Goal: Information Seeking & Learning: Learn about a topic

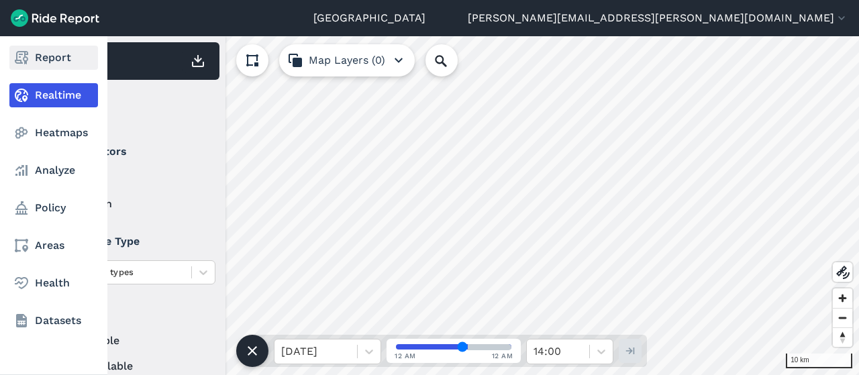
click at [32, 60] on link "Report" at bounding box center [53, 58] width 89 height 24
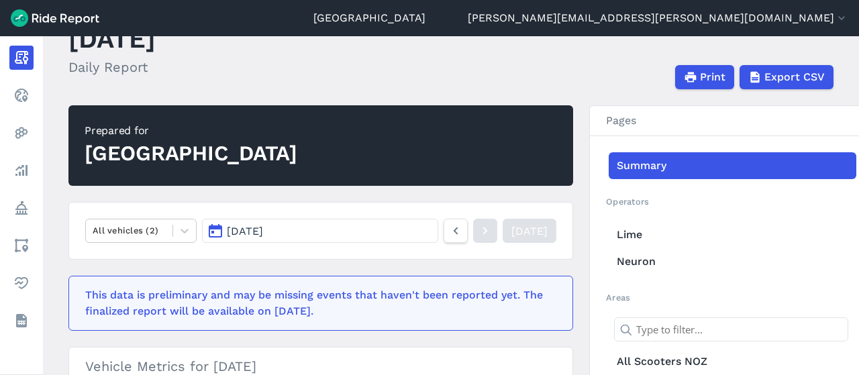
scroll to position [52, 0]
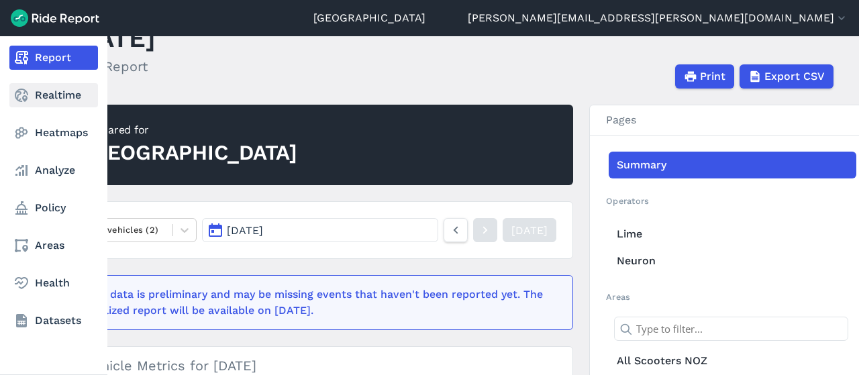
click at [54, 95] on link "Realtime" at bounding box center [53, 95] width 89 height 24
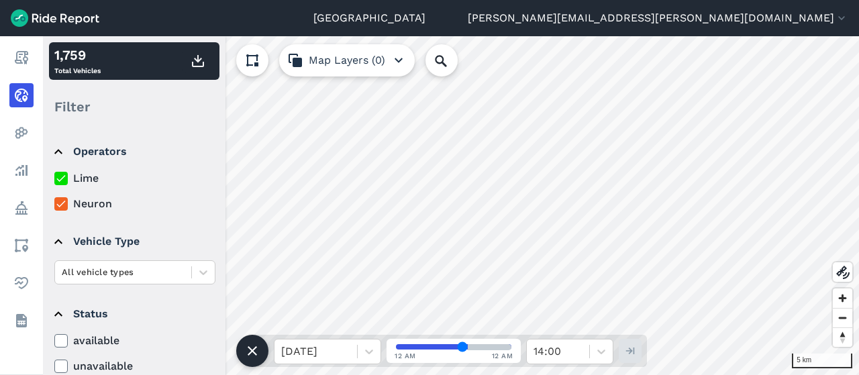
click at [81, 179] on label "Lime" at bounding box center [134, 178] width 161 height 16
click at [54, 179] on input "Lime" at bounding box center [54, 174] width 0 height 9
click at [81, 176] on label "Lime" at bounding box center [134, 178] width 161 height 16
click at [54, 176] on input "Lime" at bounding box center [54, 174] width 0 height 9
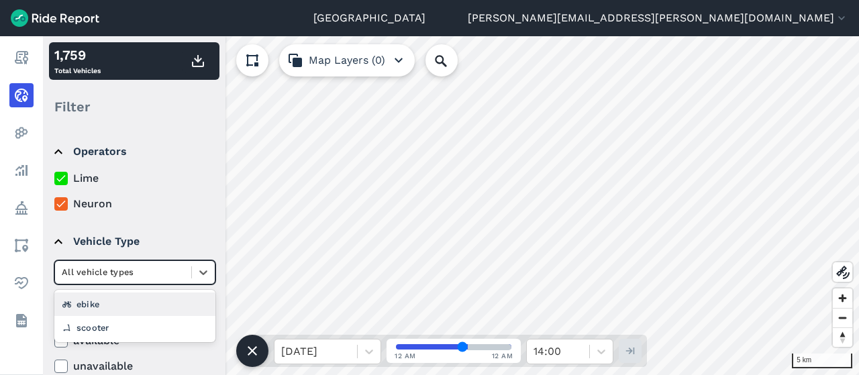
click at [176, 269] on div at bounding box center [123, 271] width 123 height 15
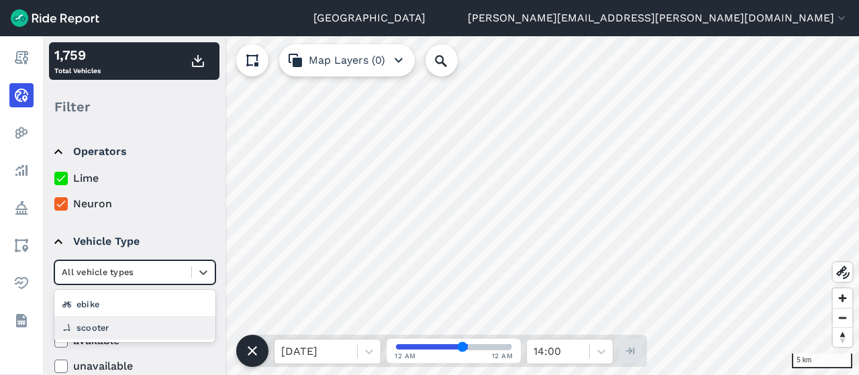
click at [168, 330] on div "scooter" at bounding box center [134, 327] width 161 height 23
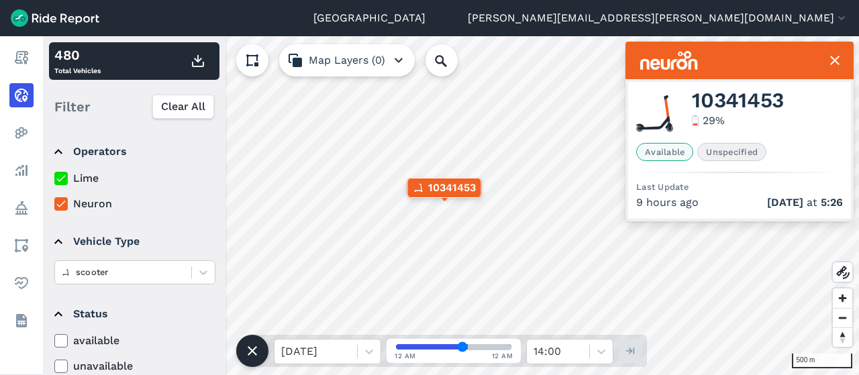
click at [831, 60] on icon at bounding box center [835, 60] width 16 height 16
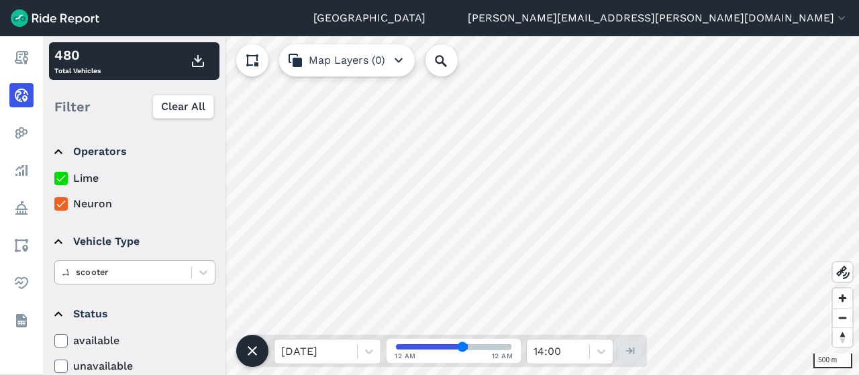
click at [168, 268] on div at bounding box center [123, 271] width 123 height 15
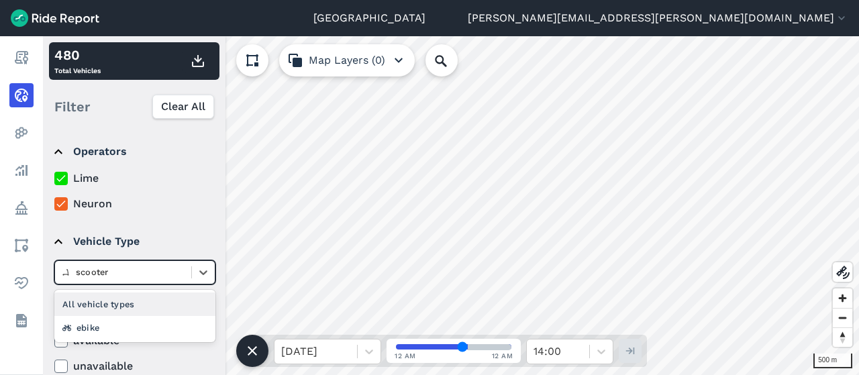
click at [139, 301] on div "All vehicle types" at bounding box center [134, 304] width 161 height 23
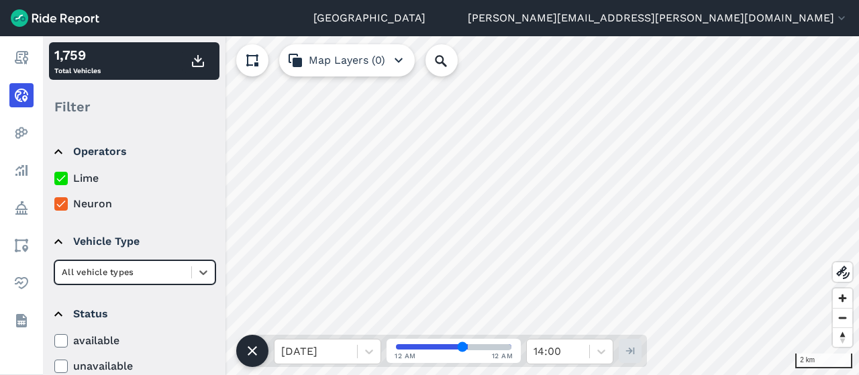
scroll to position [244, 0]
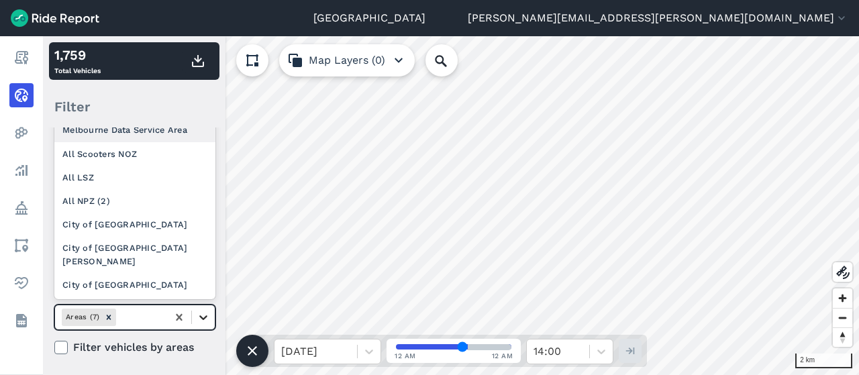
click at [203, 314] on icon at bounding box center [203, 317] width 13 height 13
click at [182, 314] on icon at bounding box center [178, 317] width 13 height 13
click at [134, 309] on div at bounding box center [140, 316] width 42 height 15
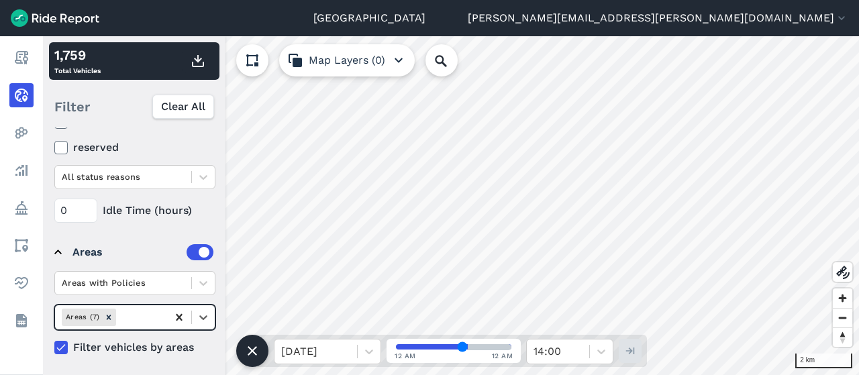
click at [176, 311] on icon at bounding box center [178, 317] width 13 height 13
click at [105, 315] on icon "Remove Areas (7)" at bounding box center [108, 317] width 9 height 9
click at [109, 315] on icon "Remove Areas (7)" at bounding box center [109, 317] width 5 height 5
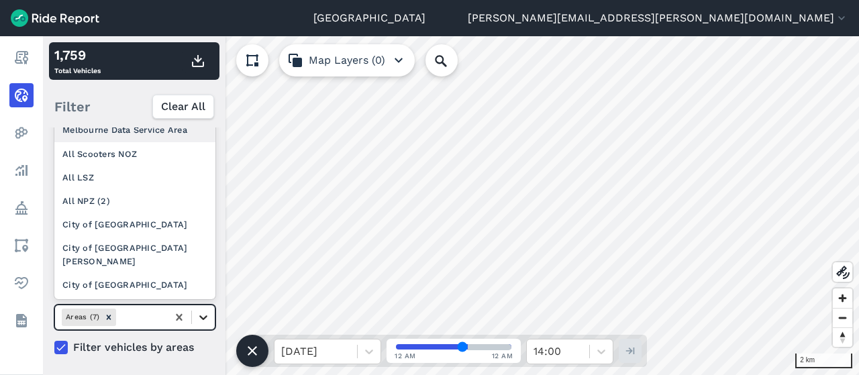
click at [198, 317] on icon at bounding box center [203, 317] width 13 height 13
click at [129, 236] on div "City of Melbourne" at bounding box center [134, 224] width 161 height 23
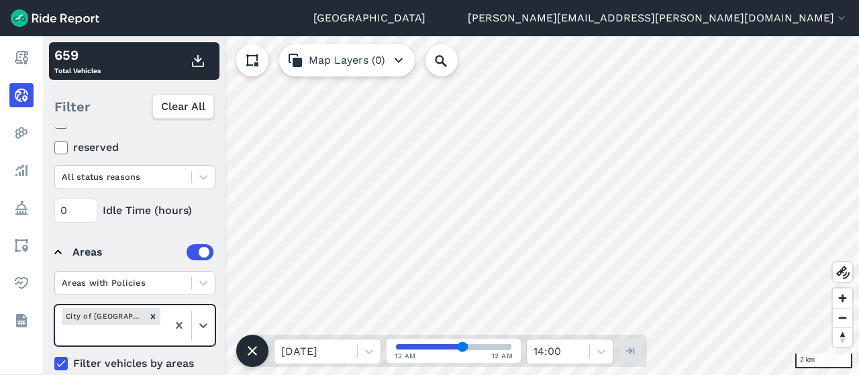
click at [64, 357] on icon at bounding box center [61, 363] width 12 height 13
click at [54, 356] on input "Filter vehicles by areas" at bounding box center [54, 360] width 0 height 9
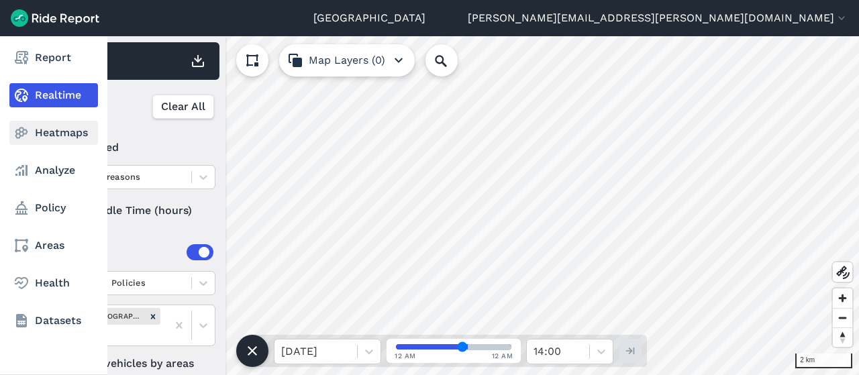
click at [24, 126] on icon at bounding box center [21, 133] width 16 height 16
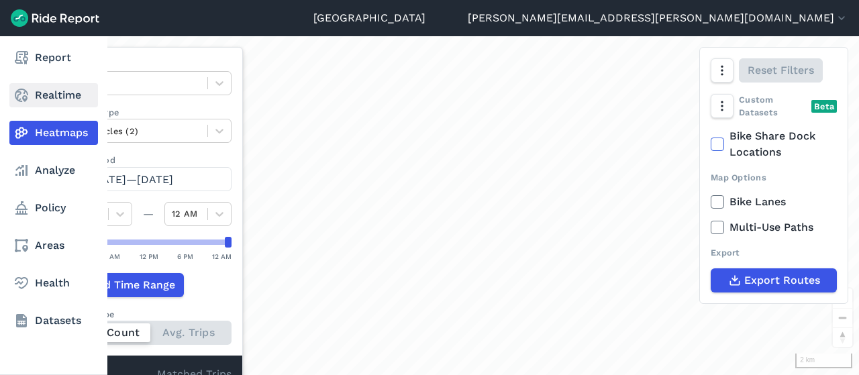
click at [29, 96] on icon at bounding box center [21, 95] width 16 height 16
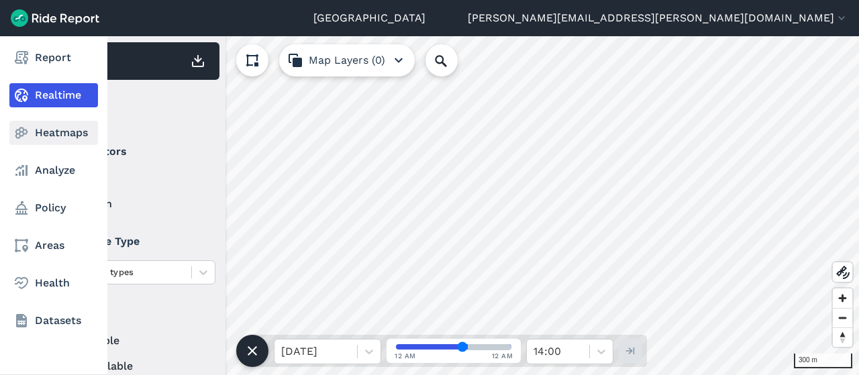
click at [36, 135] on link "Heatmaps" at bounding box center [53, 133] width 89 height 24
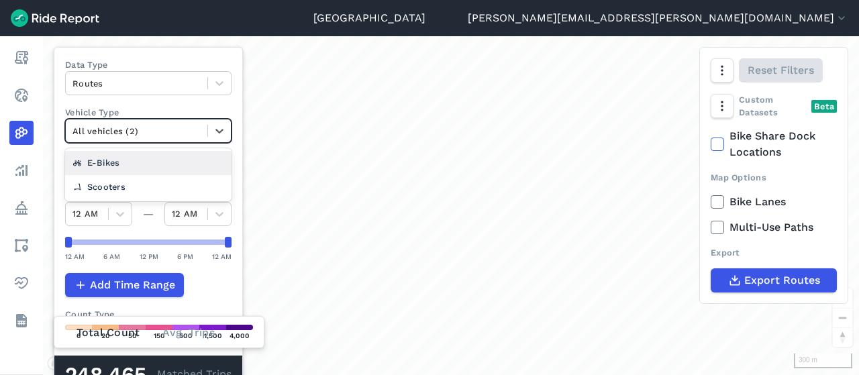
click at [118, 125] on div at bounding box center [136, 130] width 128 height 15
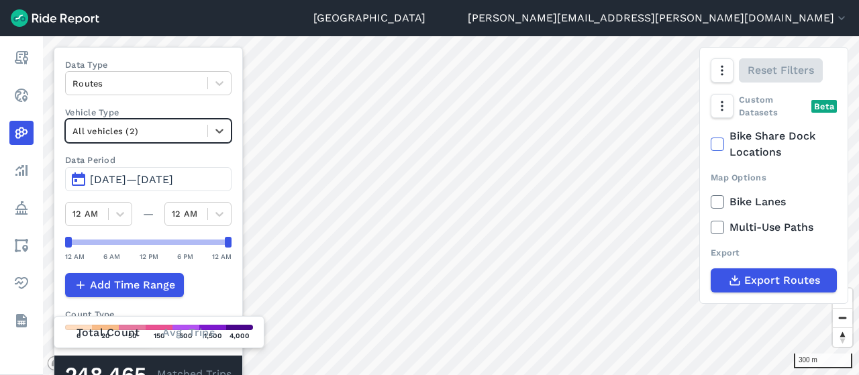
click at [118, 125] on div at bounding box center [136, 130] width 128 height 15
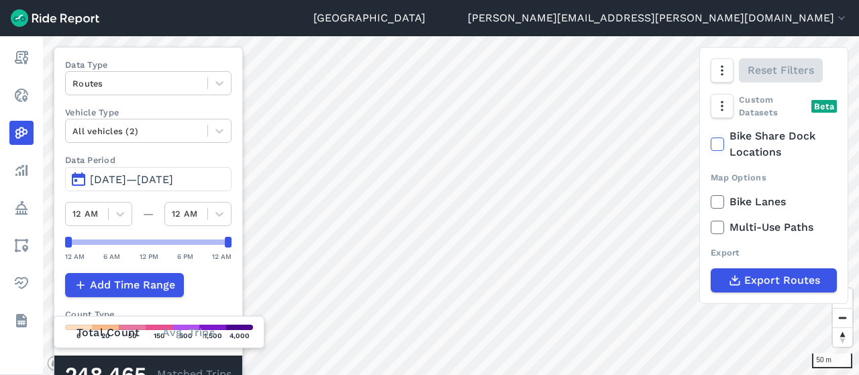
click at [410, 25] on div "Melbourne leo.hoffmann-lloyd@melbourne.vic.gov.au Settings Terms Sign Out Repor…" at bounding box center [429, 187] width 859 height 375
click at [342, 0] on html "Melbourne leo.hoffmann-lloyd@melbourne.vic.gov.au Settings Terms Sign Out Repor…" at bounding box center [429, 187] width 859 height 375
click at [536, 374] on html "Melbourne leo.hoffmann-lloyd@melbourne.vic.gov.au Settings Terms Sign Out Repor…" at bounding box center [429, 187] width 859 height 375
click at [105, 77] on div at bounding box center [136, 83] width 128 height 15
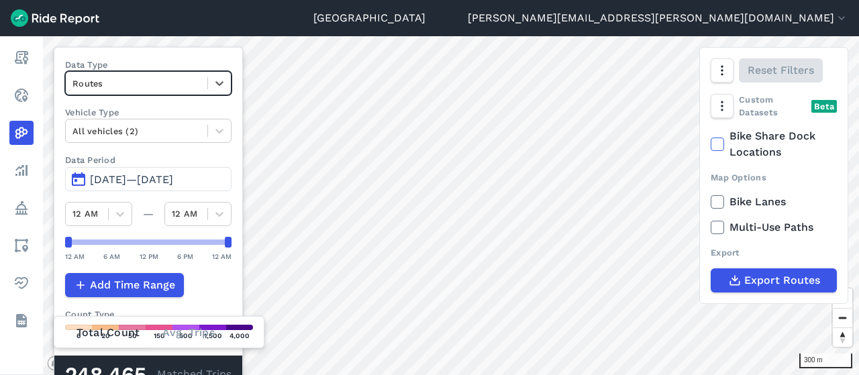
click at [107, 80] on div at bounding box center [136, 83] width 128 height 15
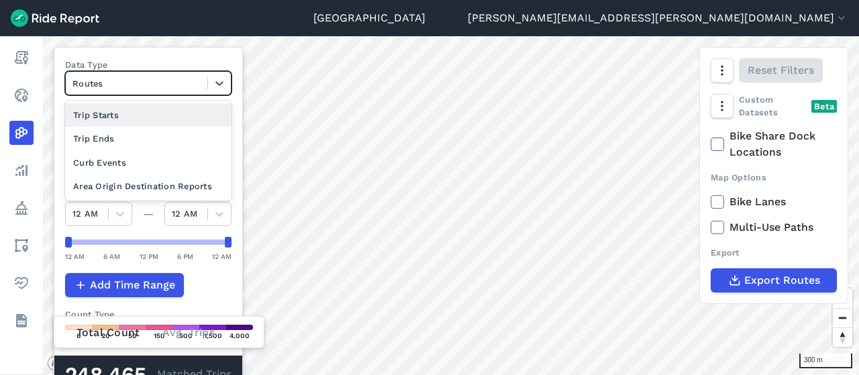
click at [109, 113] on div "Trip Starts" at bounding box center [148, 114] width 166 height 23
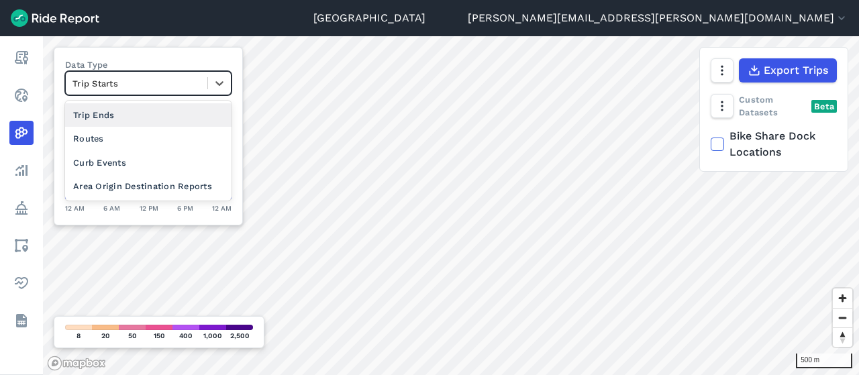
click at [153, 76] on div at bounding box center [136, 83] width 128 height 15
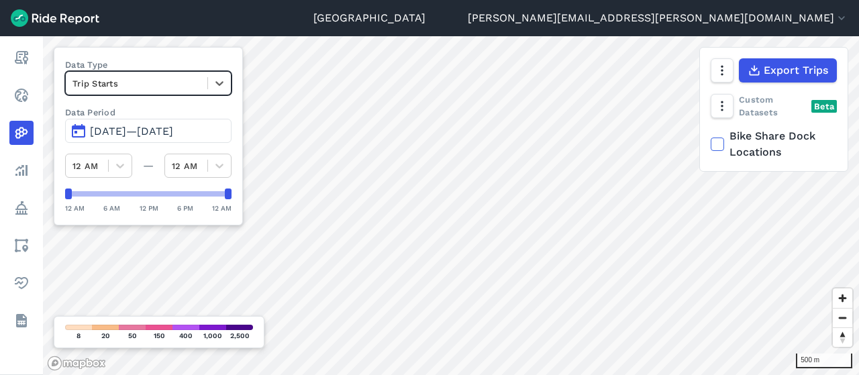
click at [153, 76] on div at bounding box center [136, 83] width 128 height 15
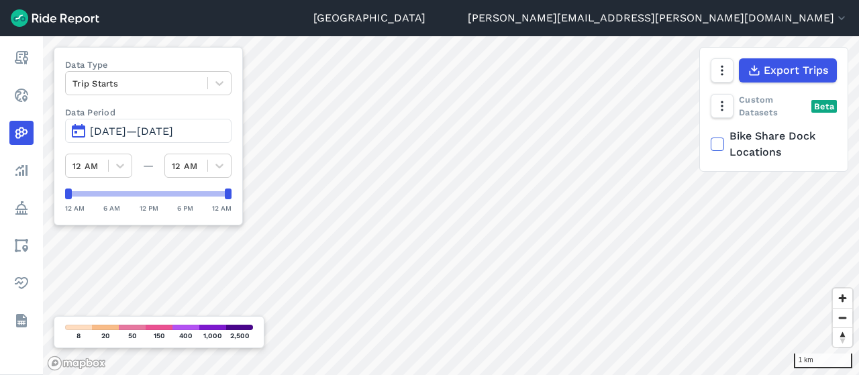
click at [149, 69] on label "Data Type" at bounding box center [148, 64] width 166 height 13
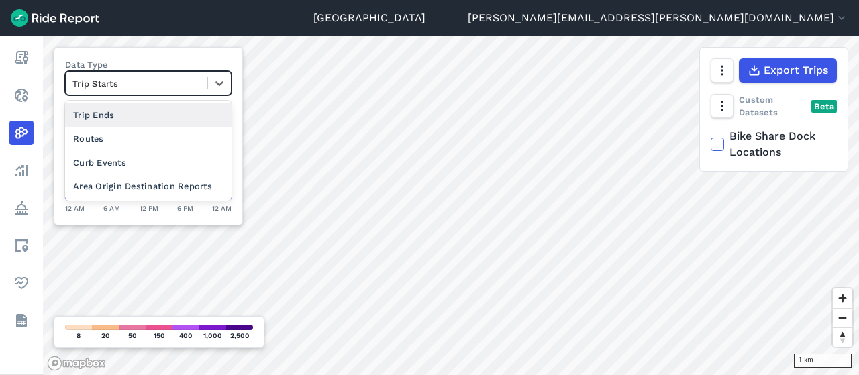
click at [172, 84] on div at bounding box center [136, 83] width 128 height 15
click at [168, 113] on div "Trip Ends" at bounding box center [148, 114] width 166 height 23
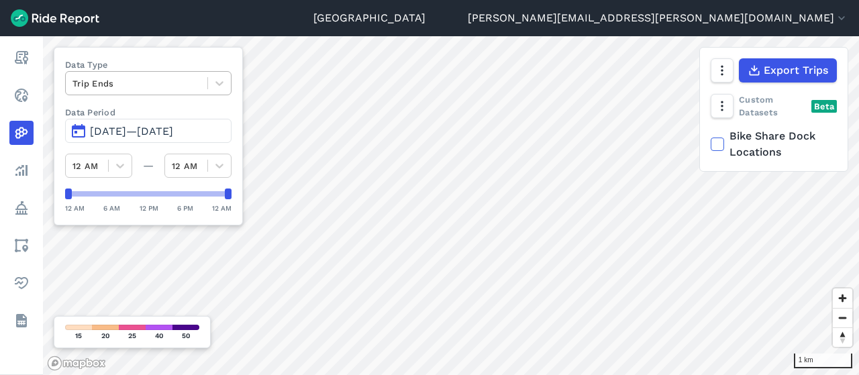
click at [106, 88] on div at bounding box center [136, 83] width 128 height 15
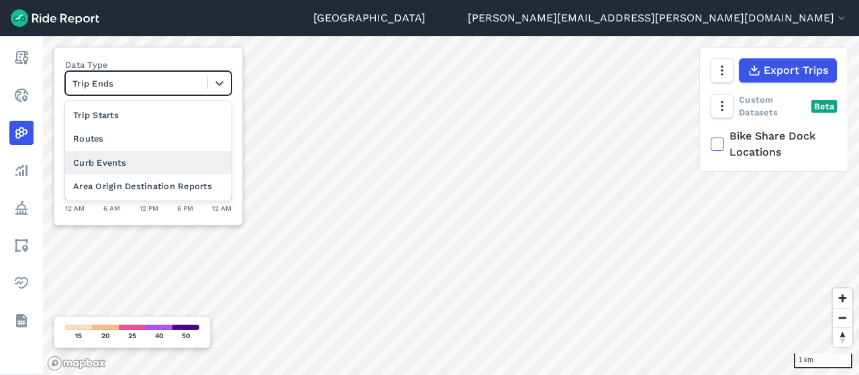
click at [106, 158] on div "Curb Events" at bounding box center [148, 162] width 166 height 23
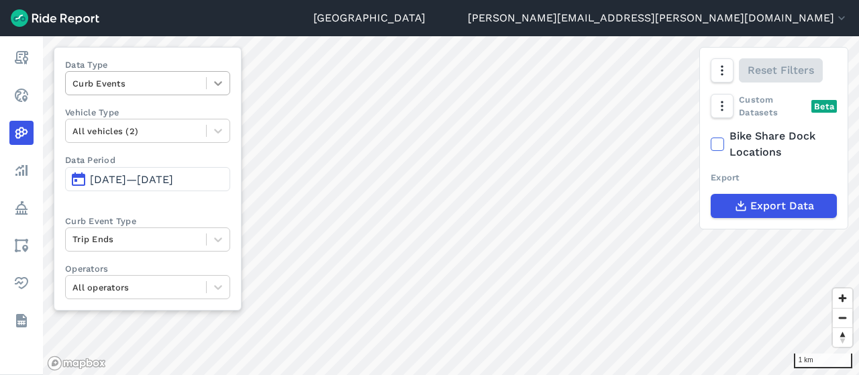
click at [219, 86] on icon at bounding box center [217, 83] width 13 height 13
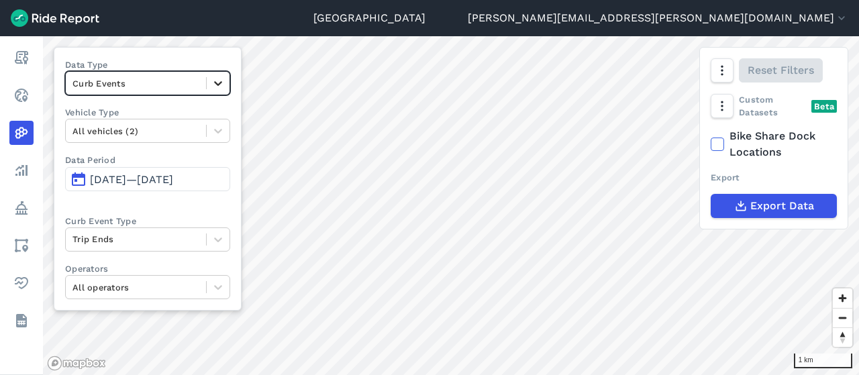
click at [217, 85] on icon at bounding box center [217, 83] width 13 height 13
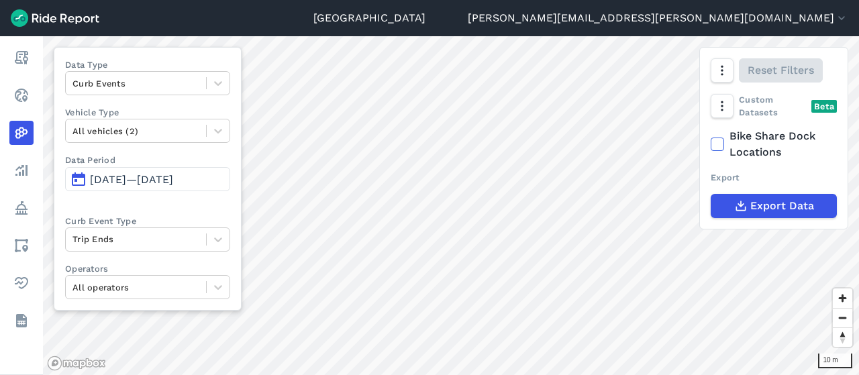
click at [321, 0] on html "Melbourne leo.hoffmann-lloyd@melbourne.vic.gov.au Settings Terms Sign Out Repor…" at bounding box center [429, 187] width 859 height 375
click at [540, 374] on html "Melbourne leo.hoffmann-lloyd@melbourne.vic.gov.au Settings Terms Sign Out Repor…" at bounding box center [429, 187] width 859 height 375
click at [476, 374] on html "Melbourne leo.hoffmann-lloyd@melbourne.vic.gov.au Settings Terms Sign Out Repor…" at bounding box center [429, 187] width 859 height 375
click at [523, 374] on html "Melbourne leo.hoffmann-lloyd@melbourne.vic.gov.au Settings Terms Sign Out Repor…" at bounding box center [429, 187] width 859 height 375
click at [134, 374] on html "Melbourne leo.hoffmann-lloyd@melbourne.vic.gov.au Settings Terms Sign Out Repor…" at bounding box center [429, 187] width 859 height 375
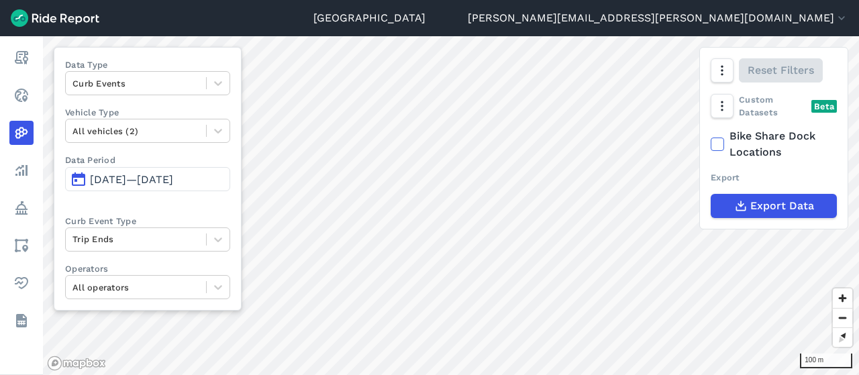
click at [454, 374] on html "Melbourne leo.hoffmann-lloyd@melbourne.vic.gov.au Settings Terms Sign Out Repor…" at bounding box center [429, 187] width 859 height 375
click at [845, 338] on span "Reset bearing to north" at bounding box center [842, 337] width 27 height 27
click at [383, 15] on div "Melbourne leo.hoffmann-lloyd@melbourne.vic.gov.au Settings Terms Sign Out Repor…" at bounding box center [429, 187] width 859 height 375
click at [507, 0] on html "Melbourne leo.hoffmann-lloyd@melbourne.vic.gov.au Settings Terms Sign Out Repor…" at bounding box center [429, 187] width 859 height 375
click at [413, 0] on html "Melbourne leo.hoffmann-lloyd@melbourne.vic.gov.au Settings Terms Sign Out Repor…" at bounding box center [429, 187] width 859 height 375
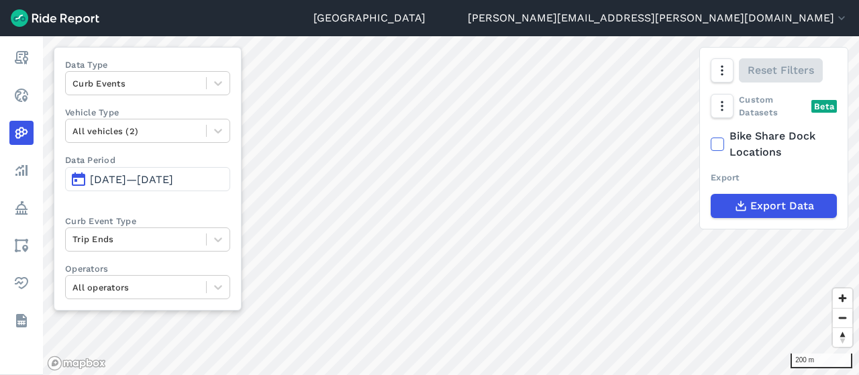
click at [481, 374] on html "Melbourne leo.hoffmann-lloyd@melbourne.vic.gov.au Settings Terms Sign Out Repor…" at bounding box center [429, 187] width 859 height 375
click at [166, 221] on label "Curb Event Type" at bounding box center [147, 221] width 165 height 13
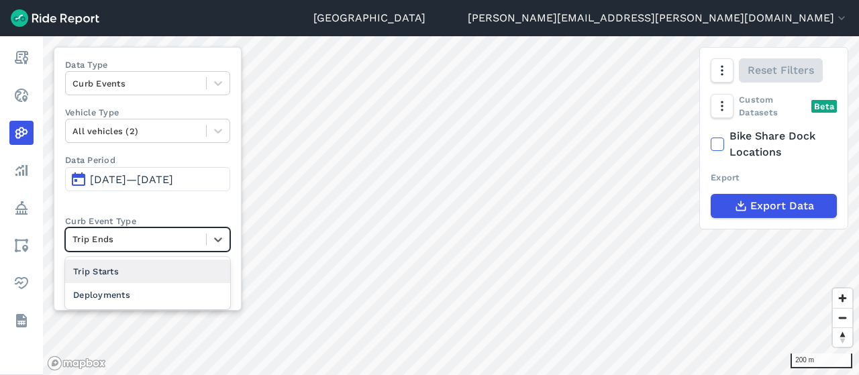
click at [173, 233] on div at bounding box center [135, 239] width 127 height 15
click at [171, 270] on div "Trip Starts" at bounding box center [147, 271] width 165 height 23
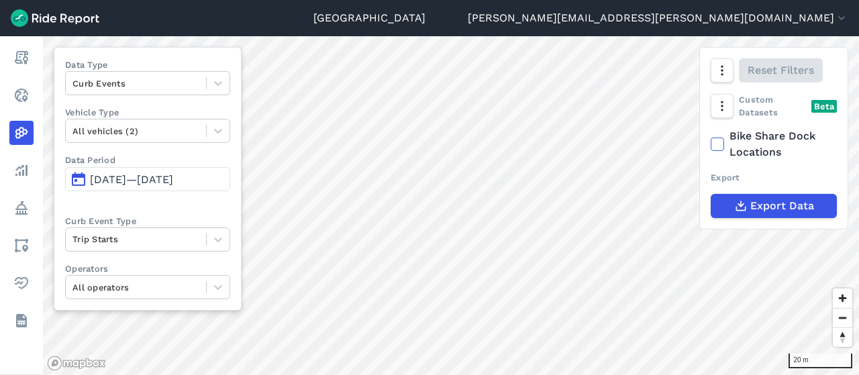
click at [425, 374] on html "Melbourne leo.hoffmann-lloyd@melbourne.vic.gov.au Settings Terms Sign Out Repor…" at bounding box center [429, 187] width 859 height 375
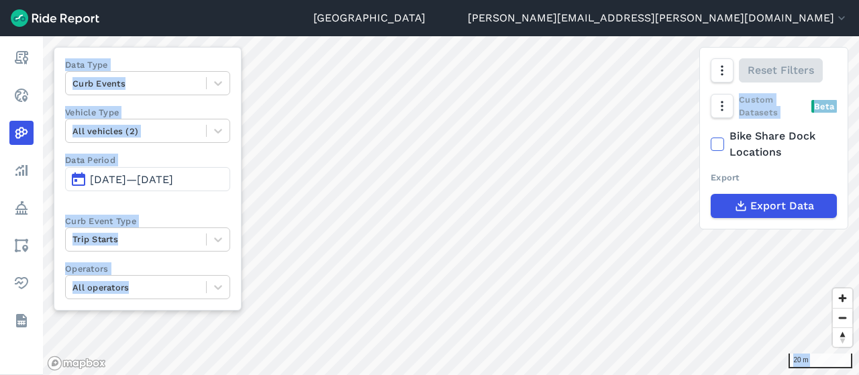
click at [532, 205] on div "20 m Data Type Curb Events Vehicle Type All vehicles (2) Data Period Jun 11, 20…" at bounding box center [451, 205] width 816 height 339
click at [177, 107] on label "Vehicle Type" at bounding box center [147, 112] width 165 height 13
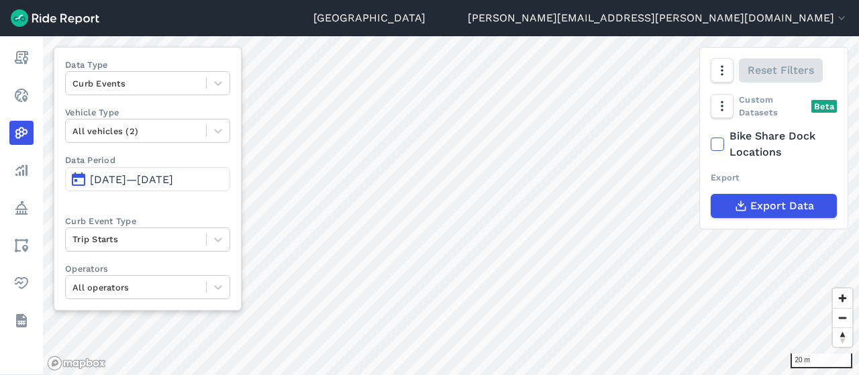
click at [736, 128] on div "20 m Data Type Curb Events Vehicle Type All vehicles (2) Data Period Jun 11, 20…" at bounding box center [451, 205] width 816 height 339
click at [366, 0] on html "Melbourne leo.hoffmann-lloyd@melbourne.vic.gov.au Settings Terms Sign Out Repor…" at bounding box center [429, 187] width 859 height 375
click at [128, 248] on div "Trip Starts" at bounding box center [136, 239] width 140 height 21
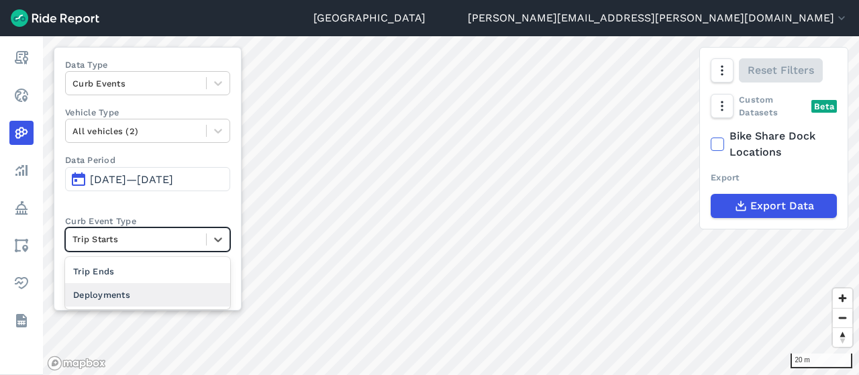
click at [130, 291] on div "Deployments" at bounding box center [147, 294] width 165 height 23
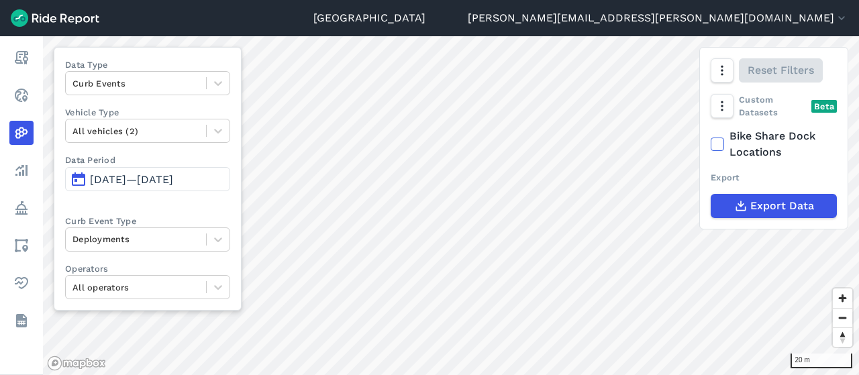
click at [234, 183] on div "20 m Data Type Curb Events Vehicle Type All vehicles (2) Data Period Jun 11, 20…" at bounding box center [451, 205] width 816 height 339
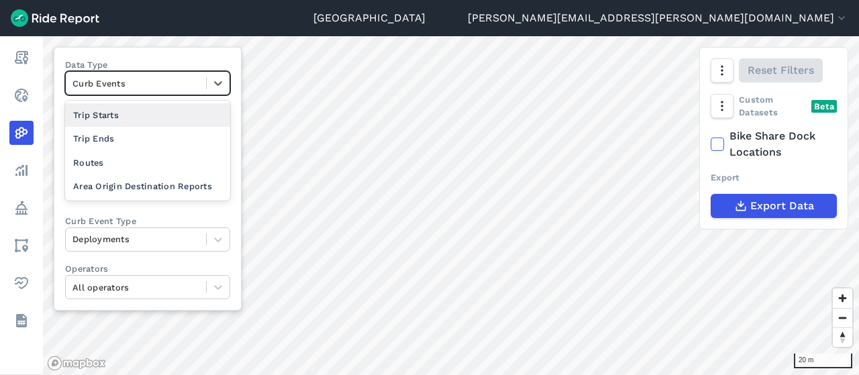
click at [134, 93] on div "Curb Events" at bounding box center [136, 83] width 140 height 21
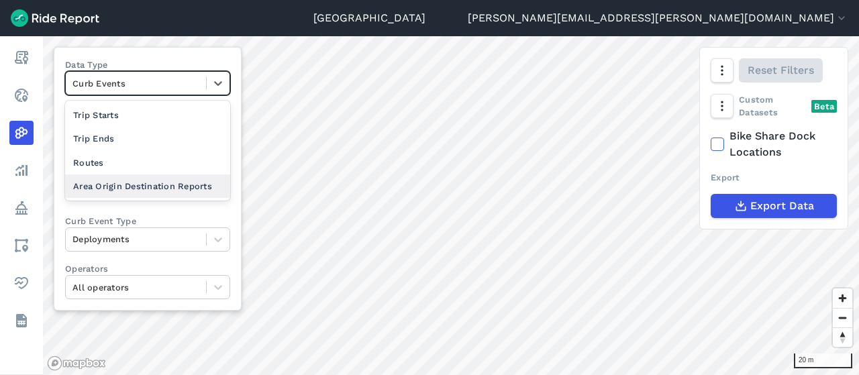
click at [118, 183] on div "Area Origin Destination Reports" at bounding box center [147, 185] width 165 height 23
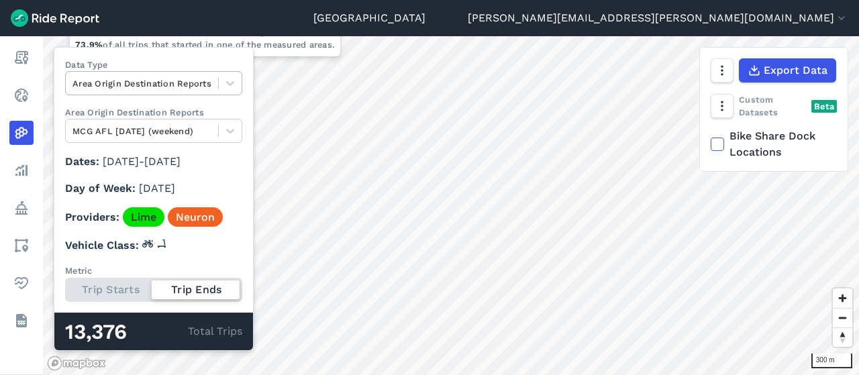
click at [136, 80] on div at bounding box center [141, 83] width 139 height 15
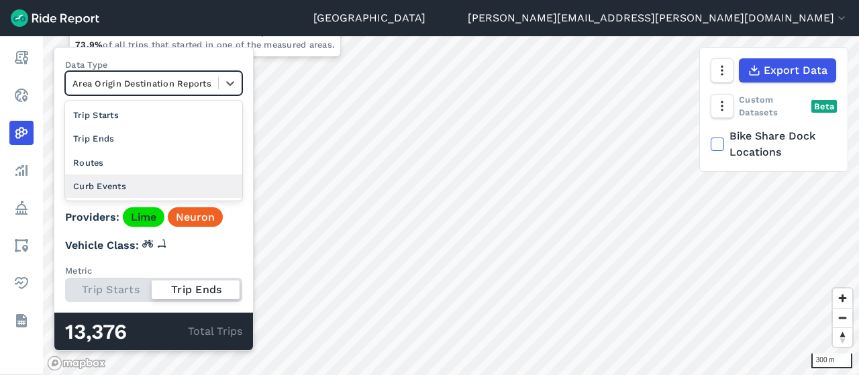
click at [125, 182] on div "Curb Events" at bounding box center [153, 185] width 177 height 23
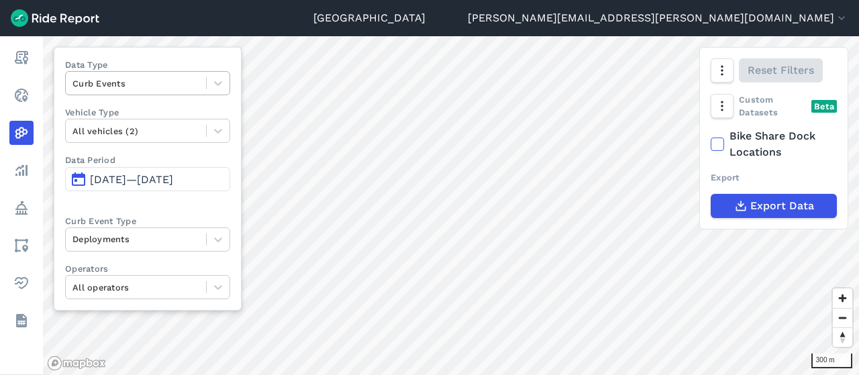
click at [136, 84] on div at bounding box center [135, 83] width 127 height 15
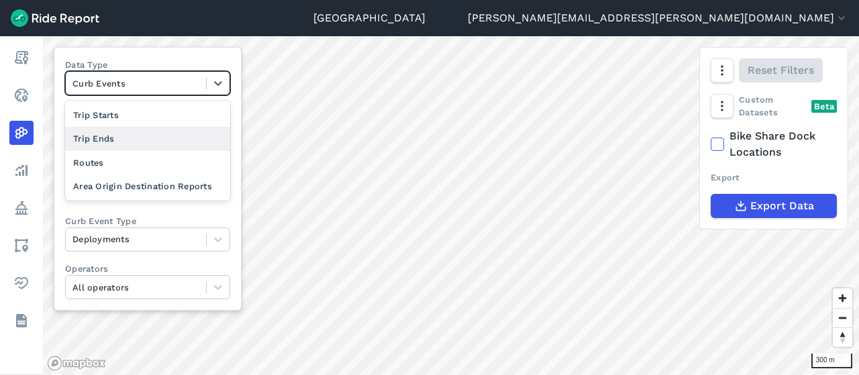
click at [132, 136] on div "Trip Ends" at bounding box center [147, 138] width 165 height 23
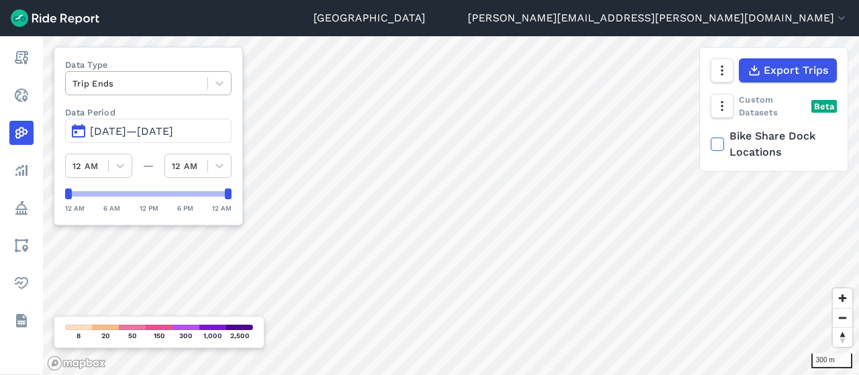
click at [132, 92] on div "Trip Ends" at bounding box center [137, 83] width 142 height 21
click at [85, 79] on div at bounding box center [136, 83] width 128 height 15
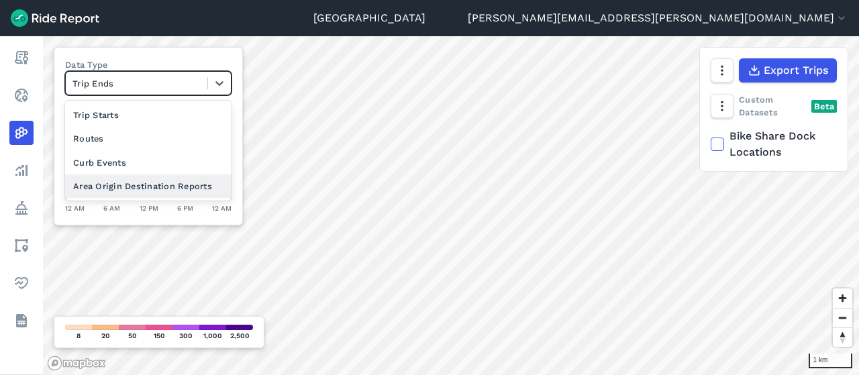
click at [132, 186] on div "Area Origin Destination Reports" at bounding box center [148, 185] width 166 height 23
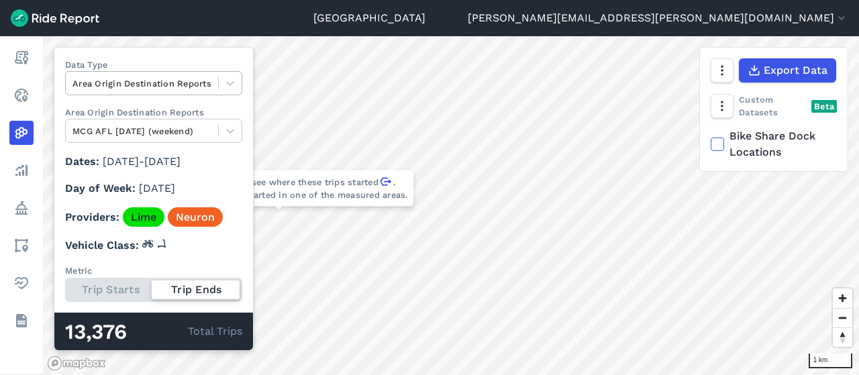
click at [193, 79] on div at bounding box center [141, 83] width 139 height 15
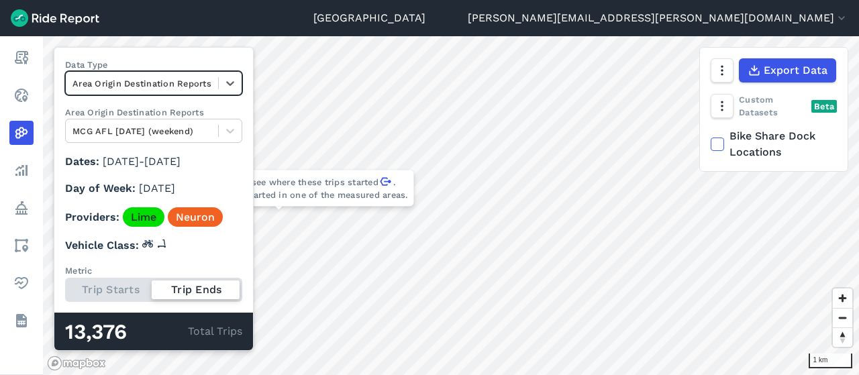
click at [193, 79] on div at bounding box center [141, 83] width 139 height 15
click at [211, 129] on div at bounding box center [141, 130] width 139 height 15
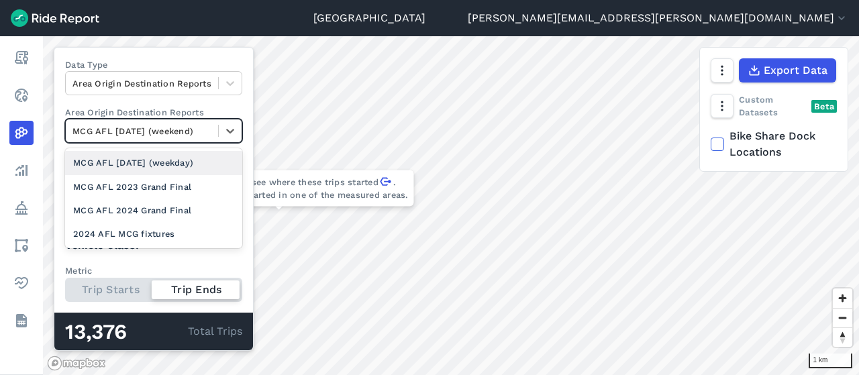
click at [205, 158] on div "MCG AFL Friday 3 May 2024 (weekday)" at bounding box center [153, 162] width 177 height 23
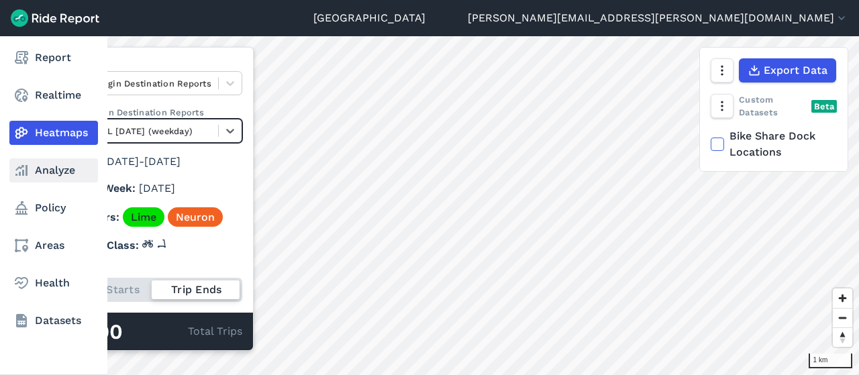
click at [47, 172] on link "Analyze" at bounding box center [53, 170] width 89 height 24
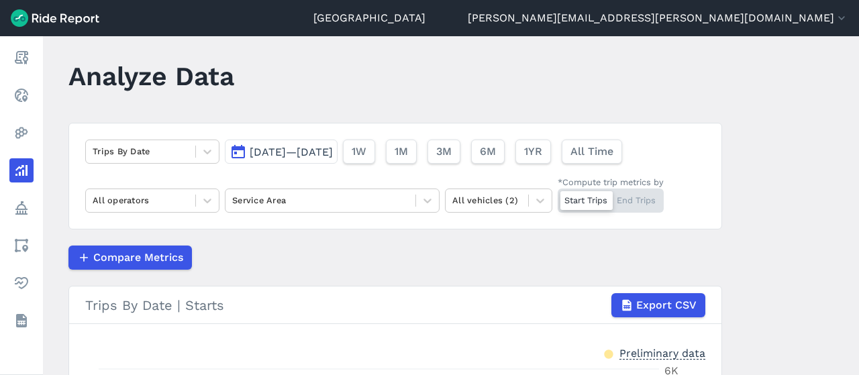
scroll to position [13, 0]
click at [115, 147] on div at bounding box center [141, 151] width 96 height 15
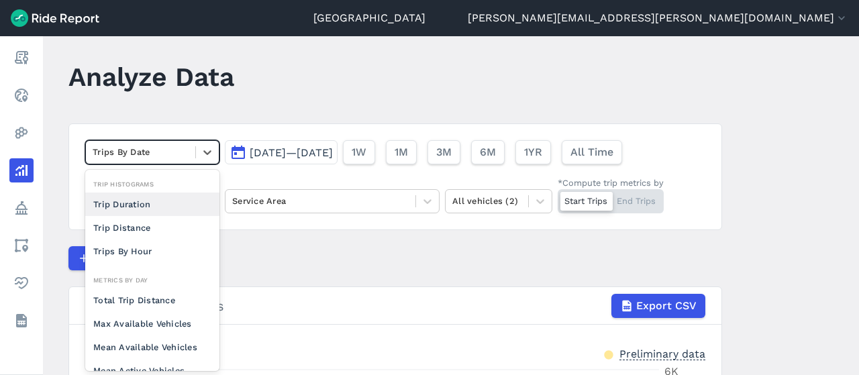
click at [162, 206] on div "Trip Duration" at bounding box center [152, 204] width 134 height 23
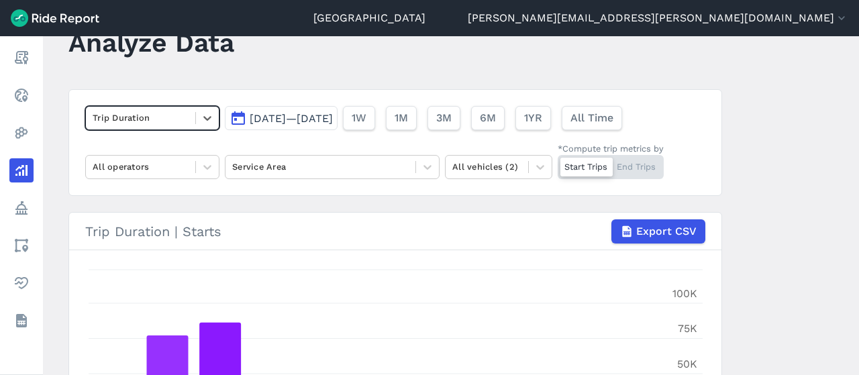
scroll to position [46, 0]
click at [201, 117] on icon at bounding box center [207, 119] width 13 height 13
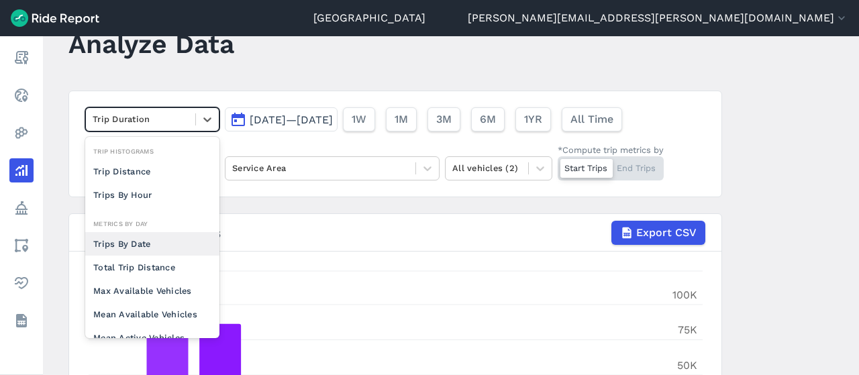
click at [181, 244] on div "Trips By Date" at bounding box center [152, 243] width 134 height 23
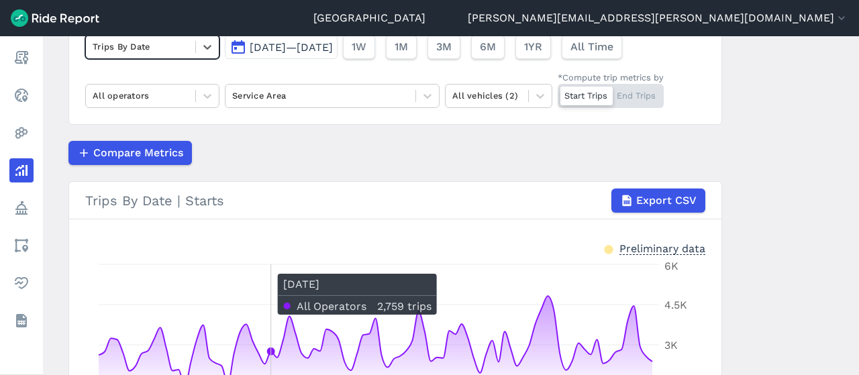
scroll to position [117, 0]
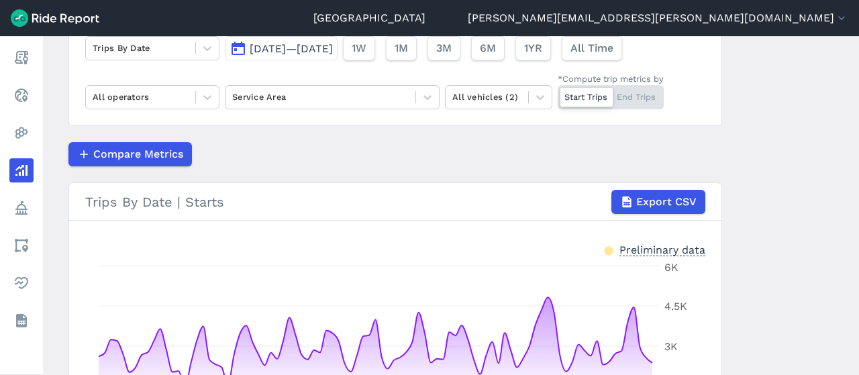
click at [299, 109] on div "Service Area" at bounding box center [332, 97] width 215 height 24
click at [294, 102] on div at bounding box center [320, 96] width 176 height 15
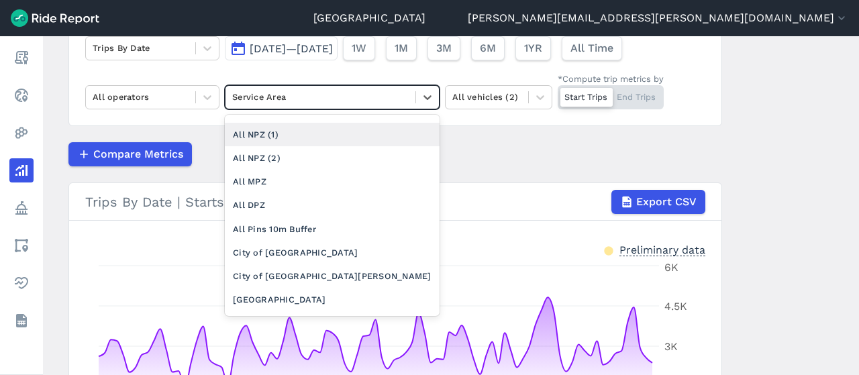
scroll to position [91, 0]
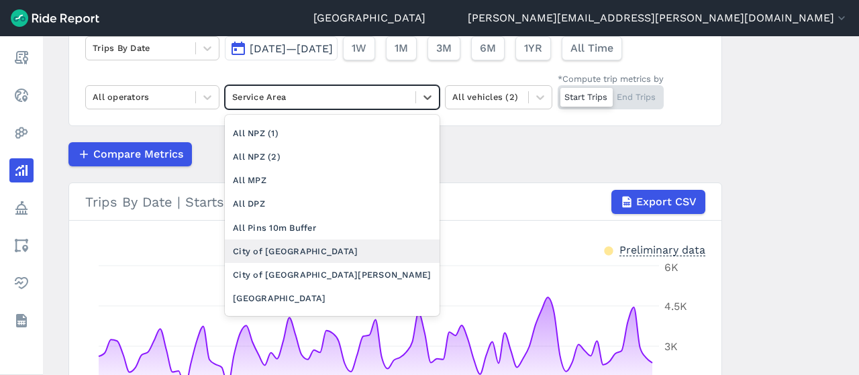
click at [314, 240] on div "City of Melbourne" at bounding box center [332, 251] width 215 height 23
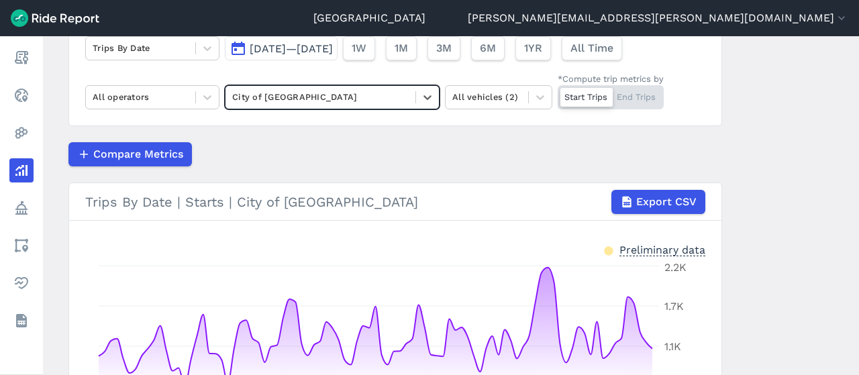
click at [293, 52] on span "Jun 11, 2025—Sep 9, 2025" at bounding box center [291, 48] width 83 height 13
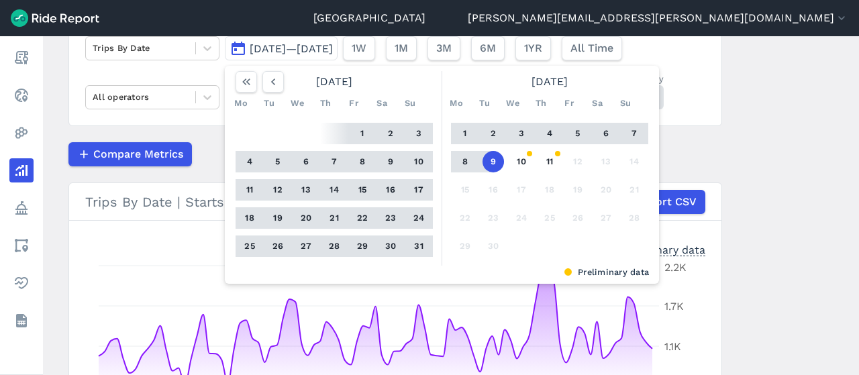
click at [293, 52] on span "Jun 11, 2025—Sep 9, 2025" at bounding box center [291, 48] width 83 height 13
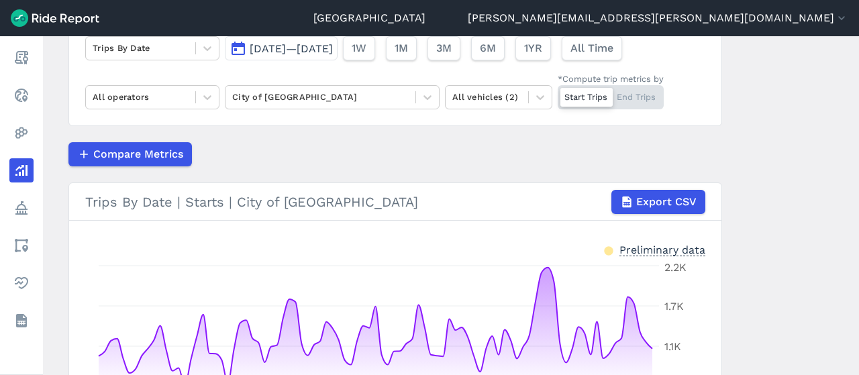
click at [797, 139] on main "Analyze Data Trips By Date Jun 11, 2025—Sep 9, 2025 1W 1M 3M 6M 1YR All Time Al…" at bounding box center [451, 205] width 816 height 339
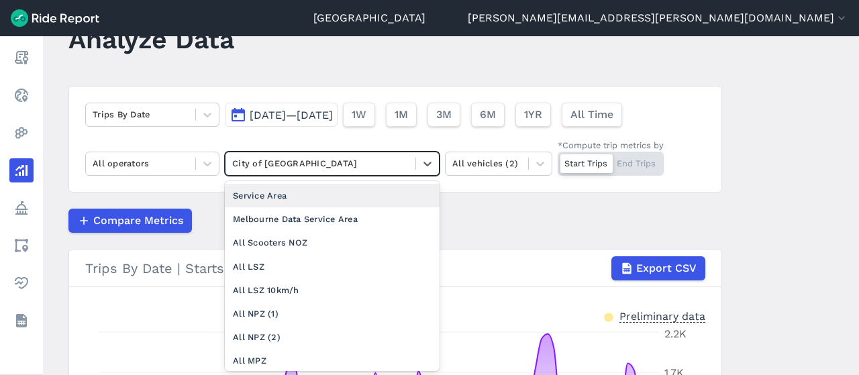
click at [370, 152] on div "City of Melbourne" at bounding box center [332, 164] width 215 height 24
click at [296, 198] on div "Service Area" at bounding box center [332, 195] width 215 height 23
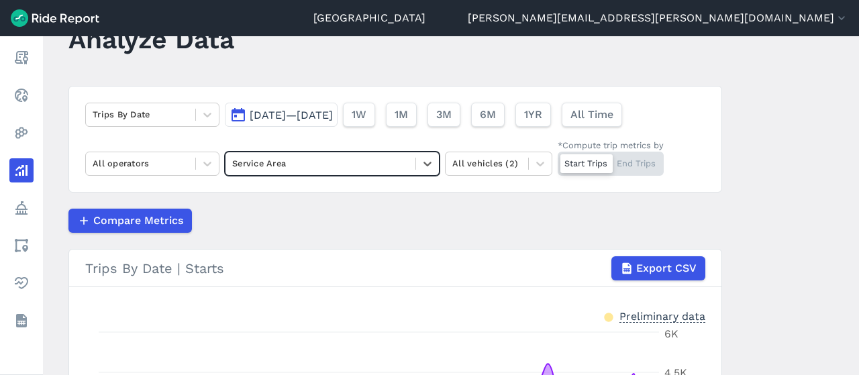
click at [303, 168] on div at bounding box center [320, 163] width 176 height 15
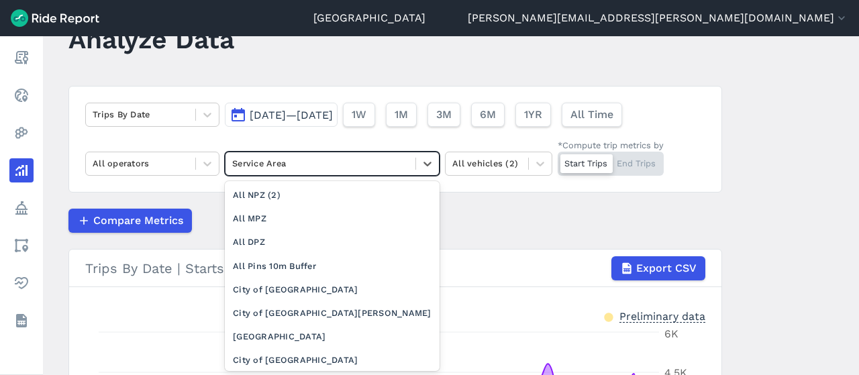
scroll to position [135, 0]
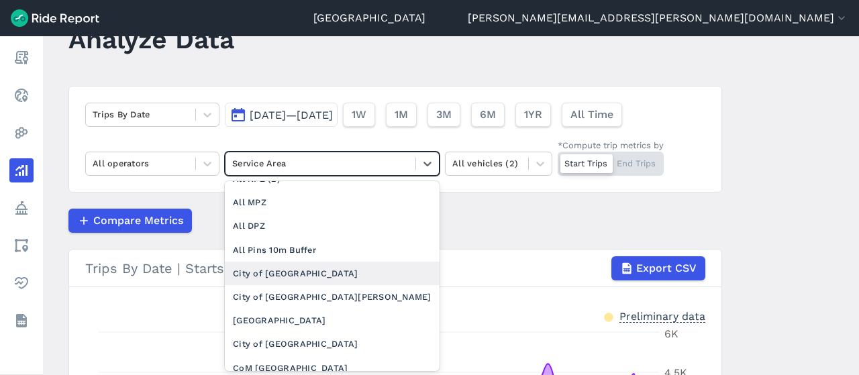
click at [301, 276] on div "City of Melbourne" at bounding box center [332, 273] width 215 height 23
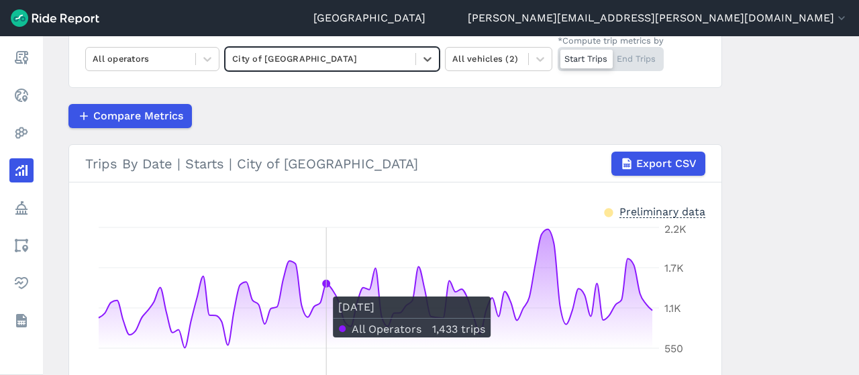
scroll to position [147, 0]
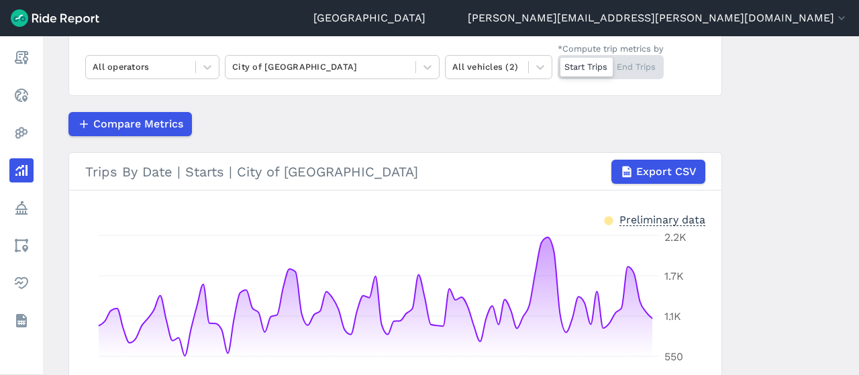
click at [643, 66] on div "Start Trips End Trips" at bounding box center [611, 67] width 106 height 24
click at [558, 64] on input "*Compute trip metrics by Start Trips End Trips" at bounding box center [558, 59] width 0 height 9
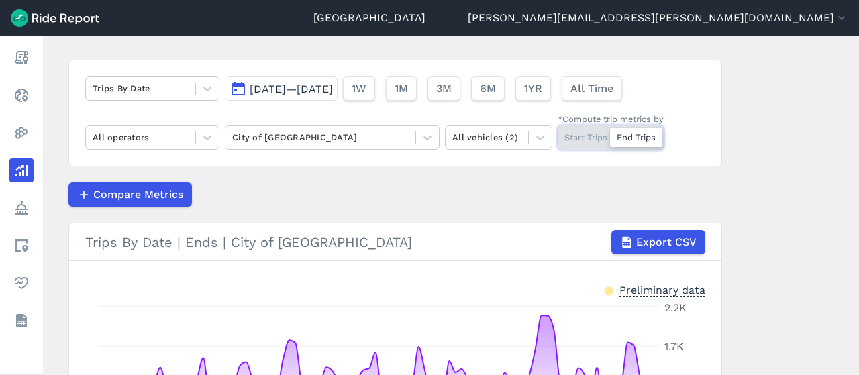
scroll to position [73, 0]
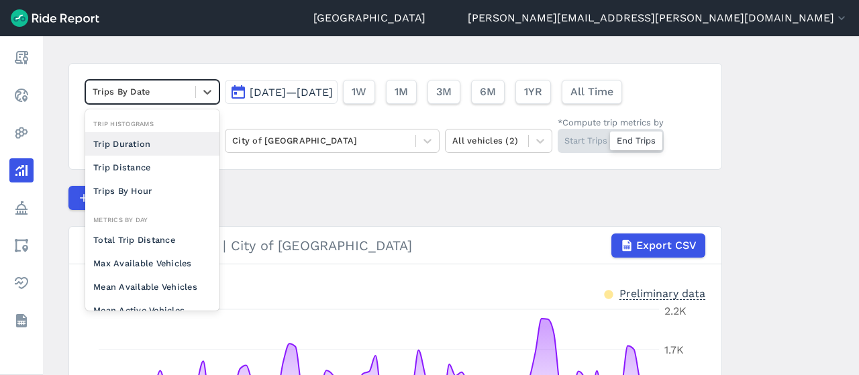
click at [107, 92] on div at bounding box center [141, 91] width 96 height 15
click at [172, 88] on div at bounding box center [141, 91] width 96 height 15
click at [169, 91] on div at bounding box center [141, 91] width 96 height 15
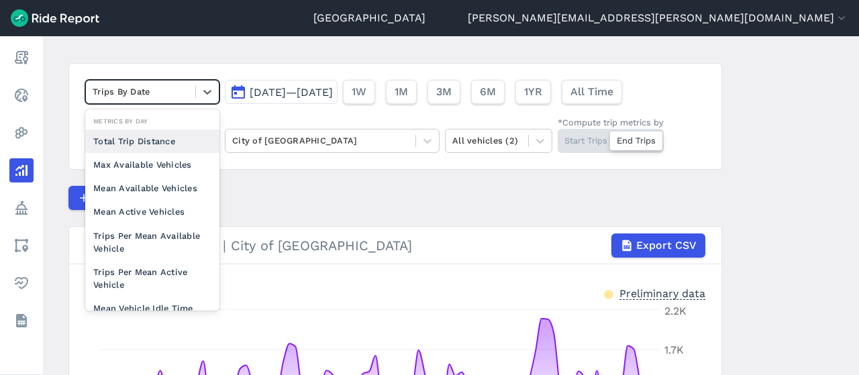
scroll to position [99, 0]
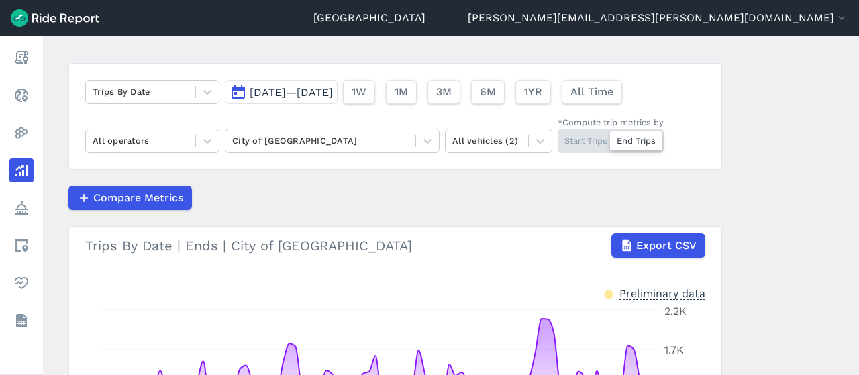
click at [554, 193] on div "Compare Metrics" at bounding box center [395, 198] width 654 height 24
click at [591, 139] on div "Start Trips End Trips" at bounding box center [611, 141] width 106 height 24
click at [558, 138] on input "*Compute trip metrics by Start Trips End Trips" at bounding box center [558, 133] width 0 height 9
click at [633, 139] on div "Start Trips End Trips" at bounding box center [611, 141] width 106 height 24
click at [558, 138] on input "*Compute trip metrics by Start Trips End Trips" at bounding box center [558, 133] width 0 height 9
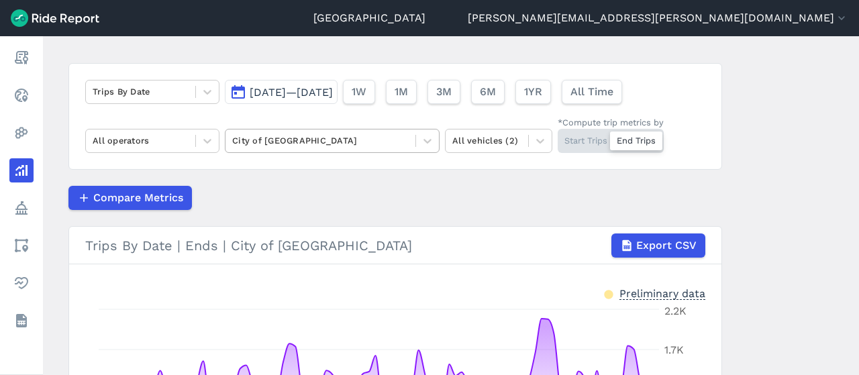
click at [350, 130] on div "City of Melbourne" at bounding box center [320, 140] width 190 height 21
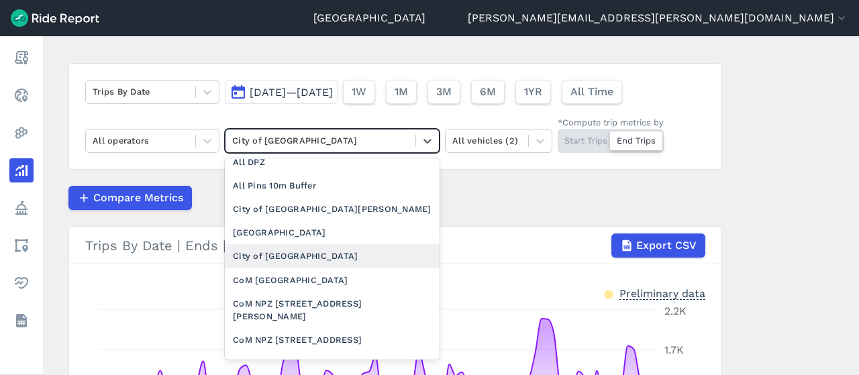
scroll to position [199, 0]
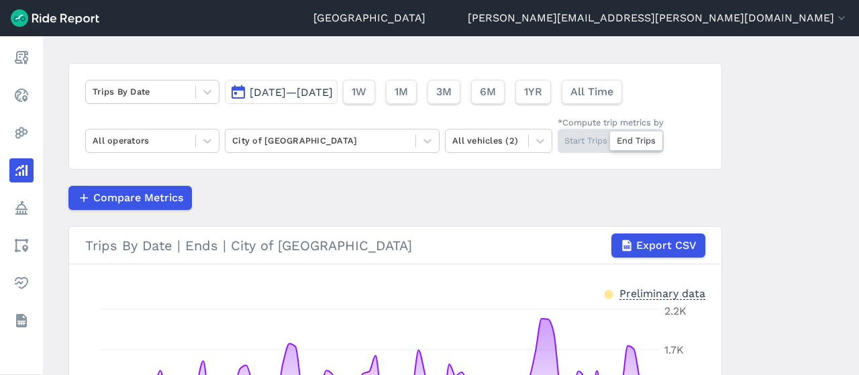
click at [593, 292] on div "Preliminary data" at bounding box center [395, 294] width 620 height 17
click at [586, 125] on div "*Compute trip metrics by" at bounding box center [611, 122] width 106 height 13
click at [558, 129] on input "*Compute trip metrics by Start Trips End Trips" at bounding box center [558, 133] width 0 height 9
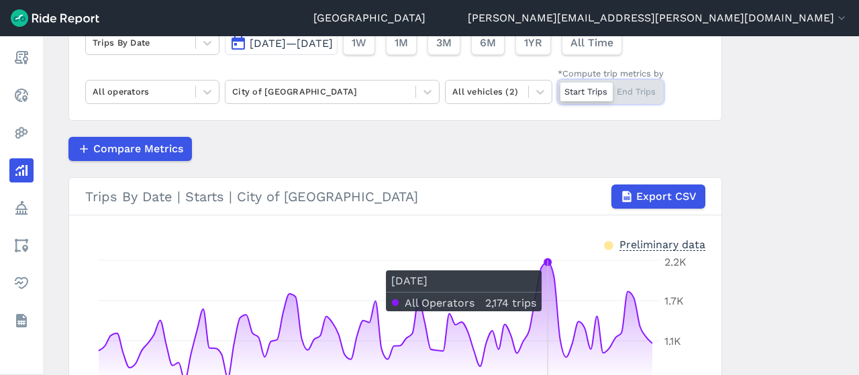
scroll to position [123, 0]
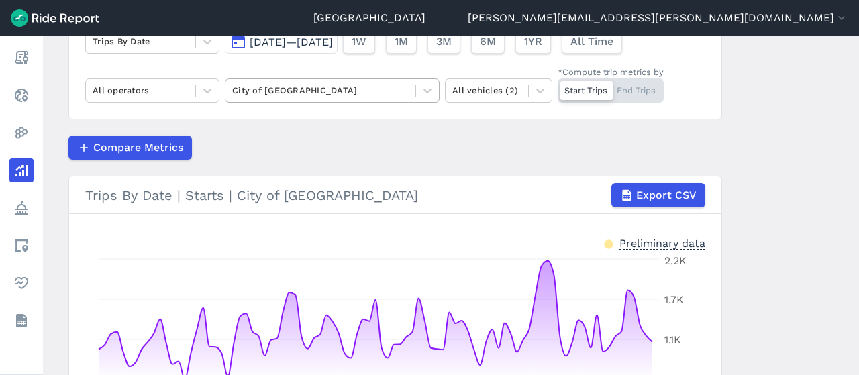
click at [390, 90] on div at bounding box center [320, 90] width 176 height 15
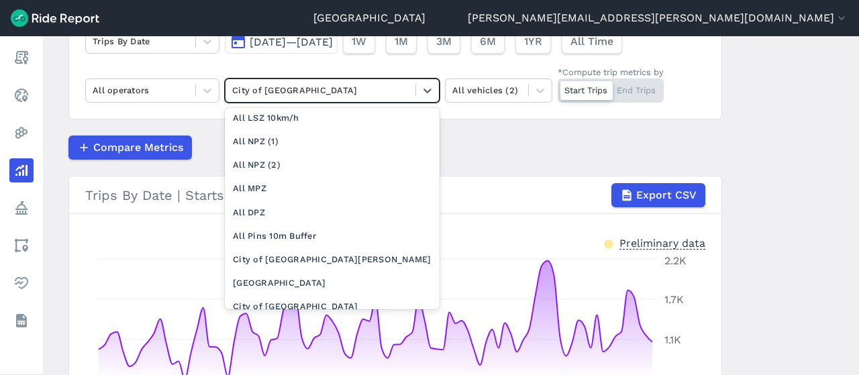
scroll to position [0, 0]
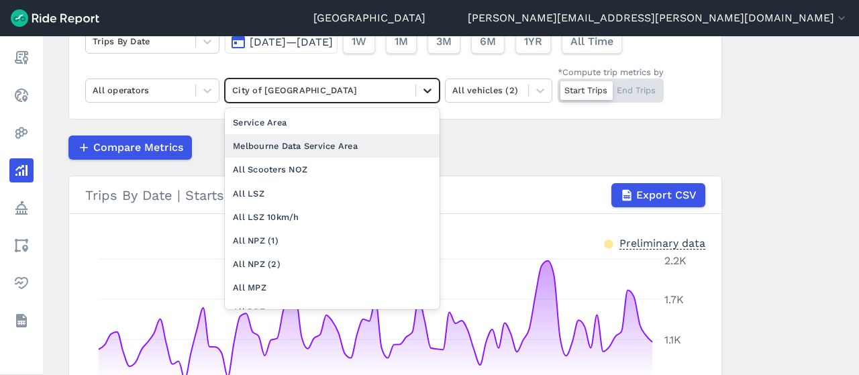
click at [416, 85] on div at bounding box center [427, 90] width 23 height 23
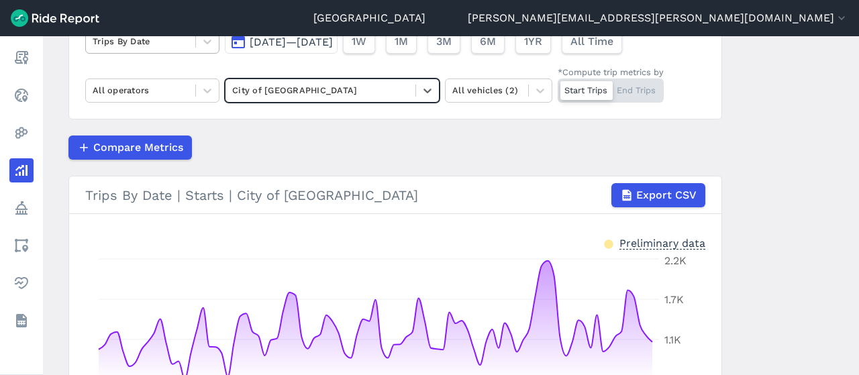
click at [164, 45] on div at bounding box center [141, 41] width 96 height 15
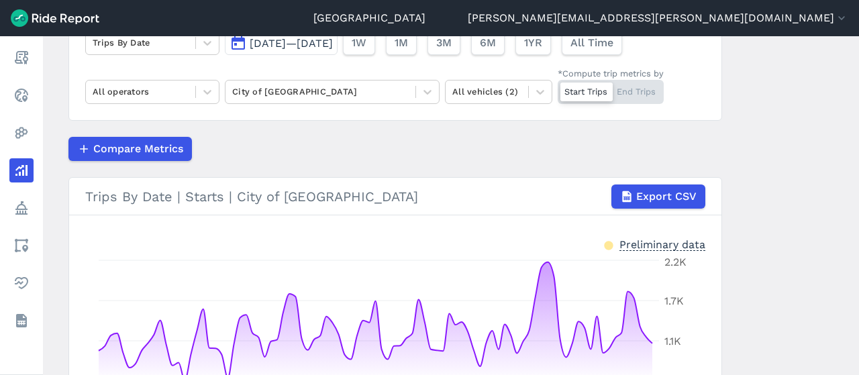
click at [393, 142] on div "Compare Metrics" at bounding box center [395, 149] width 654 height 24
click at [148, 150] on span "Compare Metrics" at bounding box center [138, 149] width 90 height 16
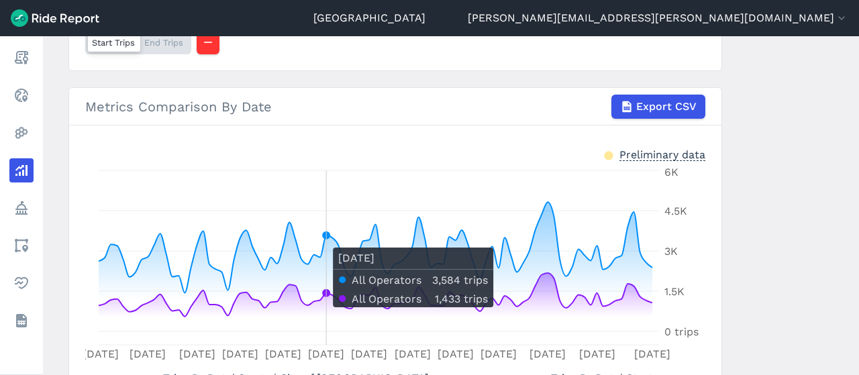
scroll to position [162, 0]
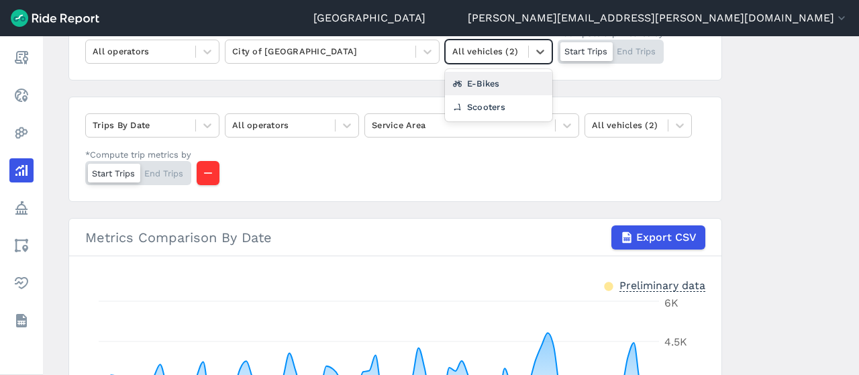
click at [515, 57] on div at bounding box center [486, 51] width 69 height 15
click at [510, 83] on div "E-Bikes" at bounding box center [498, 83] width 107 height 23
click at [343, 46] on div at bounding box center [320, 51] width 176 height 15
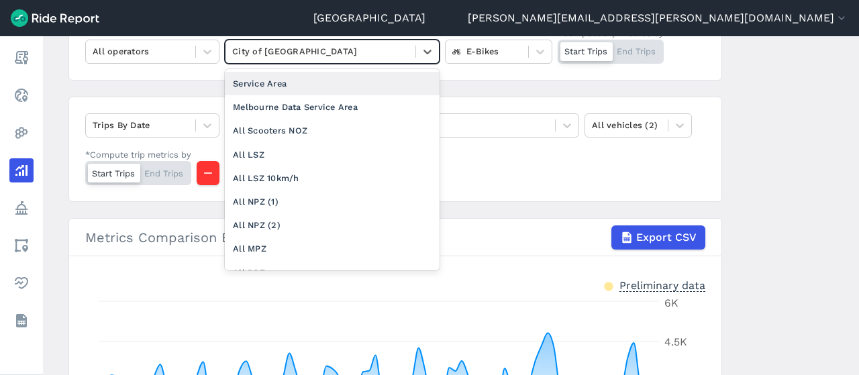
click at [348, 86] on div "Service Area" at bounding box center [332, 83] width 215 height 23
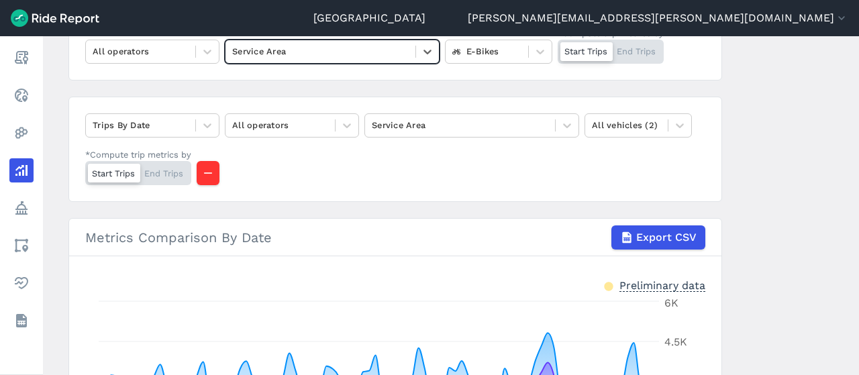
click at [654, 111] on div "Trips By Date All operators Service Area All vehicles (2) *Compute trip metrics…" at bounding box center [395, 149] width 654 height 105
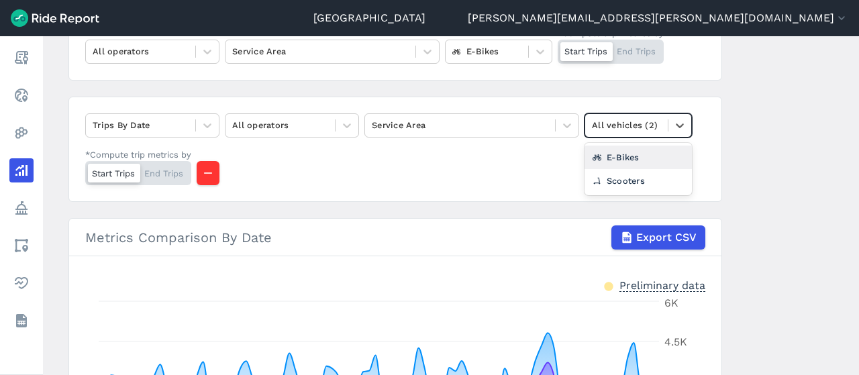
click at [648, 121] on div at bounding box center [626, 124] width 69 height 15
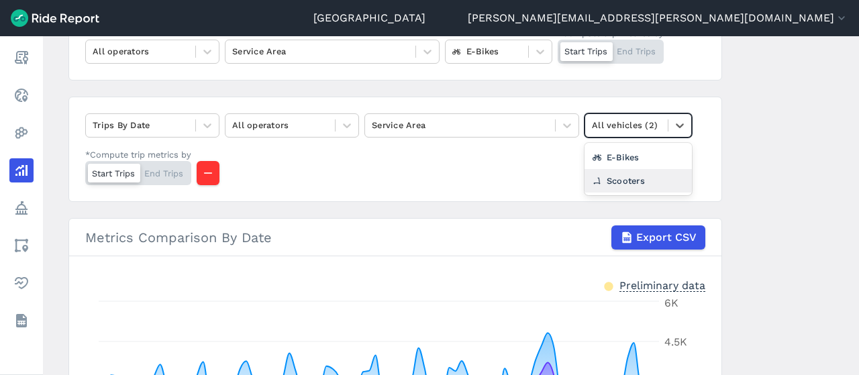
click at [644, 176] on div "Scooters" at bounding box center [638, 180] width 107 height 23
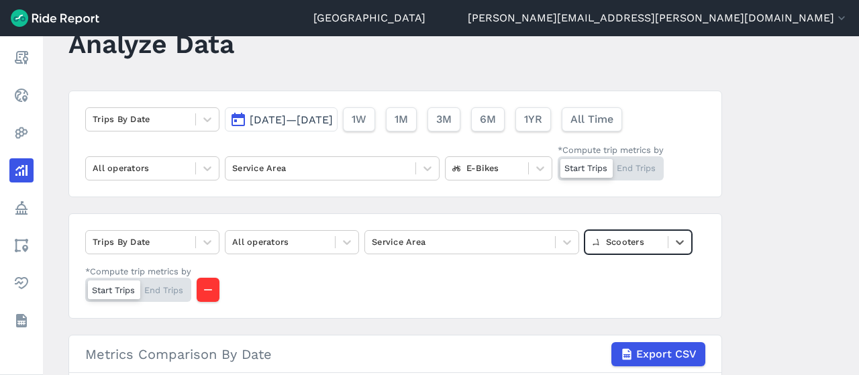
scroll to position [44, 0]
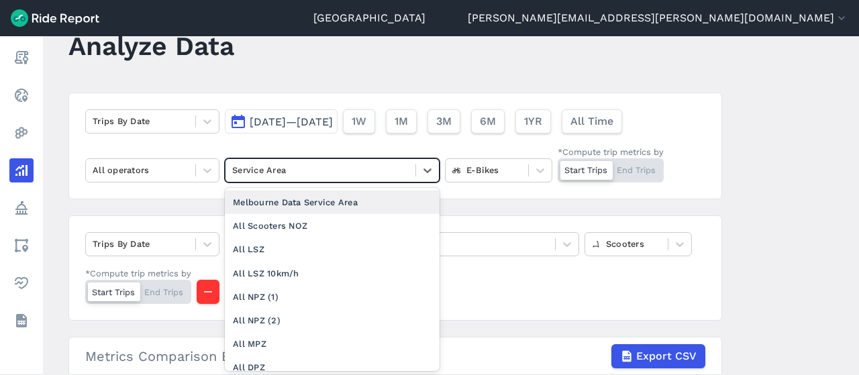
click at [265, 161] on div "Service Area" at bounding box center [320, 170] width 190 height 21
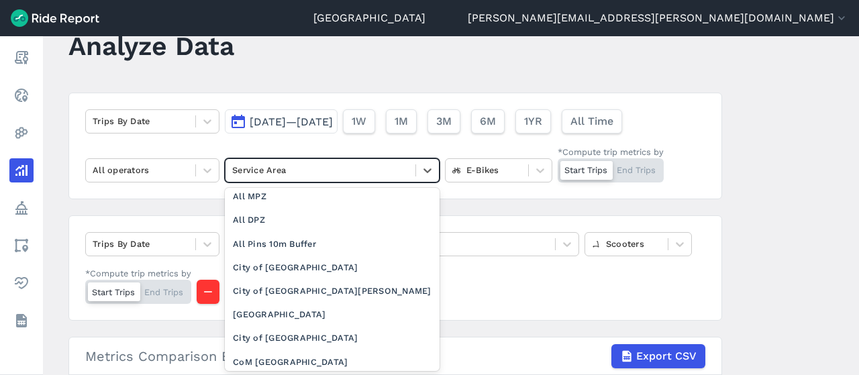
scroll to position [147, 0]
click at [299, 263] on div "City of Melbourne" at bounding box center [332, 267] width 215 height 23
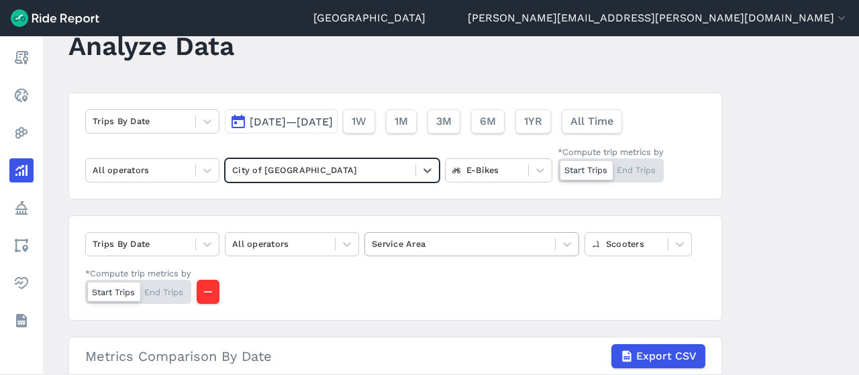
click at [476, 244] on div at bounding box center [460, 243] width 176 height 15
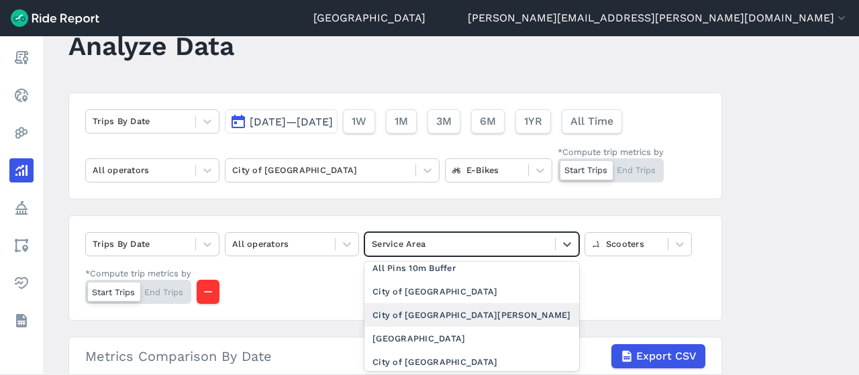
scroll to position [197, 0]
click at [447, 316] on div "City of Port Phillip" at bounding box center [471, 315] width 215 height 23
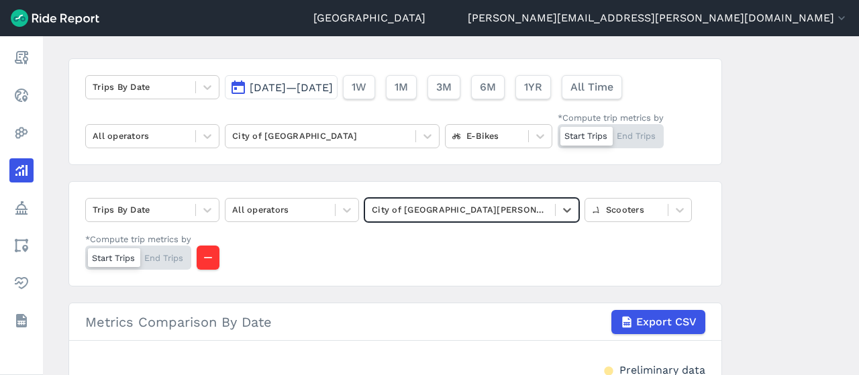
scroll to position [74, 0]
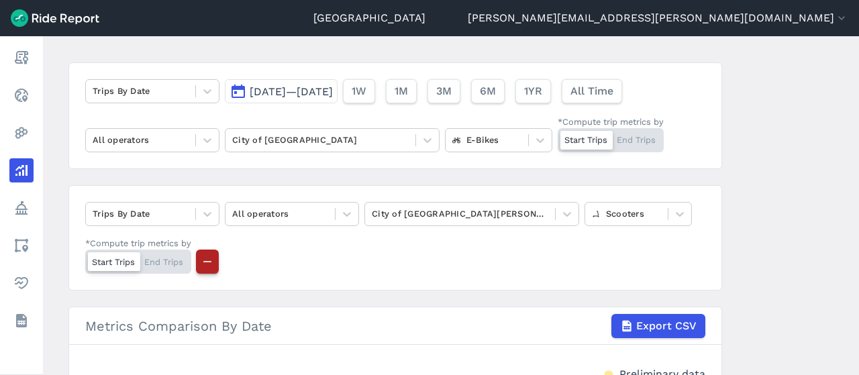
click at [213, 260] on icon "button" at bounding box center [207, 261] width 13 height 13
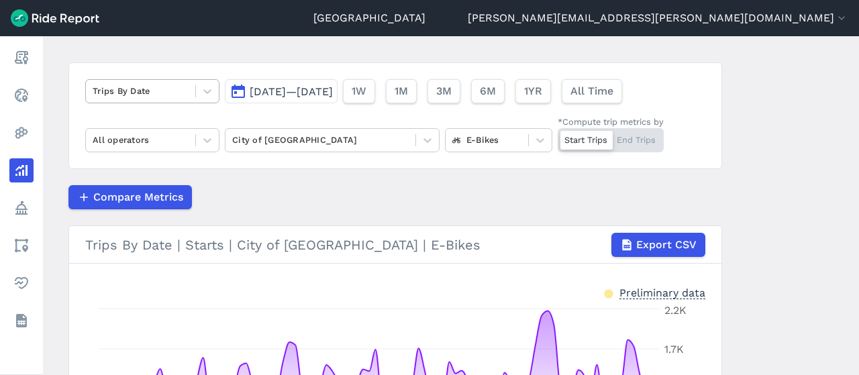
click at [123, 88] on div at bounding box center [141, 90] width 96 height 15
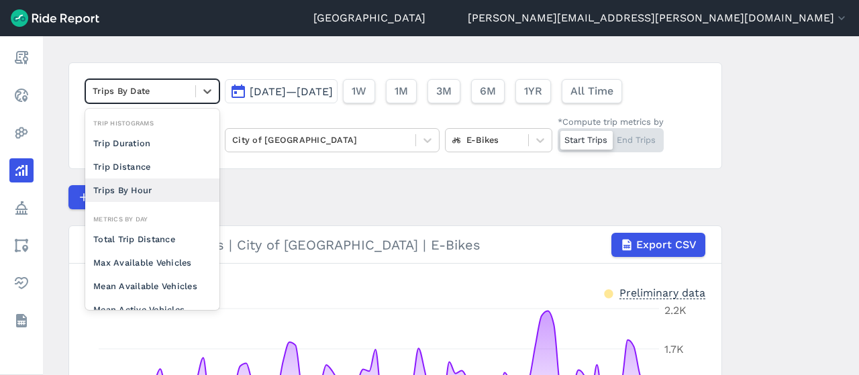
click at [128, 186] on div "Trips By Hour" at bounding box center [152, 190] width 134 height 23
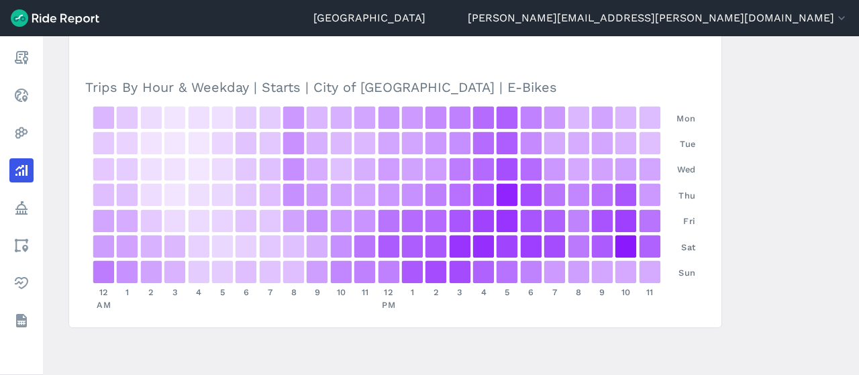
scroll to position [738, 0]
click at [488, 166] on div "956 0.9 %" at bounding box center [483, 170] width 31 height 33
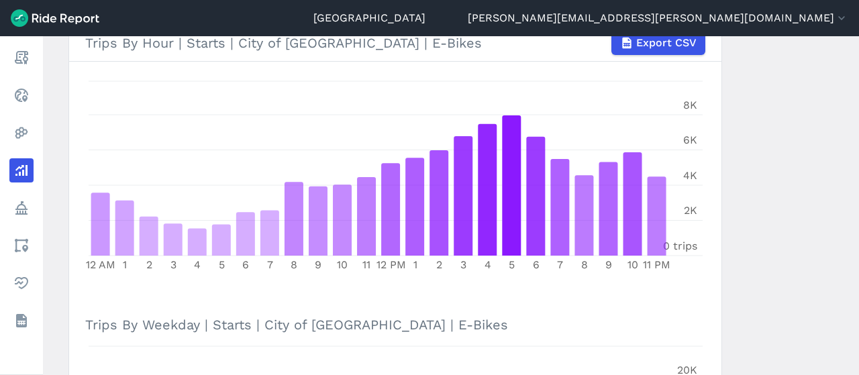
scroll to position [0, 0]
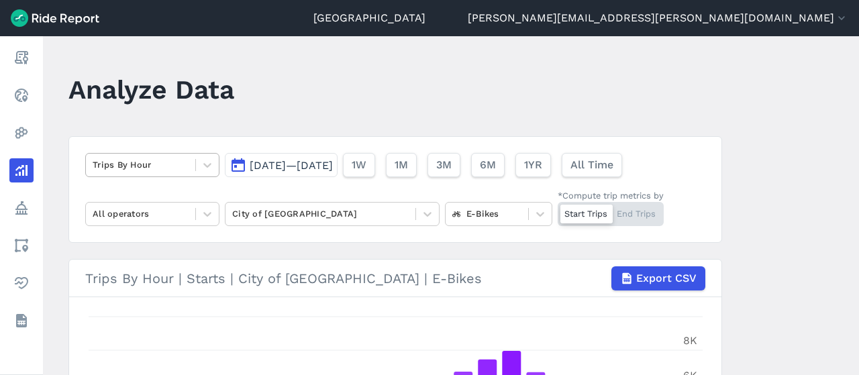
click at [158, 164] on div at bounding box center [141, 164] width 96 height 15
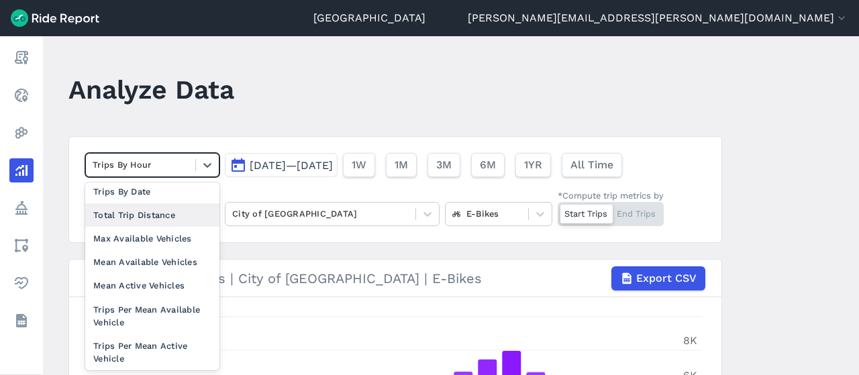
scroll to position [97, 0]
click at [133, 228] on div "Max Available Vehicles" at bounding box center [152, 239] width 134 height 23
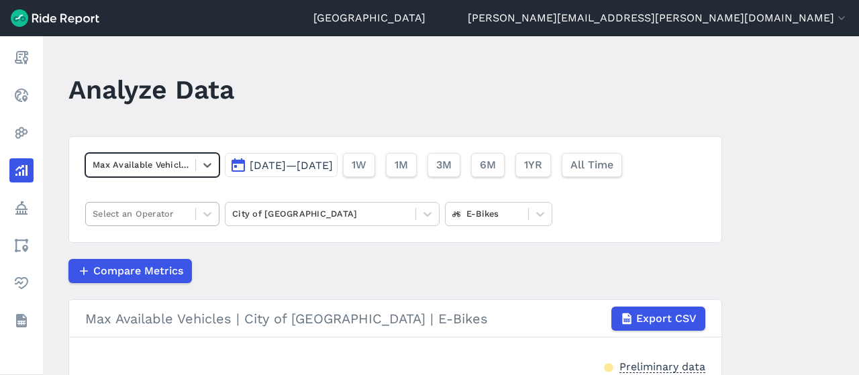
click at [146, 213] on div at bounding box center [141, 213] width 96 height 15
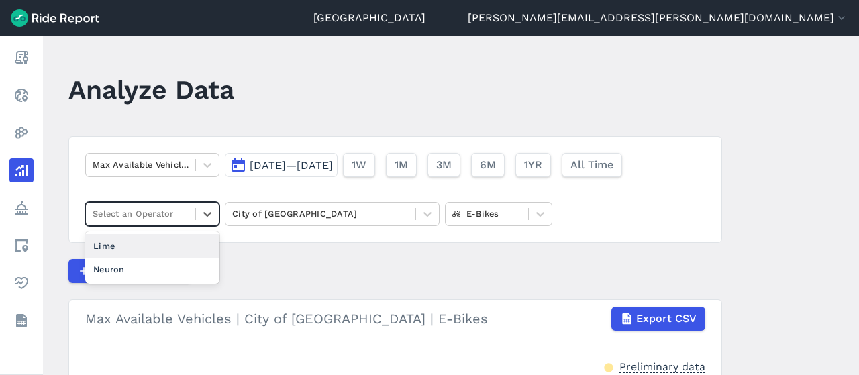
click at [160, 242] on div "Lime" at bounding box center [152, 245] width 134 height 23
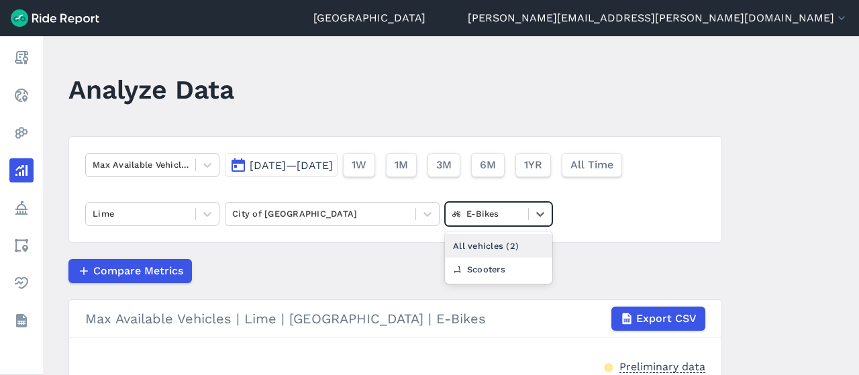
click at [518, 210] on div at bounding box center [486, 213] width 69 height 15
click at [519, 254] on div "All vehicles (2)" at bounding box center [498, 245] width 107 height 23
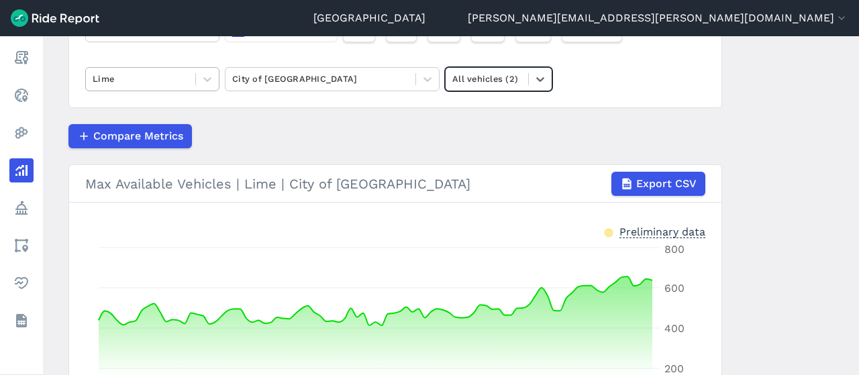
scroll to position [77, 0]
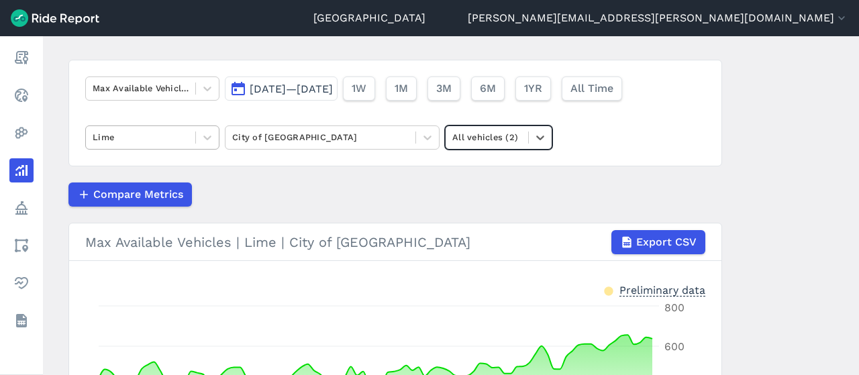
click at [152, 83] on div at bounding box center [141, 88] width 96 height 15
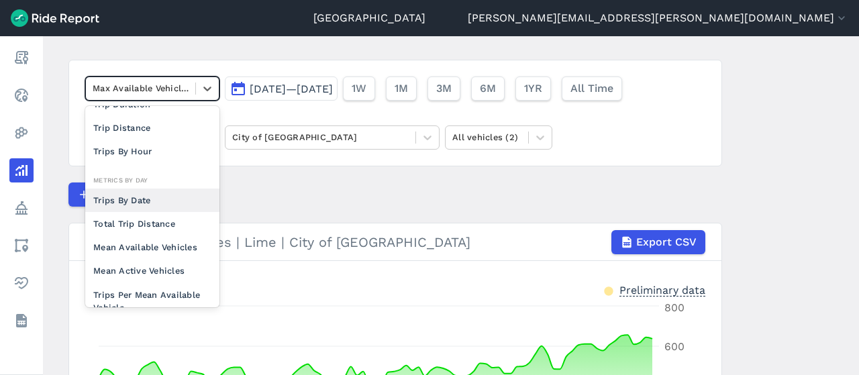
scroll to position [37, 0]
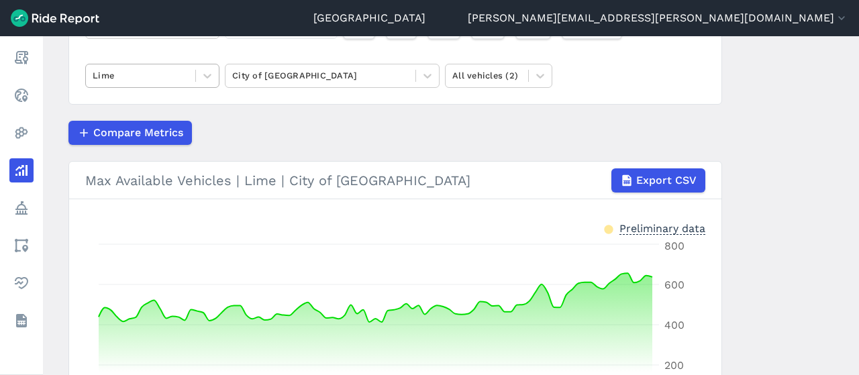
scroll to position [109, 0]
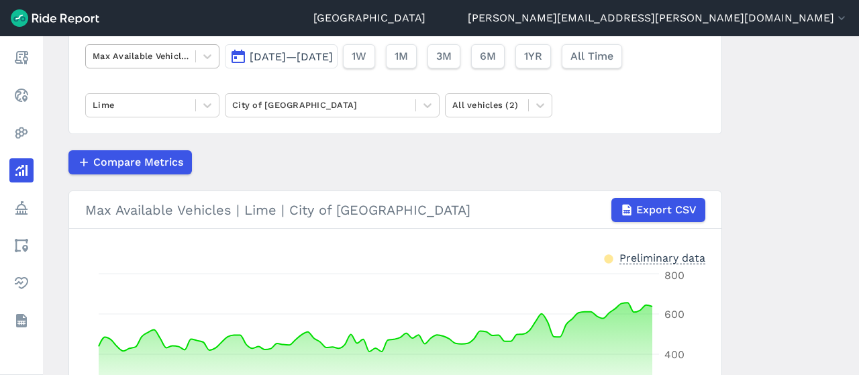
click at [113, 58] on div at bounding box center [141, 55] width 96 height 15
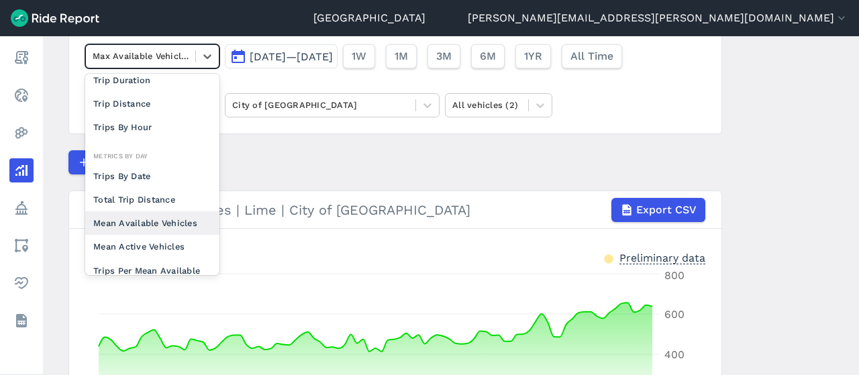
scroll to position [28, 0]
click at [163, 223] on div "Mean Available Vehicles" at bounding box center [152, 223] width 134 height 23
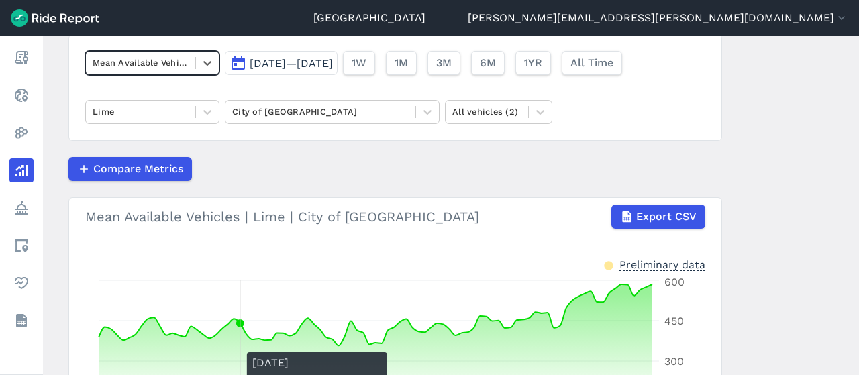
scroll to position [99, 0]
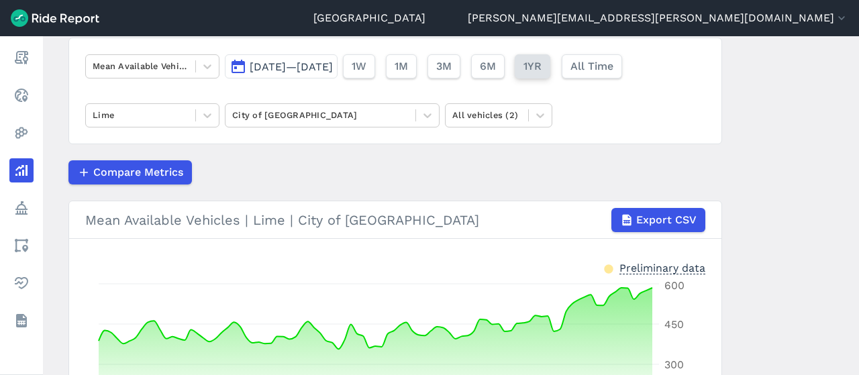
click at [542, 63] on span "1YR" at bounding box center [532, 66] width 18 height 16
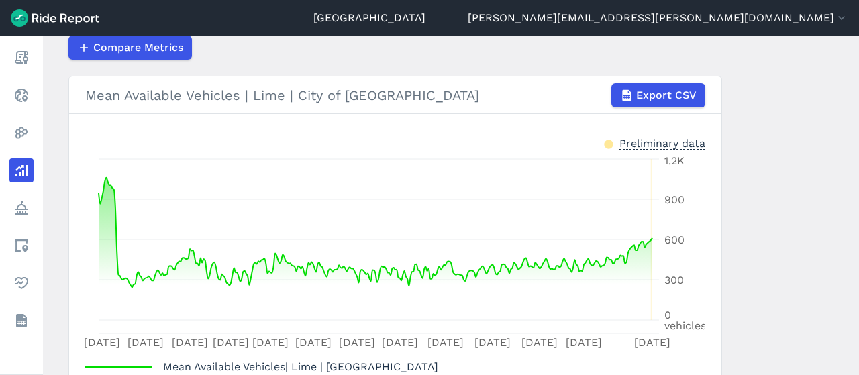
scroll to position [103, 0]
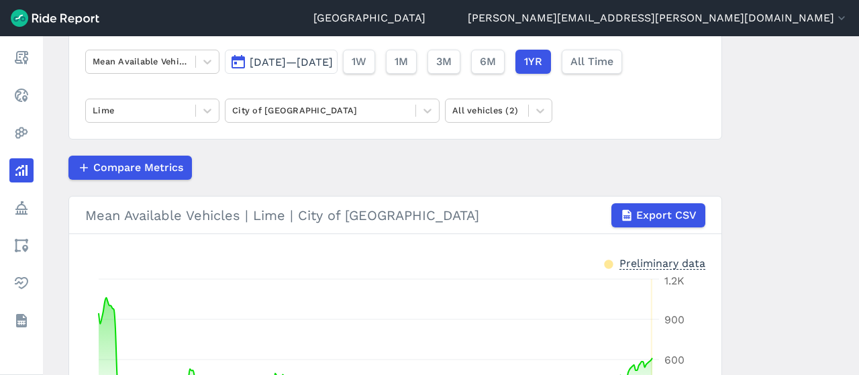
click at [337, 92] on div "Mean Available Vehicles Sep 12, 2024—Sep 11, 2025 1W 1M 3M 6M 1YR All Time Lime…" at bounding box center [395, 86] width 654 height 107
click at [330, 97] on div "Mean Available Vehicles Sep 12, 2024—Sep 11, 2025 1W 1M 3M 6M 1YR All Time Lime…" at bounding box center [395, 86] width 654 height 107
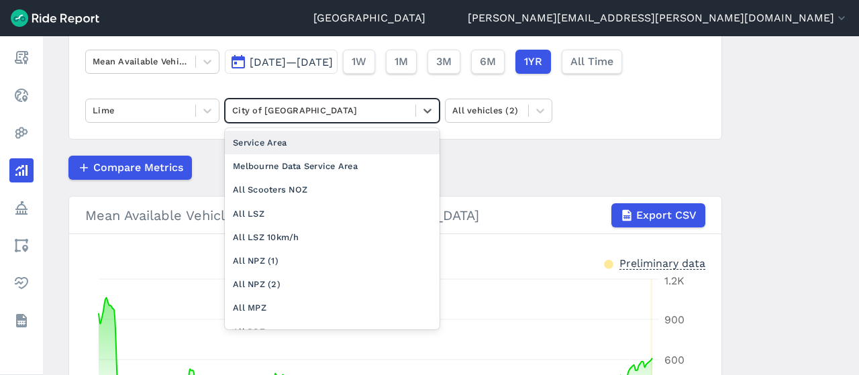
click at [324, 107] on div at bounding box center [320, 110] width 176 height 15
click at [307, 139] on div "Service Area" at bounding box center [332, 142] width 215 height 23
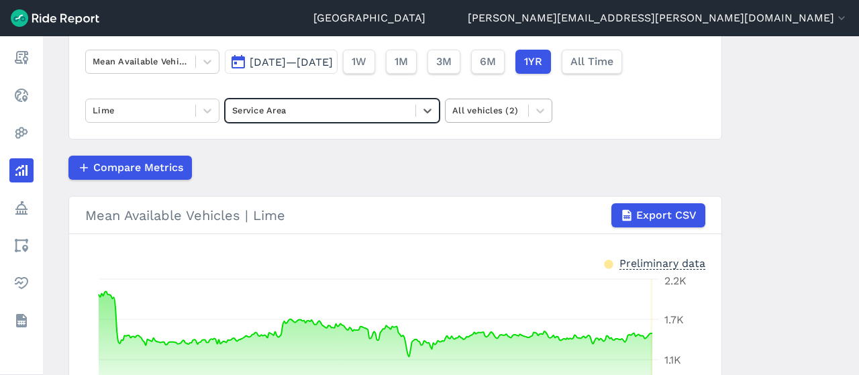
click at [516, 101] on div "All vehicles (2)" at bounding box center [487, 110] width 83 height 21
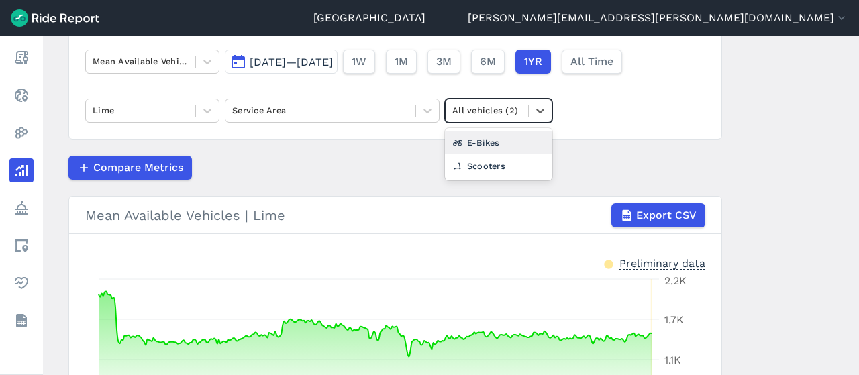
click at [506, 139] on div "E-Bikes" at bounding box center [498, 142] width 107 height 23
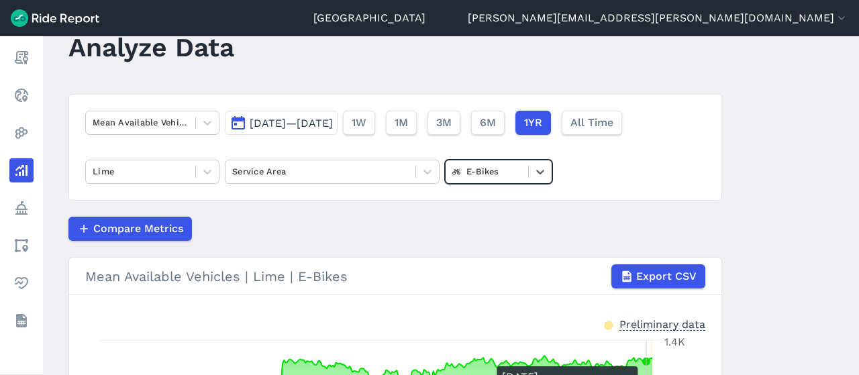
scroll to position [42, 0]
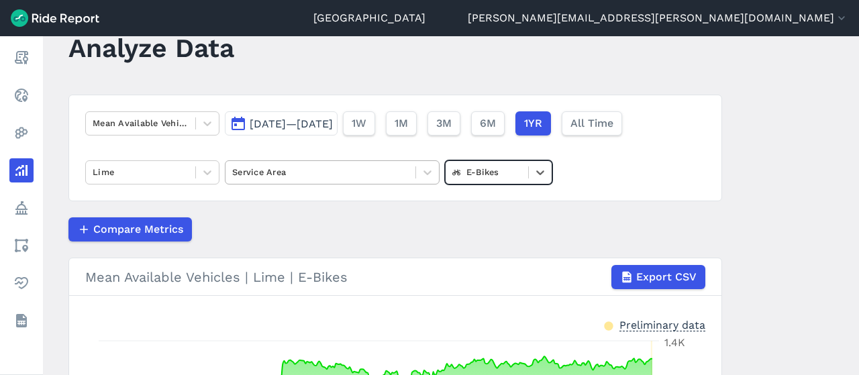
click at [322, 175] on div at bounding box center [320, 171] width 176 height 15
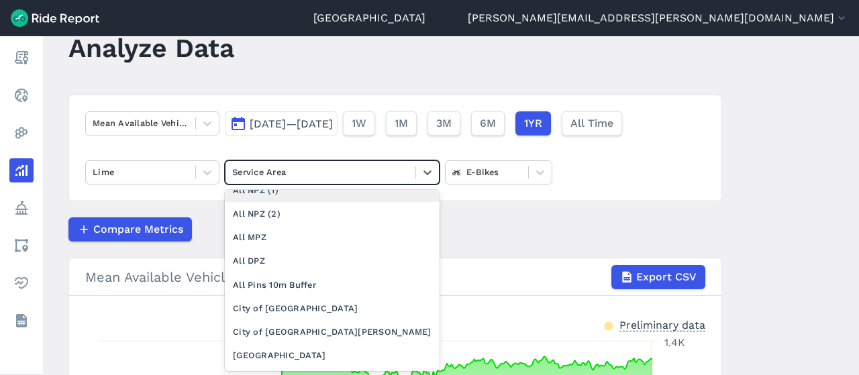
scroll to position [109, 0]
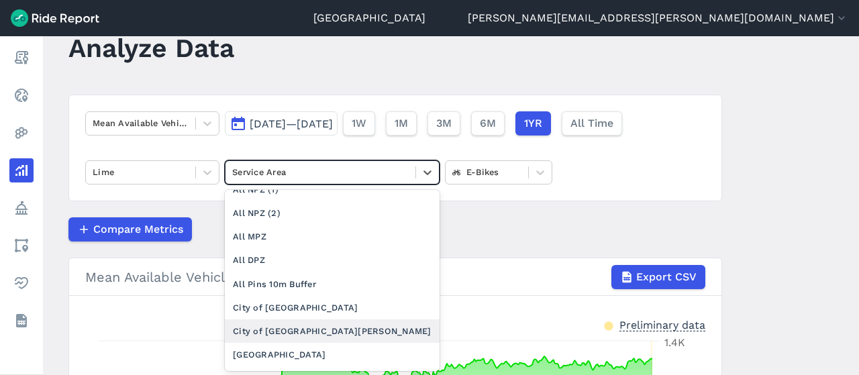
click at [333, 330] on div "City of Port Phillip" at bounding box center [332, 330] width 215 height 23
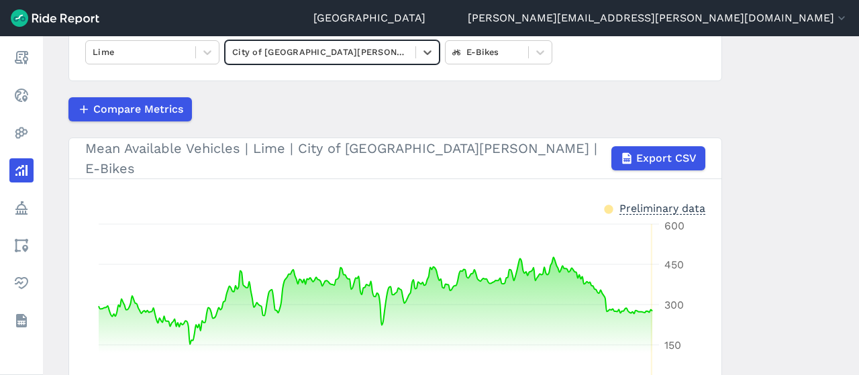
scroll to position [161, 0]
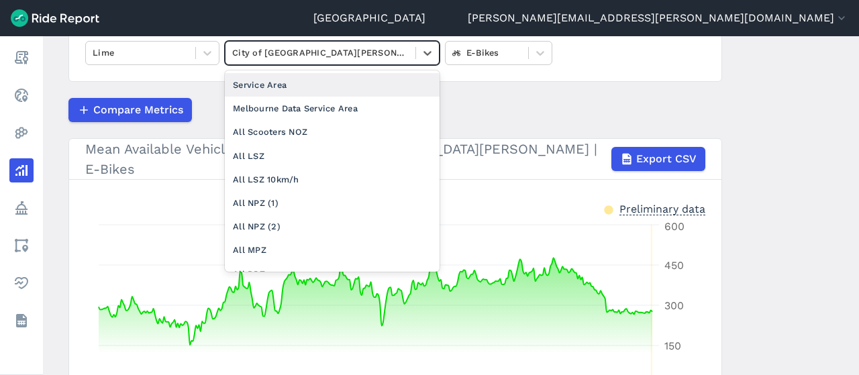
click at [275, 56] on div at bounding box center [320, 52] width 176 height 15
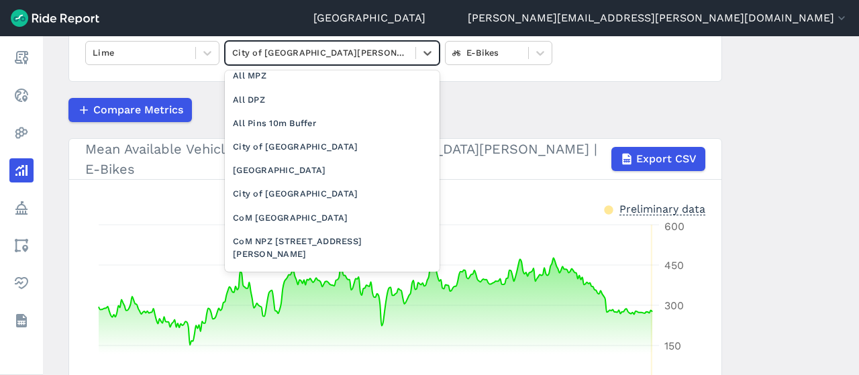
scroll to position [176, 0]
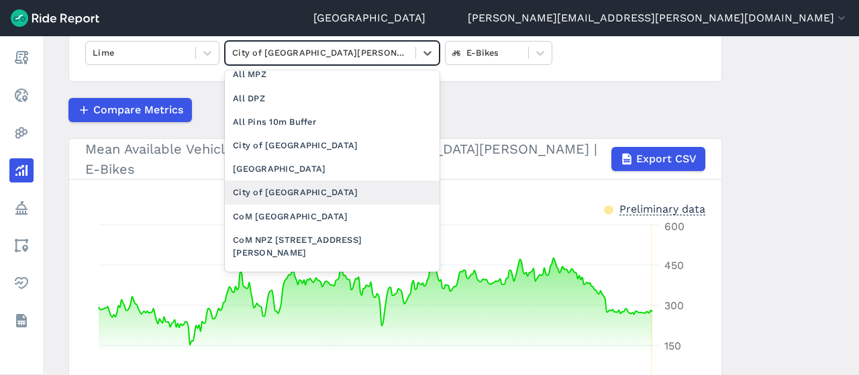
click at [299, 190] on div "City of Yarra" at bounding box center [332, 192] width 215 height 23
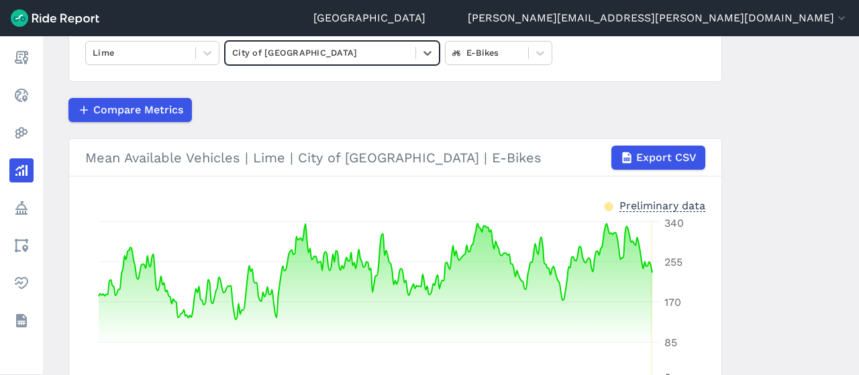
click at [370, 39] on div "Mean Available Vehicles Sep 12, 2024—Sep 11, 2025 1W 1M 3M 6M 1YR All Time Lime…" at bounding box center [395, 28] width 654 height 107
click at [365, 46] on div at bounding box center [320, 52] width 176 height 15
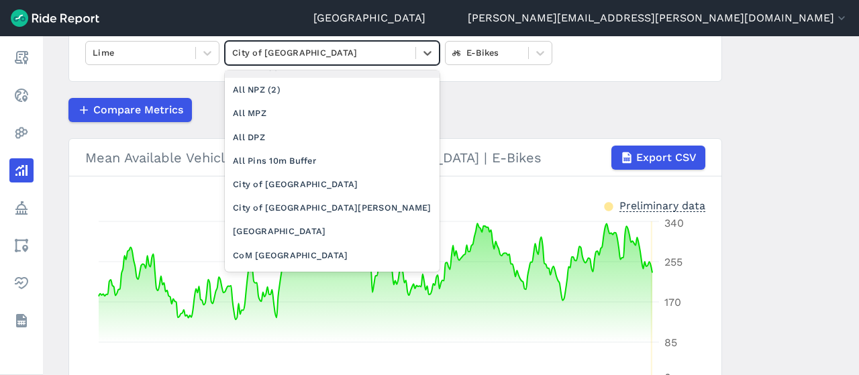
scroll to position [136, 0]
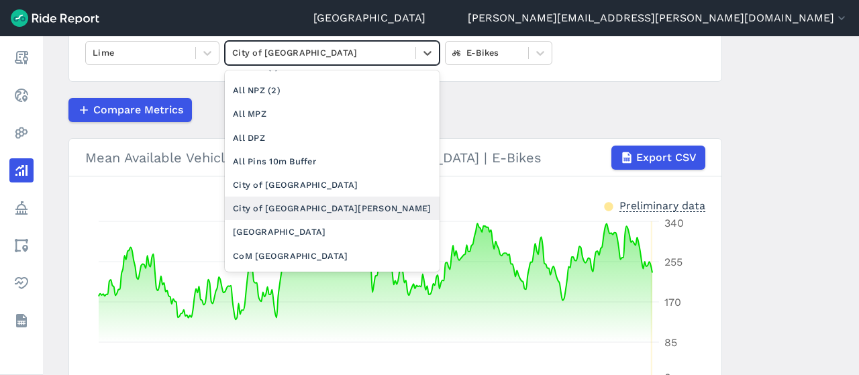
click at [301, 207] on div "City of Port Phillip" at bounding box center [332, 208] width 215 height 23
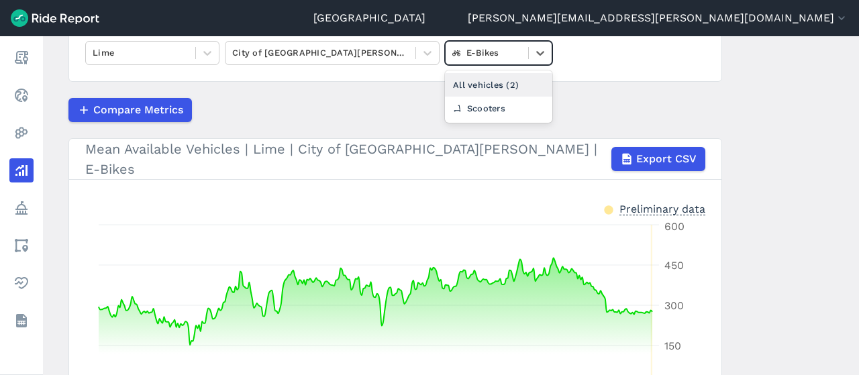
click at [513, 46] on div at bounding box center [486, 52] width 69 height 15
click at [505, 103] on div "Scooters" at bounding box center [498, 108] width 107 height 23
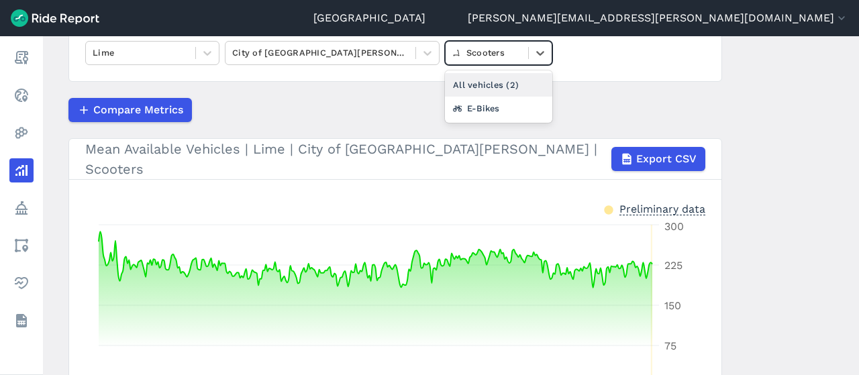
click at [493, 51] on div at bounding box center [486, 52] width 69 height 15
click at [503, 105] on div "E-Bikes" at bounding box center [498, 108] width 107 height 23
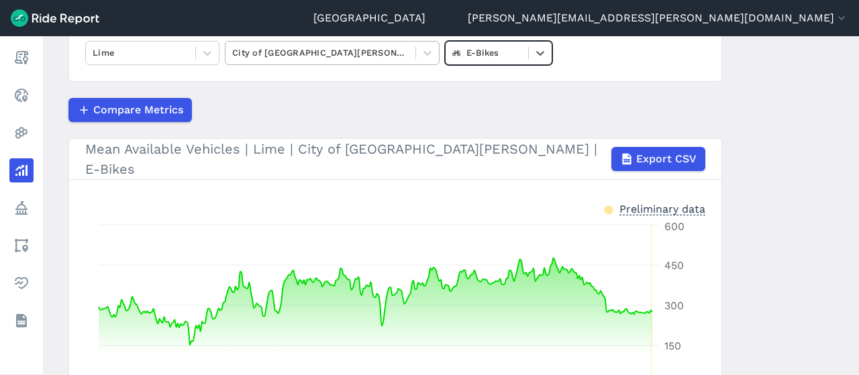
click at [346, 45] on div at bounding box center [320, 52] width 176 height 15
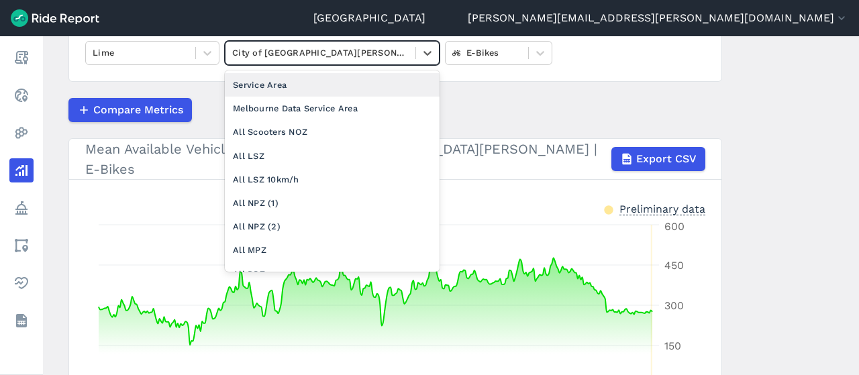
click at [346, 87] on div "Service Area" at bounding box center [332, 84] width 215 height 23
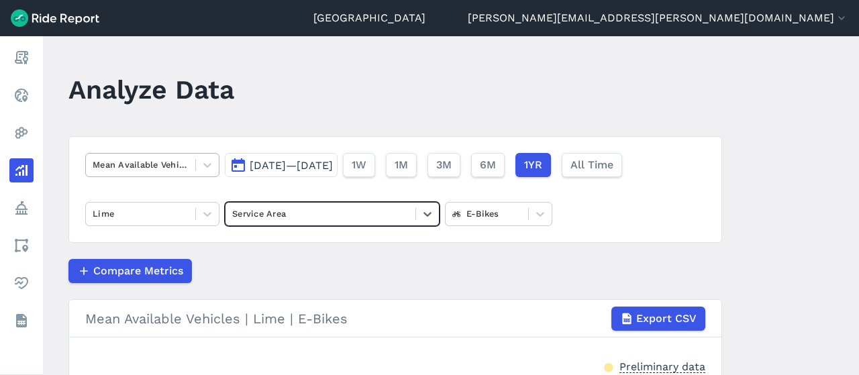
click at [125, 164] on div at bounding box center [141, 164] width 96 height 15
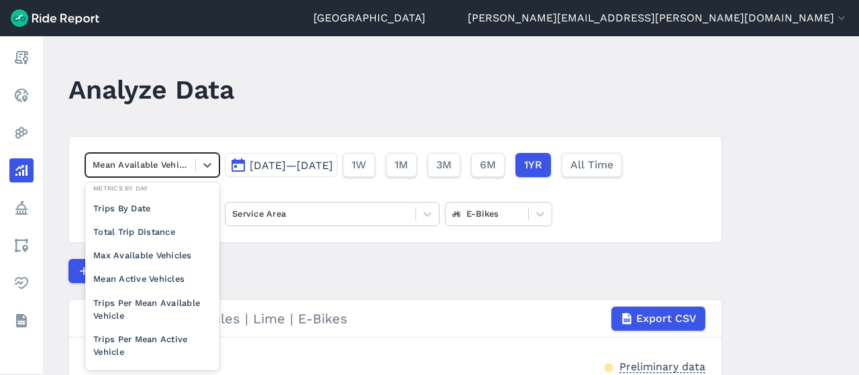
scroll to position [129, 0]
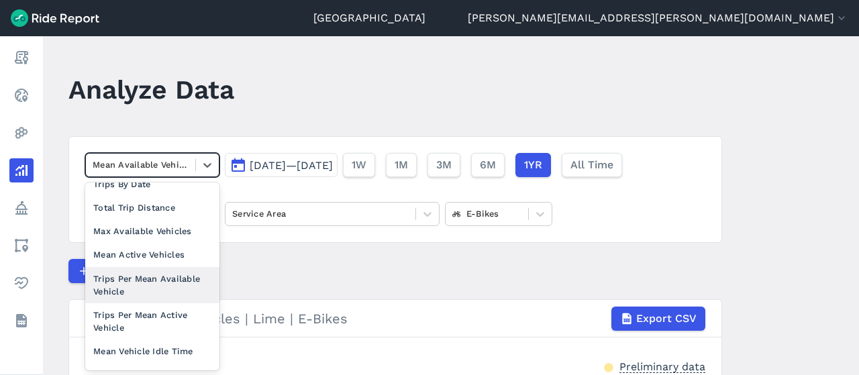
click at [164, 288] on div "Trips Per Mean Available Vehicle" at bounding box center [152, 285] width 134 height 36
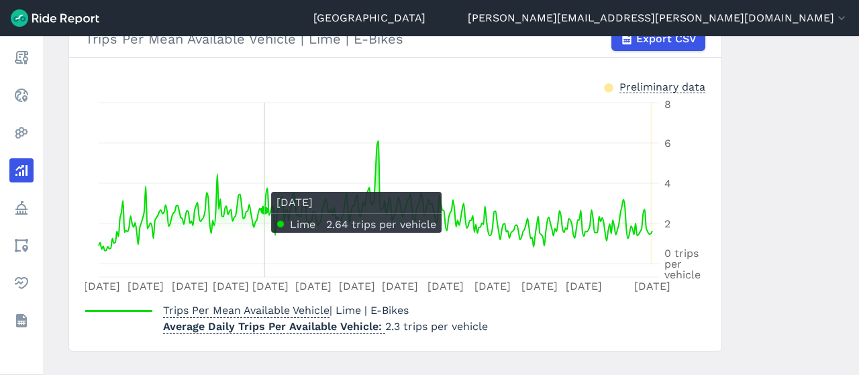
scroll to position [127, 0]
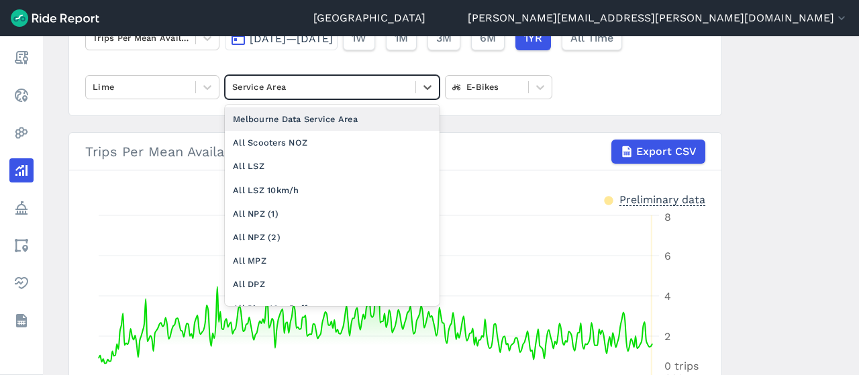
click at [352, 91] on div at bounding box center [320, 86] width 176 height 15
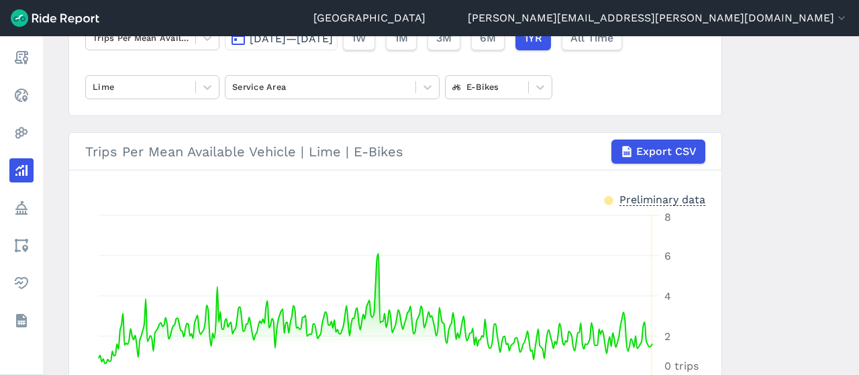
click at [518, 66] on div "Trips Per Mean Available Vehicle Sep 12, 2024—Sep 11, 2025 1W 1M 3M 6M 1YR All …" at bounding box center [395, 62] width 654 height 107
click at [509, 84] on div at bounding box center [486, 86] width 69 height 15
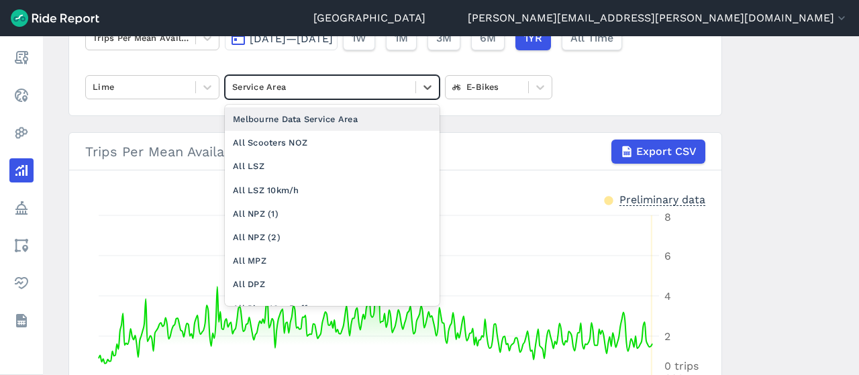
click at [393, 91] on div at bounding box center [320, 86] width 176 height 15
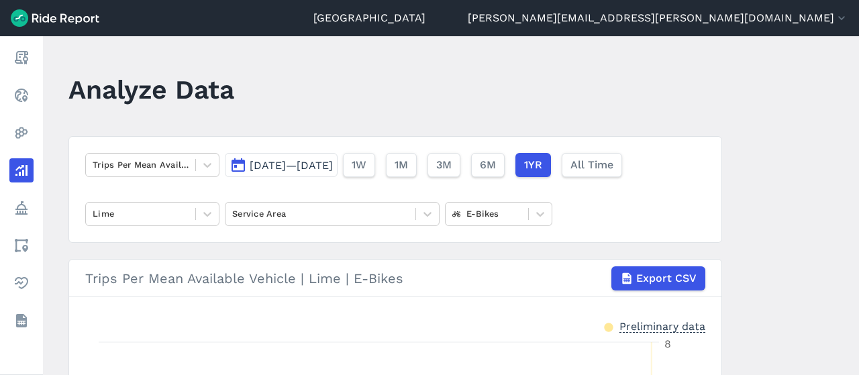
click at [345, 183] on div "Trips Per Mean Available Vehicle Sep 12, 2024—Sep 11, 2025 1W 1M 3M 6M 1YR All …" at bounding box center [395, 189] width 654 height 107
click at [333, 171] on span "Sep 12, 2024—Sep 11, 2025" at bounding box center [291, 165] width 83 height 13
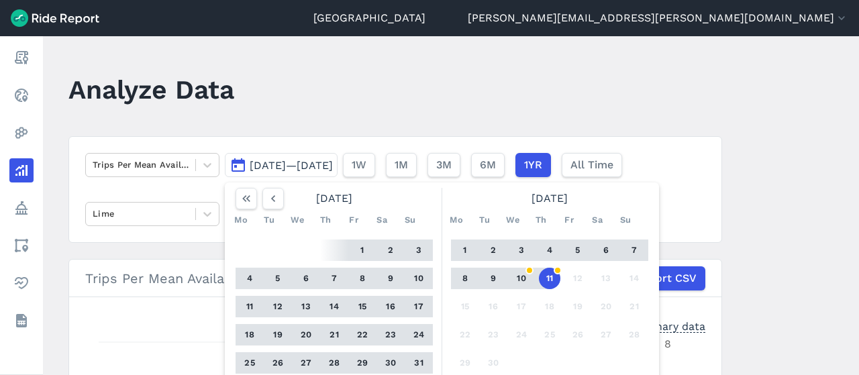
click at [284, 202] on div "August 2025" at bounding box center [334, 198] width 208 height 21
click at [266, 199] on icon "button" at bounding box center [272, 198] width 13 height 13
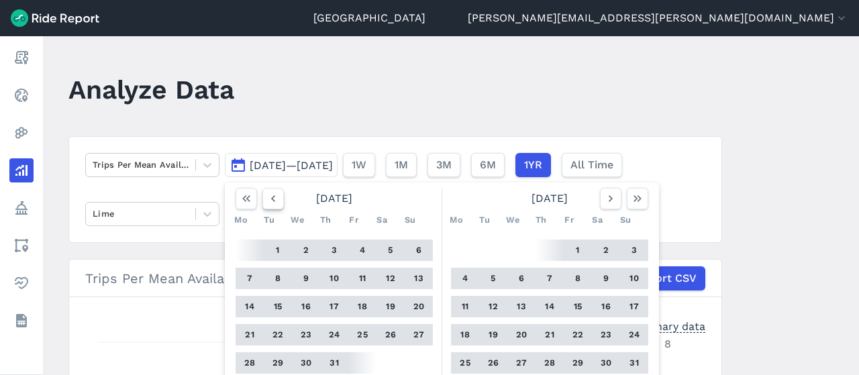
click at [266, 199] on icon "button" at bounding box center [272, 198] width 13 height 13
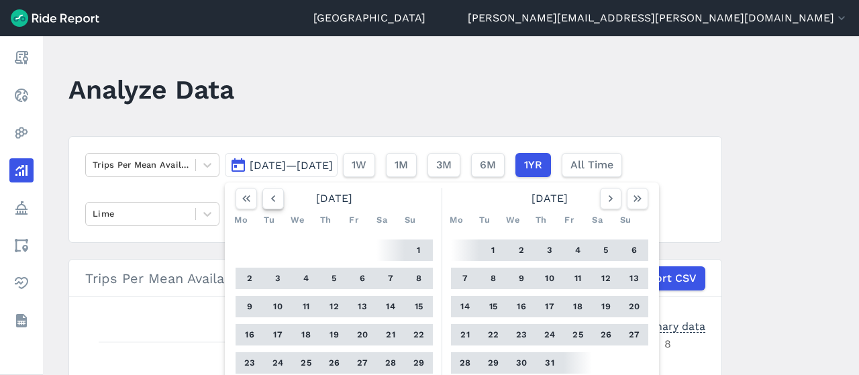
click at [266, 199] on icon "button" at bounding box center [272, 198] width 13 height 13
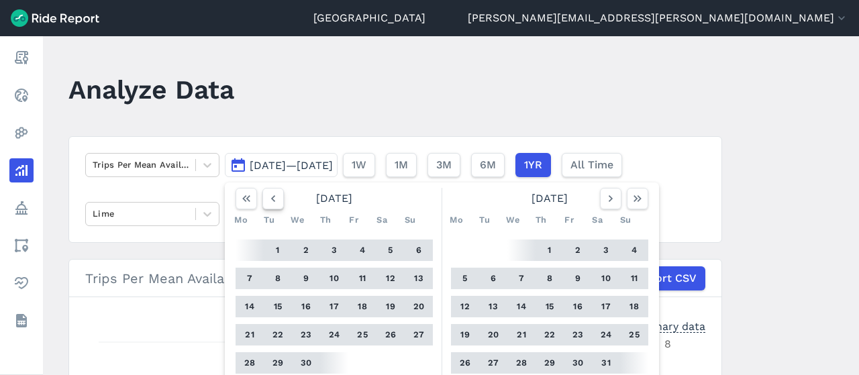
click at [266, 199] on icon "button" at bounding box center [272, 198] width 13 height 13
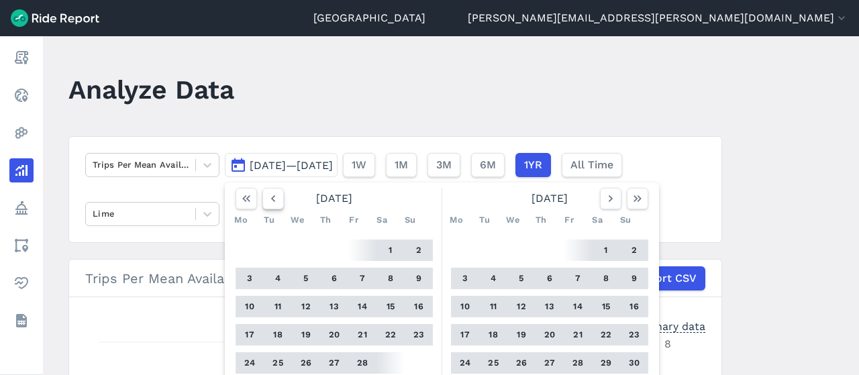
click at [266, 199] on icon "button" at bounding box center [272, 198] width 13 height 13
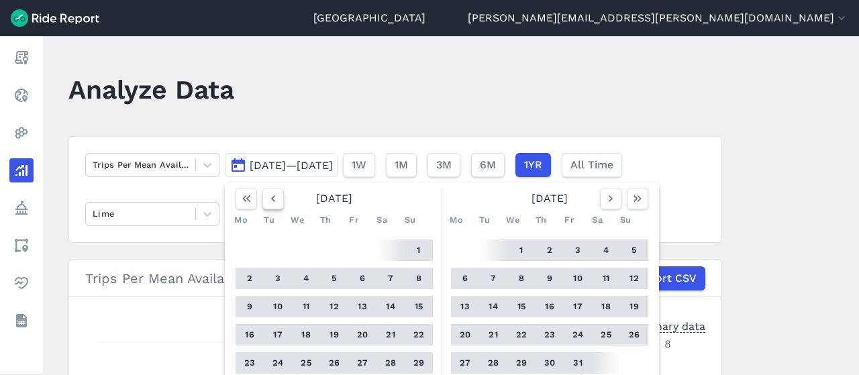
click at [266, 199] on icon "button" at bounding box center [272, 198] width 13 height 13
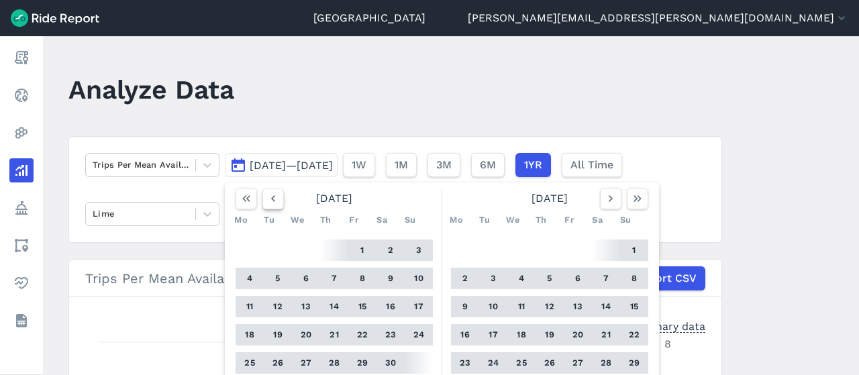
click at [266, 199] on icon "button" at bounding box center [272, 198] width 13 height 13
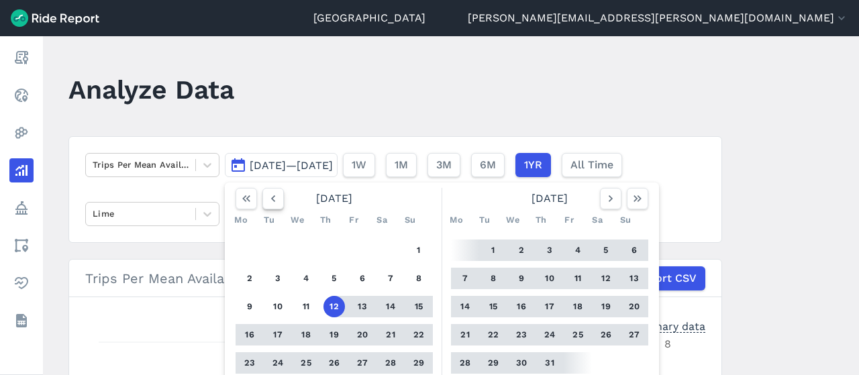
click at [266, 199] on icon "button" at bounding box center [272, 198] width 13 height 13
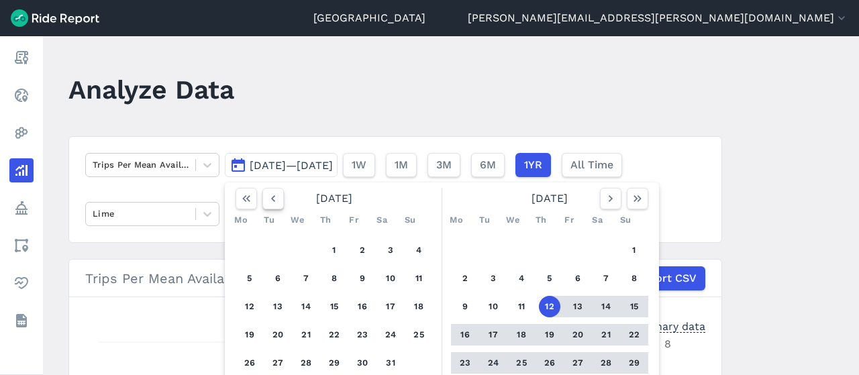
click at [266, 199] on icon "button" at bounding box center [272, 198] width 13 height 13
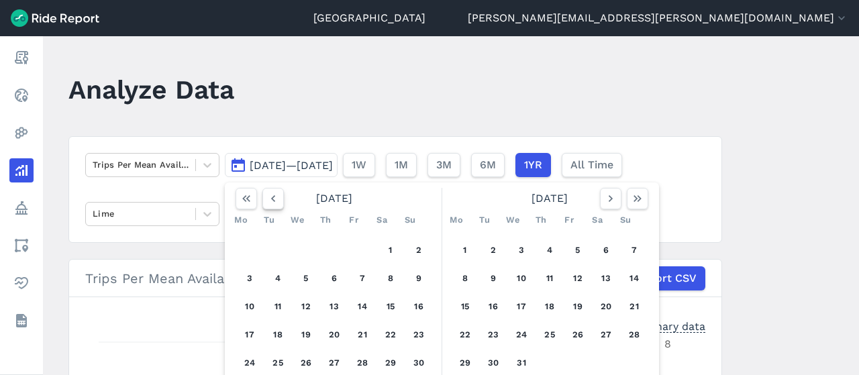
click at [266, 199] on icon "button" at bounding box center [272, 198] width 13 height 13
click at [239, 252] on button "1" at bounding box center [249, 250] width 21 height 21
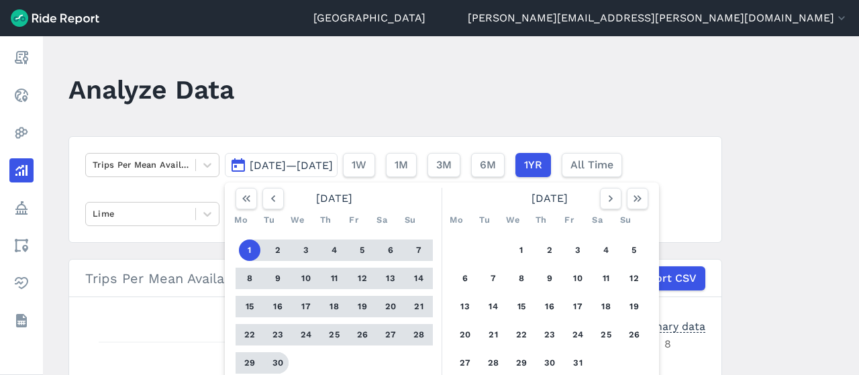
click at [276, 359] on button "30" at bounding box center [277, 362] width 21 height 21
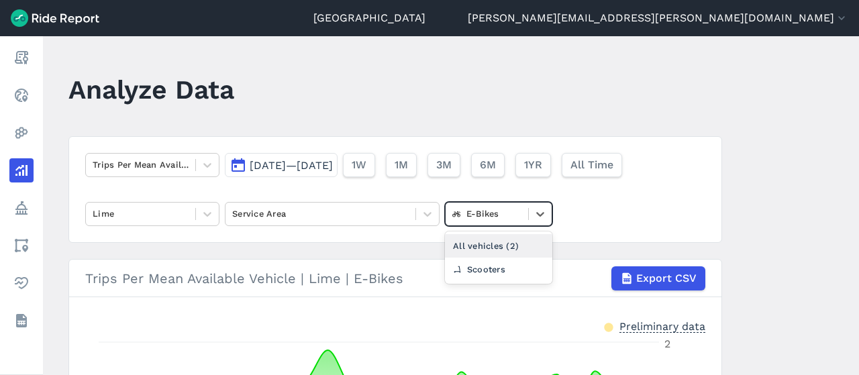
click at [491, 221] on div at bounding box center [486, 213] width 69 height 15
click at [486, 247] on div "All vehicles (2)" at bounding box center [498, 245] width 107 height 23
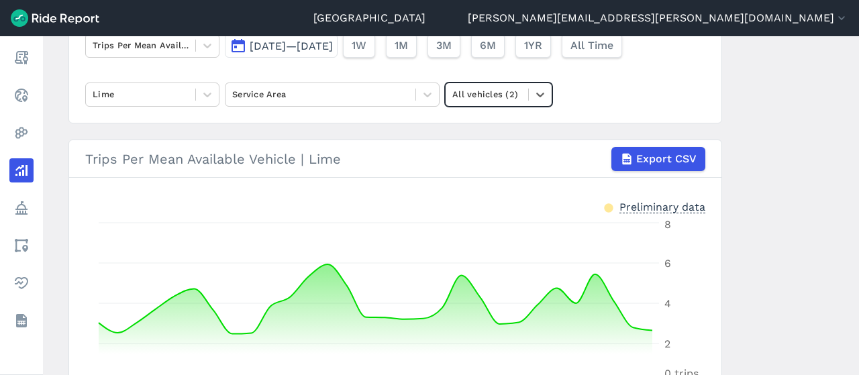
scroll to position [120, 0]
click at [334, 93] on div at bounding box center [320, 93] width 176 height 15
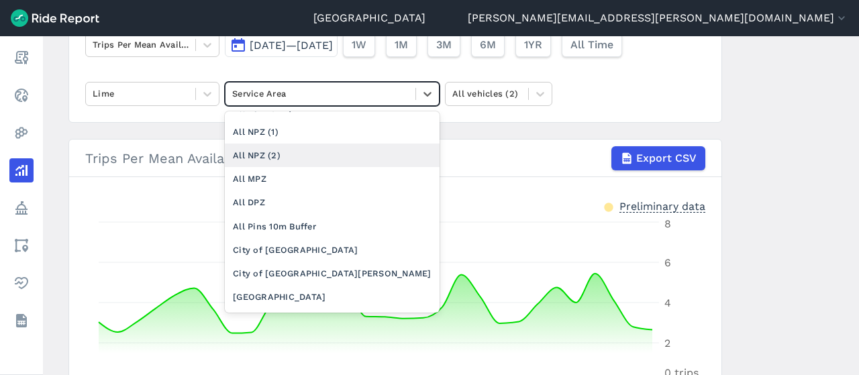
scroll to position [88, 0]
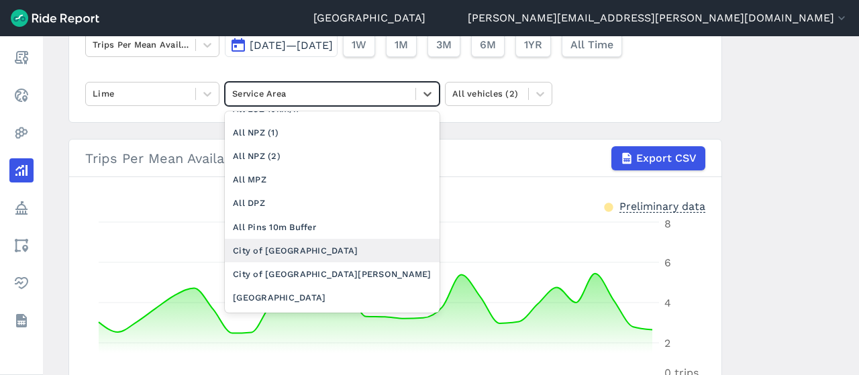
click at [318, 253] on div "City of Melbourne" at bounding box center [332, 250] width 215 height 23
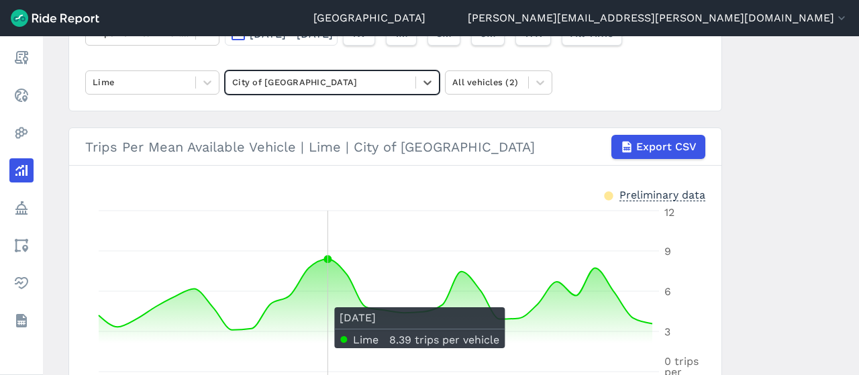
scroll to position [108, 0]
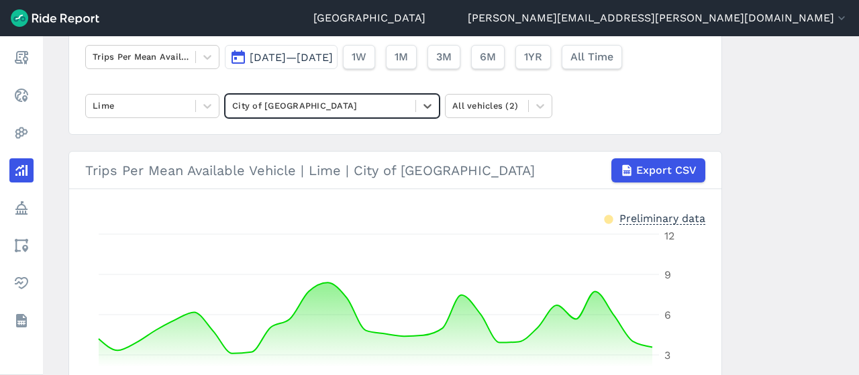
click at [333, 58] on span "Apr 1, 2024—Apr 30, 2024" at bounding box center [291, 57] width 83 height 13
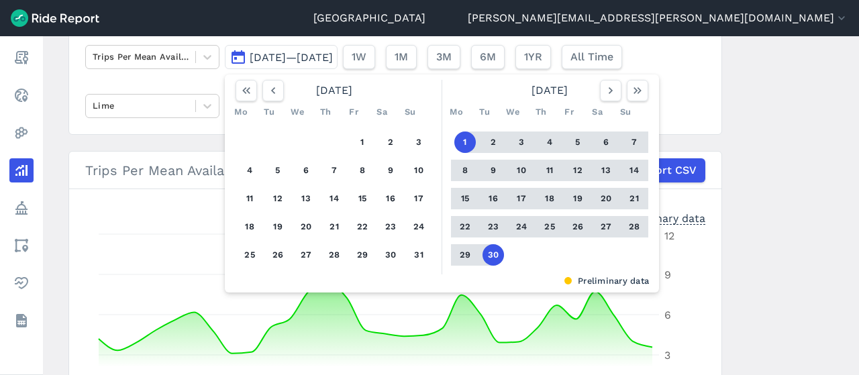
click at [647, 89] on div "April 2024" at bounding box center [550, 90] width 208 height 21
click at [639, 90] on use "button" at bounding box center [638, 90] width 8 height 7
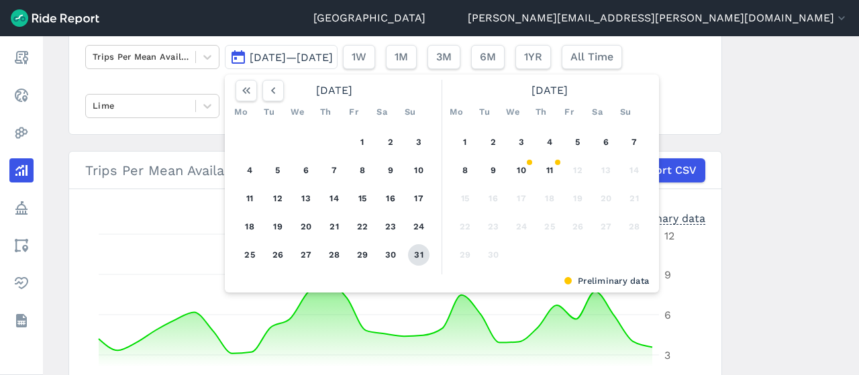
click at [415, 257] on button "31" at bounding box center [418, 254] width 21 height 21
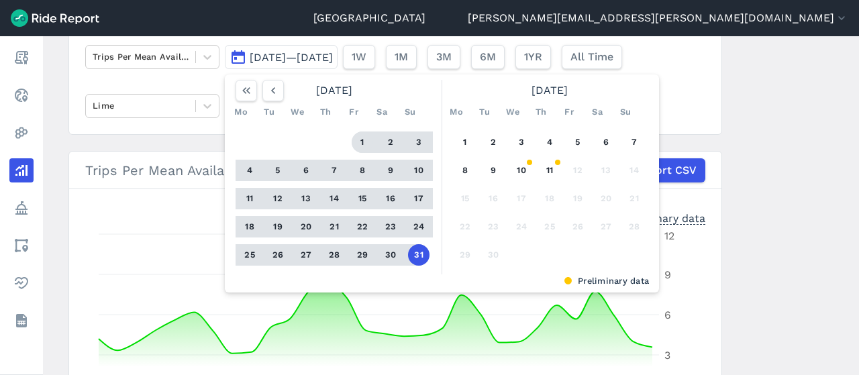
click at [364, 143] on button "1" at bounding box center [362, 142] width 21 height 21
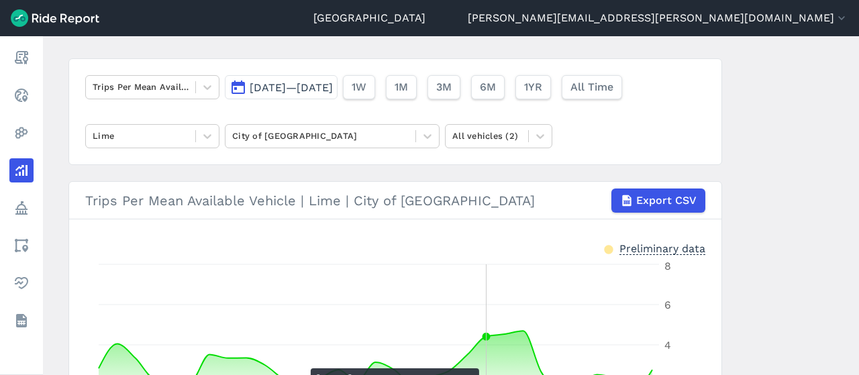
scroll to position [77, 0]
click at [179, 84] on div at bounding box center [141, 87] width 96 height 15
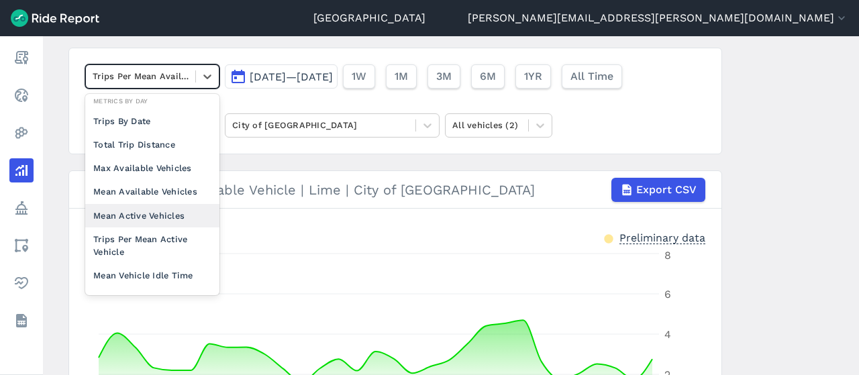
scroll to position [103, 0]
click at [153, 269] on div "Mean Vehicle Idle Time" at bounding box center [152, 275] width 134 height 23
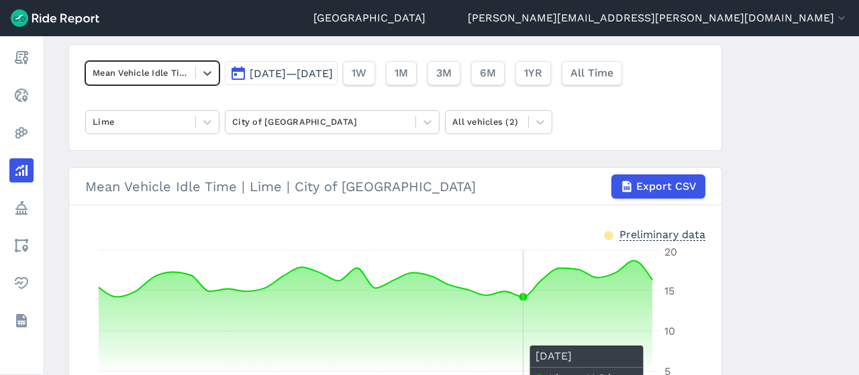
scroll to position [91, 0]
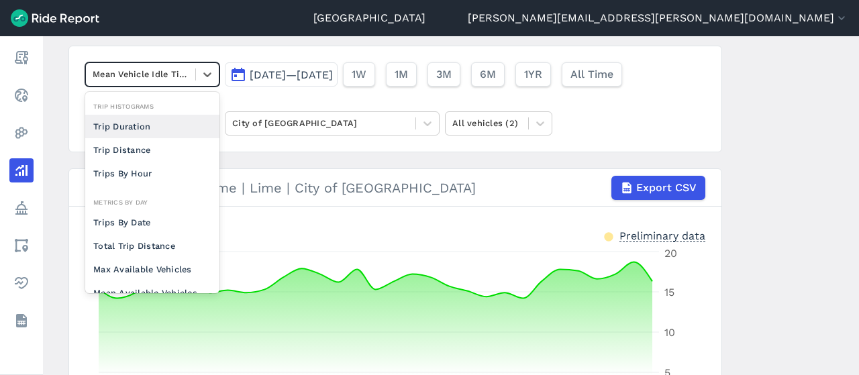
click at [160, 72] on div at bounding box center [141, 73] width 96 height 15
click at [411, 162] on article "option Mean Vehicle Idle Time, selected. option Trips By Date focused, 0 of 2. …" at bounding box center [395, 273] width 654 height 455
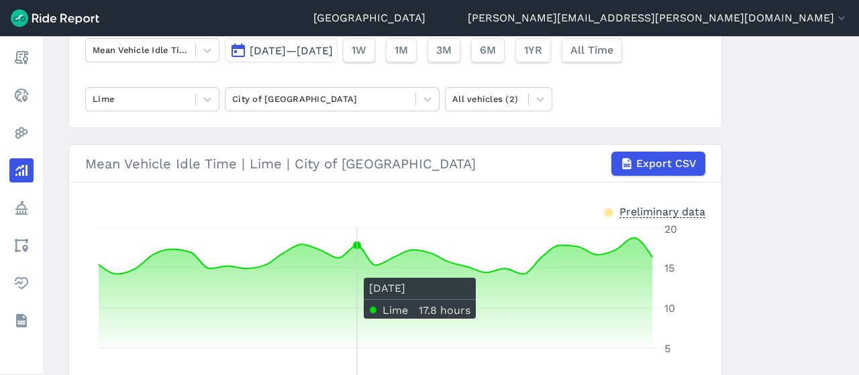
scroll to position [115, 0]
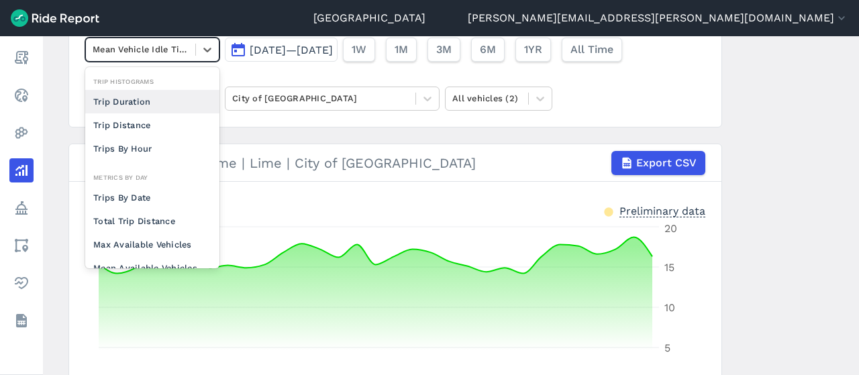
click at [105, 44] on div at bounding box center [141, 49] width 96 height 15
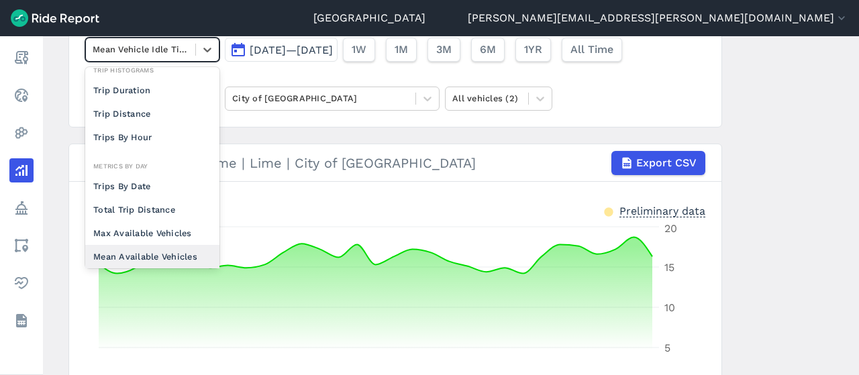
scroll to position [0, 0]
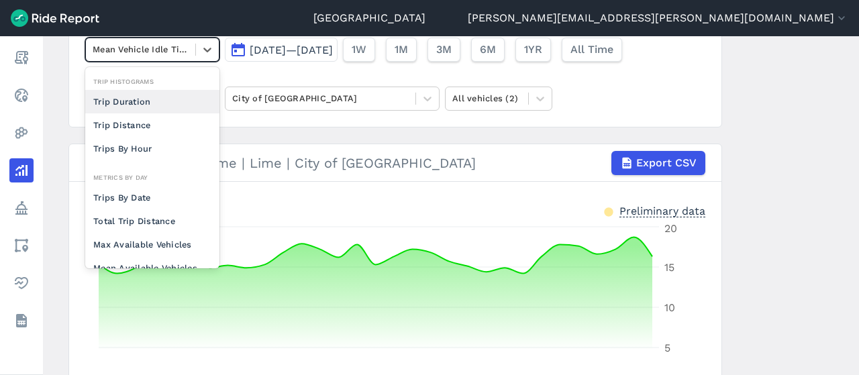
click at [130, 101] on div "Trip Duration" at bounding box center [152, 101] width 134 height 23
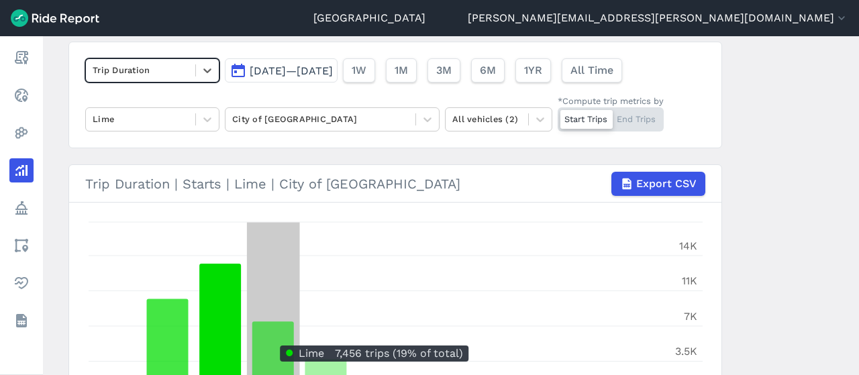
scroll to position [94, 0]
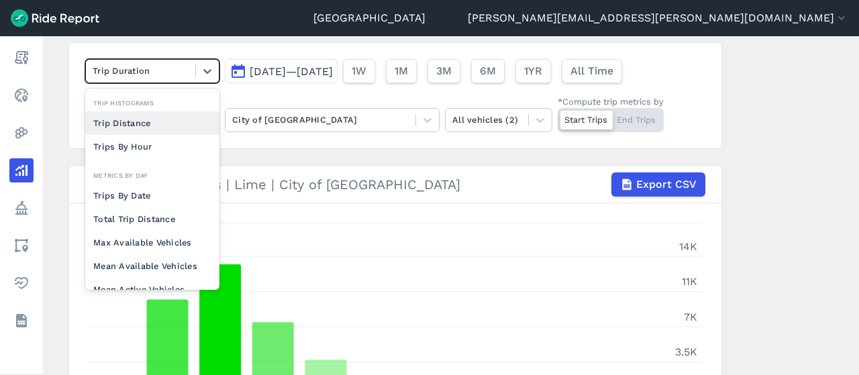
click at [140, 73] on div at bounding box center [141, 70] width 96 height 15
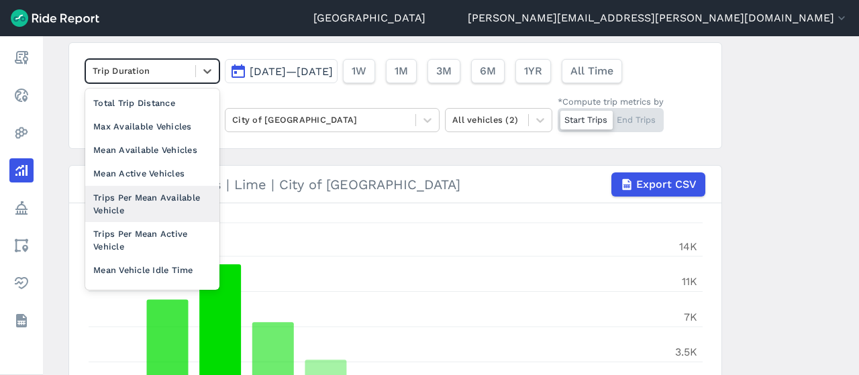
scroll to position [0, 0]
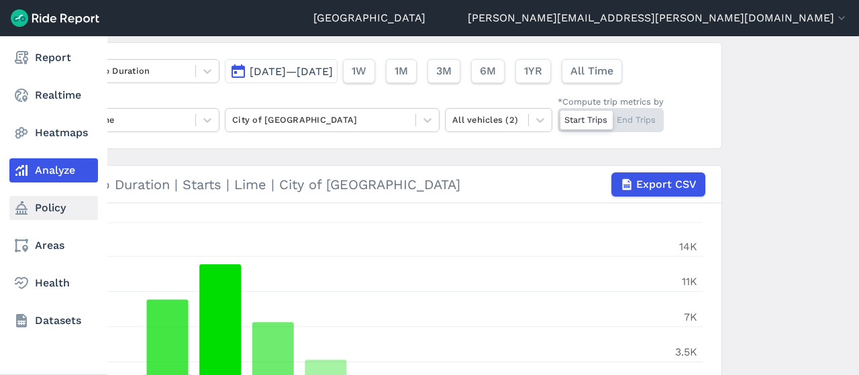
click at [42, 203] on link "Policy" at bounding box center [53, 208] width 89 height 24
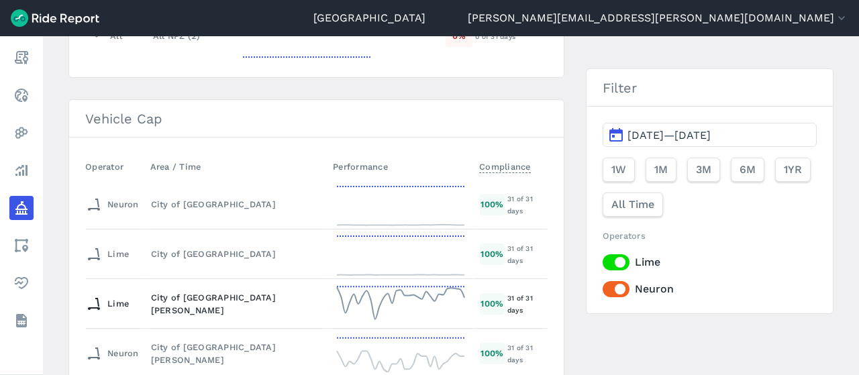
scroll to position [245, 0]
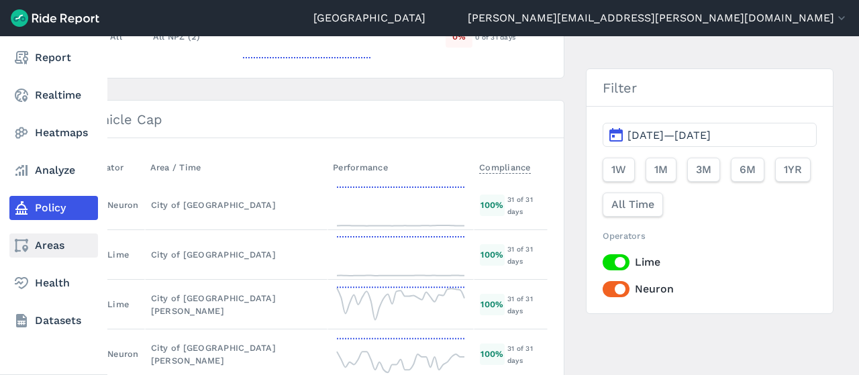
click at [32, 245] on link "Areas" at bounding box center [53, 246] width 89 height 24
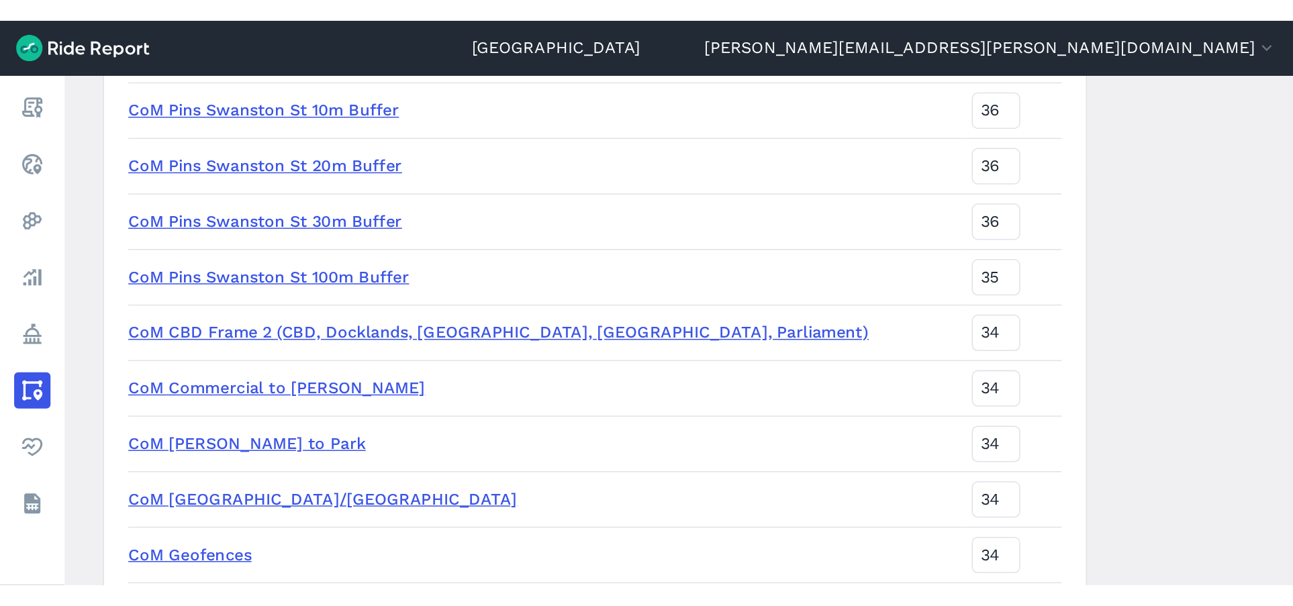
scroll to position [1104, 0]
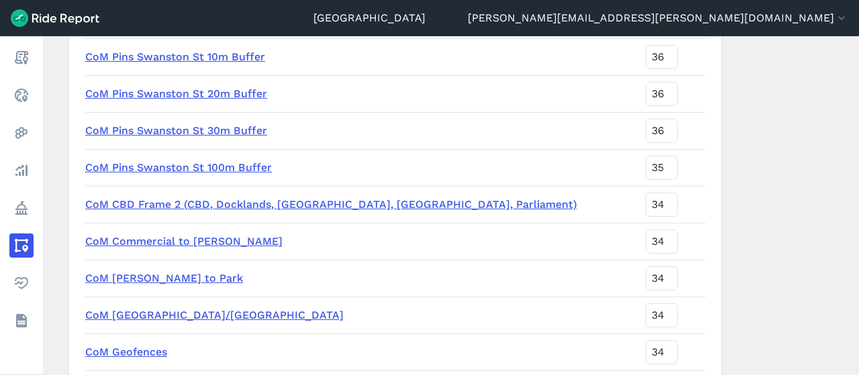
click at [395, 206] on link "CoM CBD Frame 2 (CBD, Docklands, Southbank, QVM, Parliament)" at bounding box center [331, 204] width 492 height 13
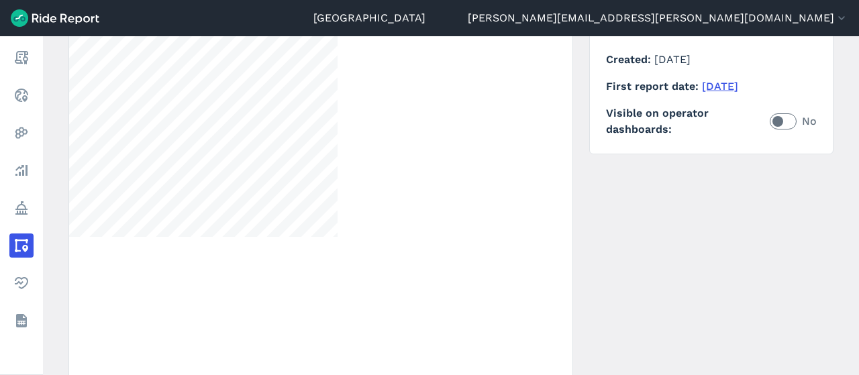
scroll to position [99, 0]
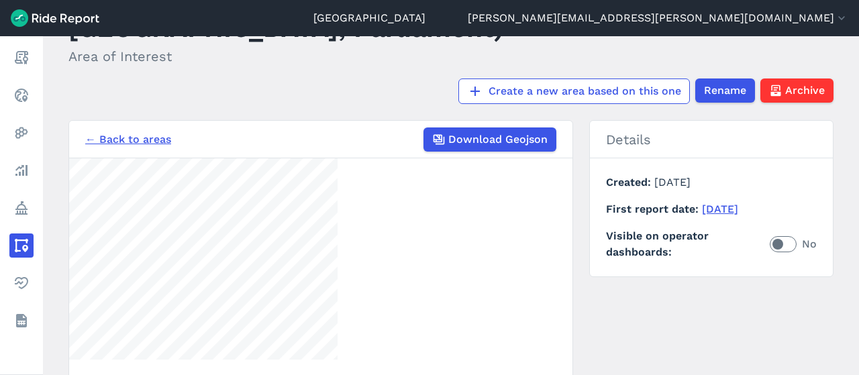
click at [132, 142] on link "← Back to areas" at bounding box center [128, 140] width 86 height 16
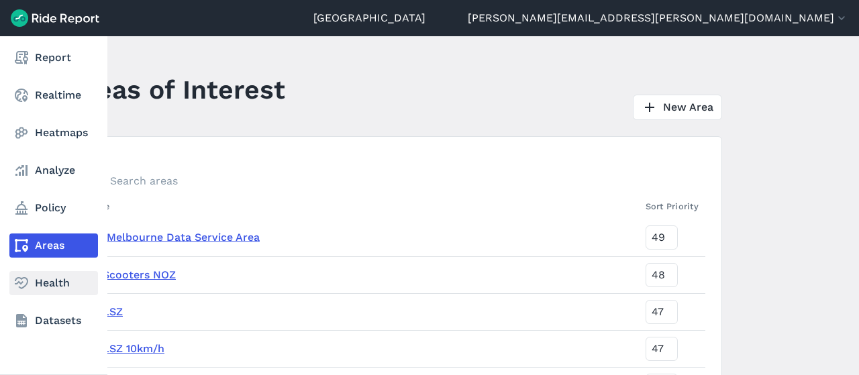
click at [22, 281] on icon at bounding box center [21, 283] width 16 height 16
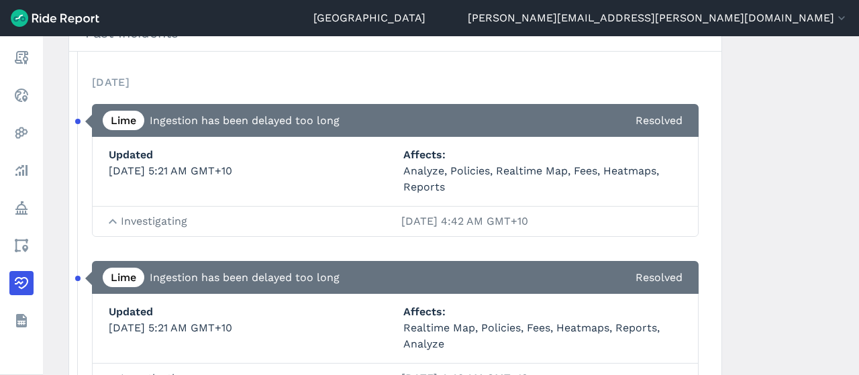
scroll to position [576, 0]
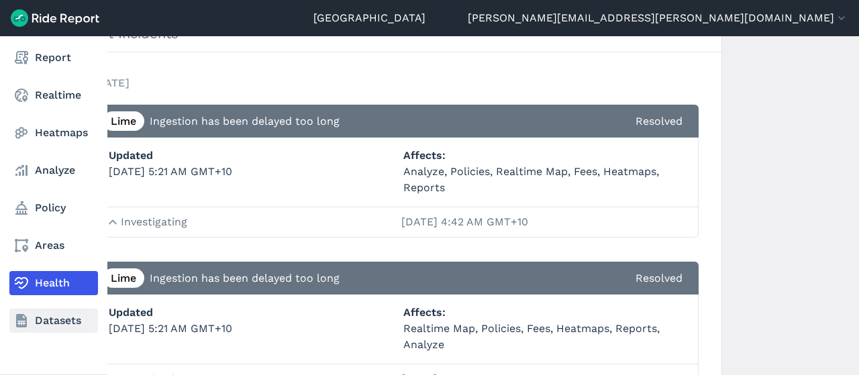
click at [32, 322] on link "Datasets" at bounding box center [53, 321] width 89 height 24
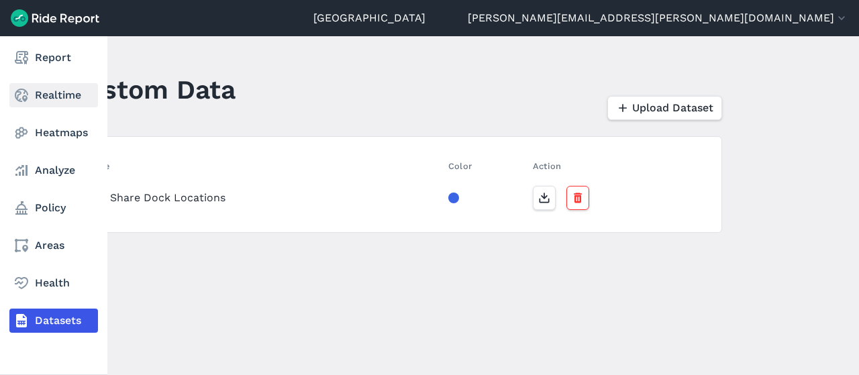
click at [17, 97] on use at bounding box center [21, 95] width 13 height 13
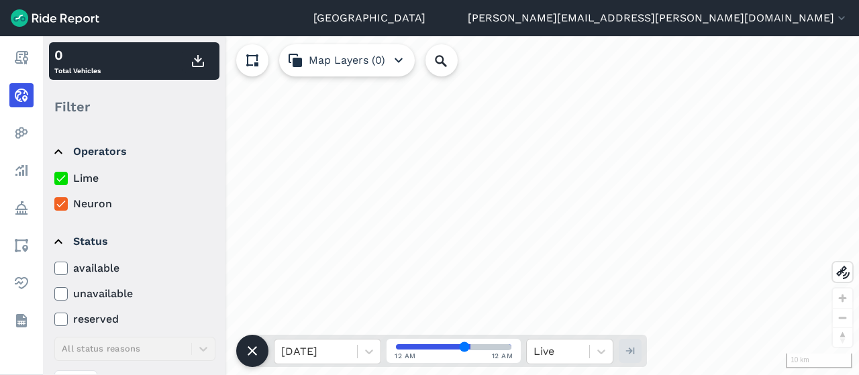
scroll to position [40, 0]
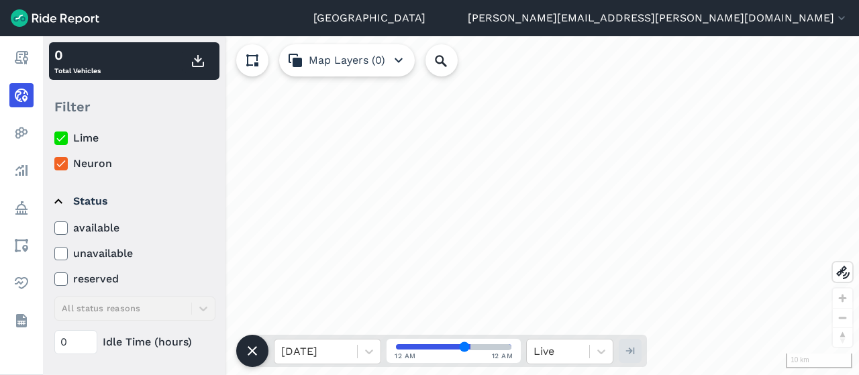
click at [393, 53] on icon "button" at bounding box center [399, 60] width 16 height 16
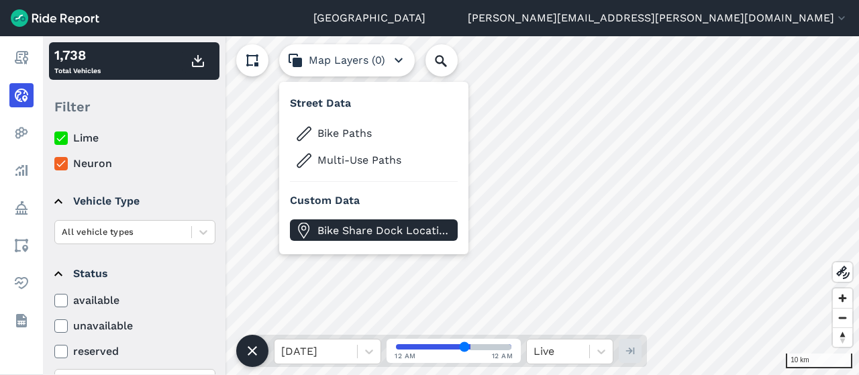
click at [407, 232] on span "Bike Share Dock Locations" at bounding box center [384, 231] width 134 height 16
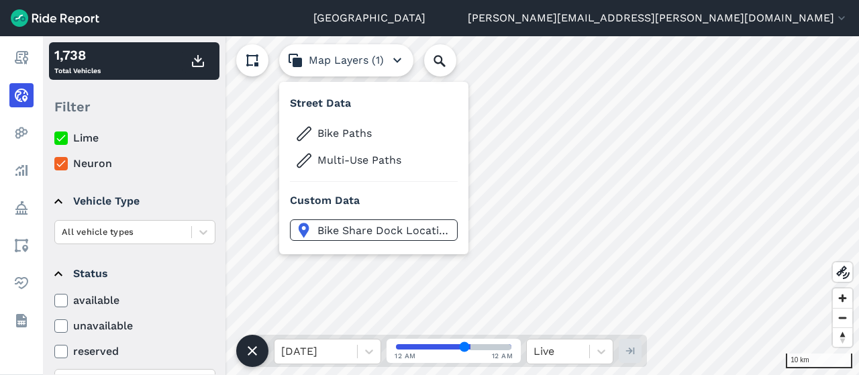
click at [407, 62] on button "Map Layers (1)" at bounding box center [346, 60] width 134 height 32
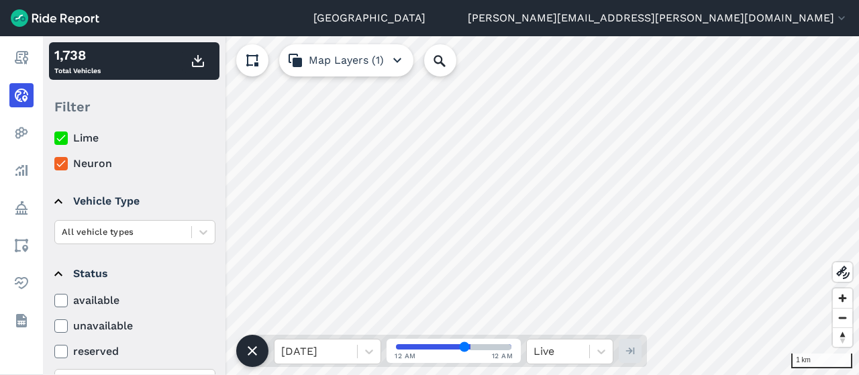
click at [348, 64] on button "Map Layers (1)" at bounding box center [346, 60] width 134 height 32
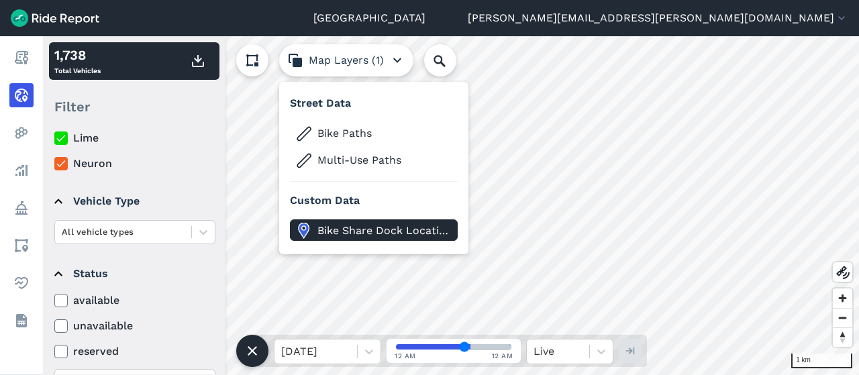
click at [354, 226] on span "Bike Share Dock Locations" at bounding box center [384, 231] width 134 height 16
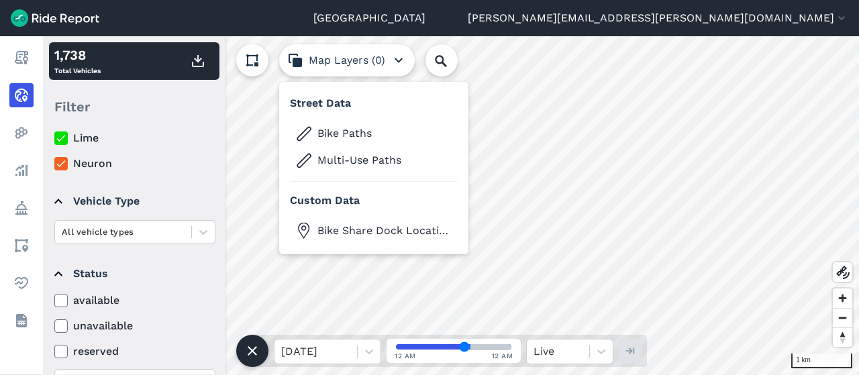
click at [403, 52] on icon "button" at bounding box center [399, 60] width 16 height 16
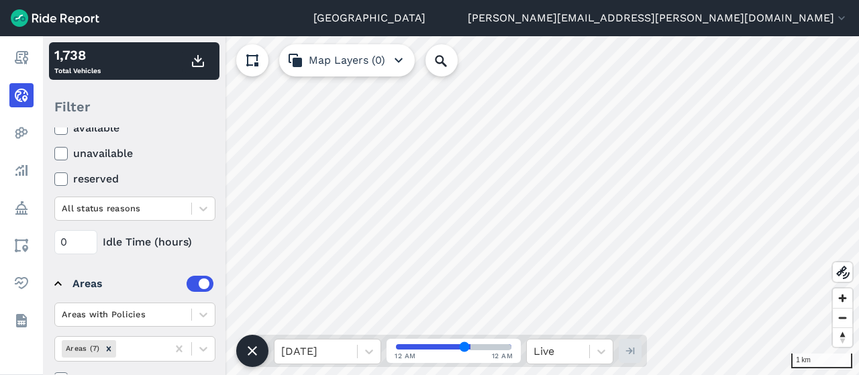
scroll to position [244, 0]
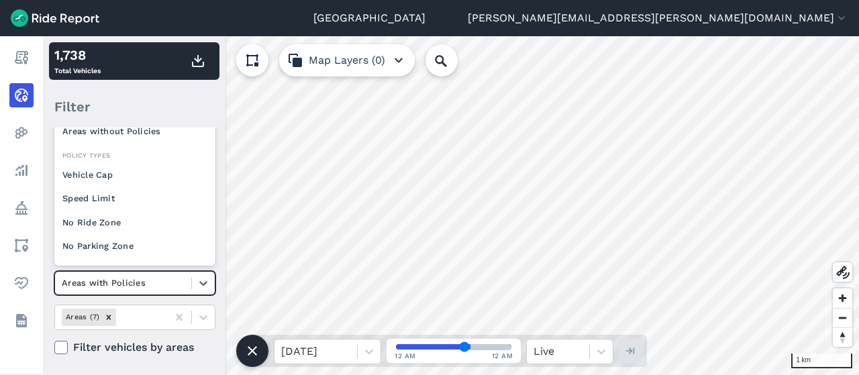
click at [187, 276] on div "Areas with Policies" at bounding box center [123, 282] width 136 height 21
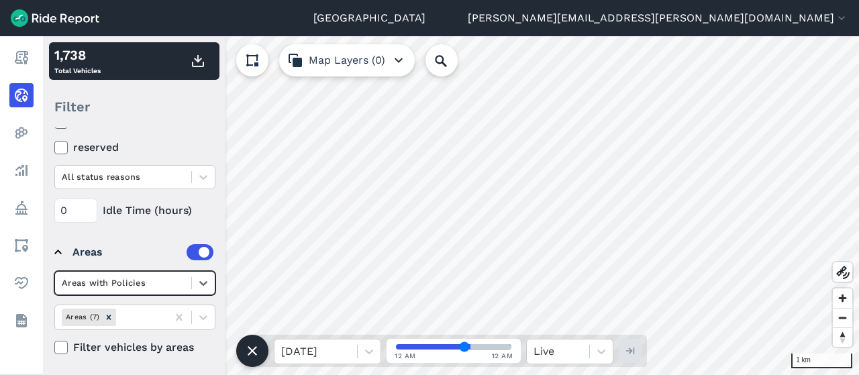
click at [187, 276] on div "Areas with Policies" at bounding box center [123, 282] width 136 height 21
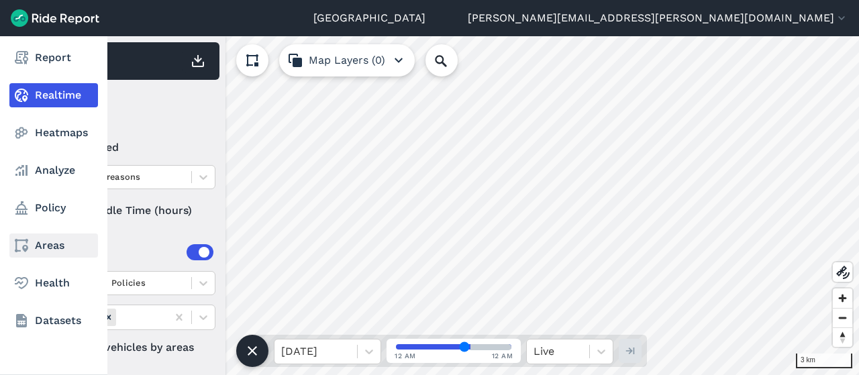
click at [26, 245] on icon at bounding box center [21, 246] width 16 height 16
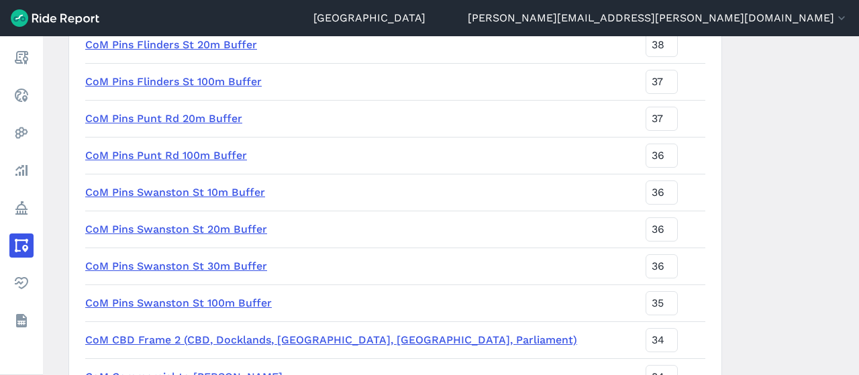
scroll to position [861, 0]
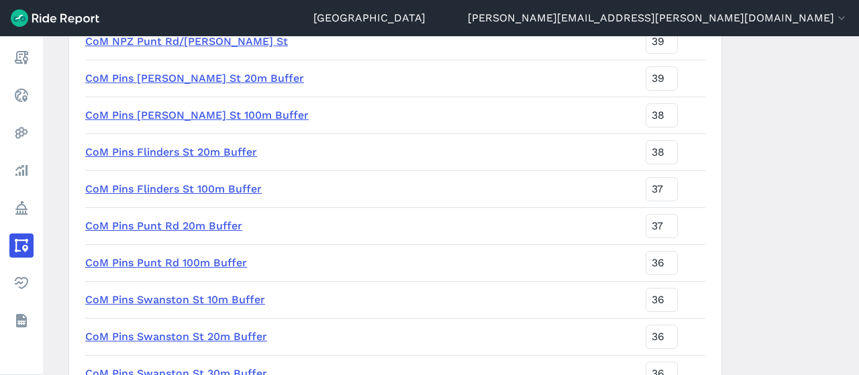
click at [183, 156] on link "CoM Pins Flinders St 20m Buffer" at bounding box center [171, 152] width 172 height 13
click at [201, 187] on link "CoM Pins Flinders St 100m Buffer" at bounding box center [173, 189] width 176 height 13
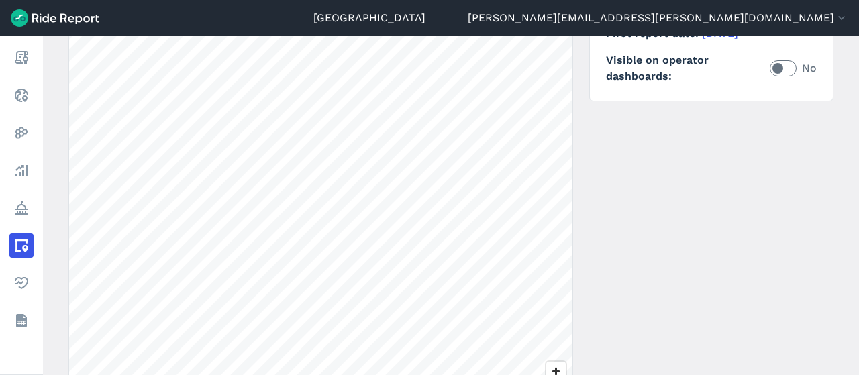
scroll to position [240, 0]
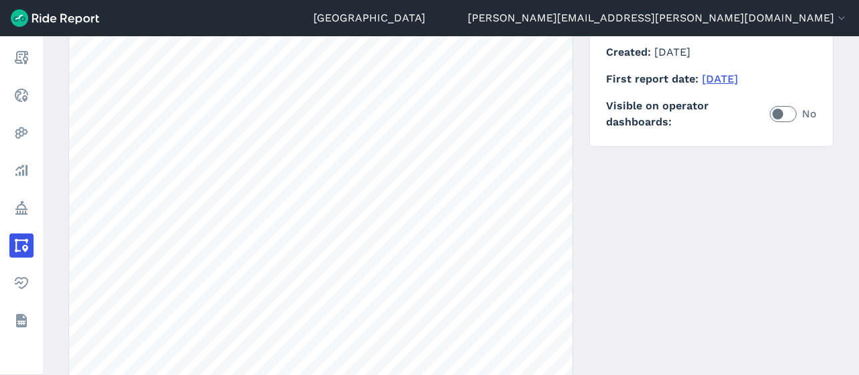
scroll to position [191, 0]
